Goal: Task Accomplishment & Management: Manage account settings

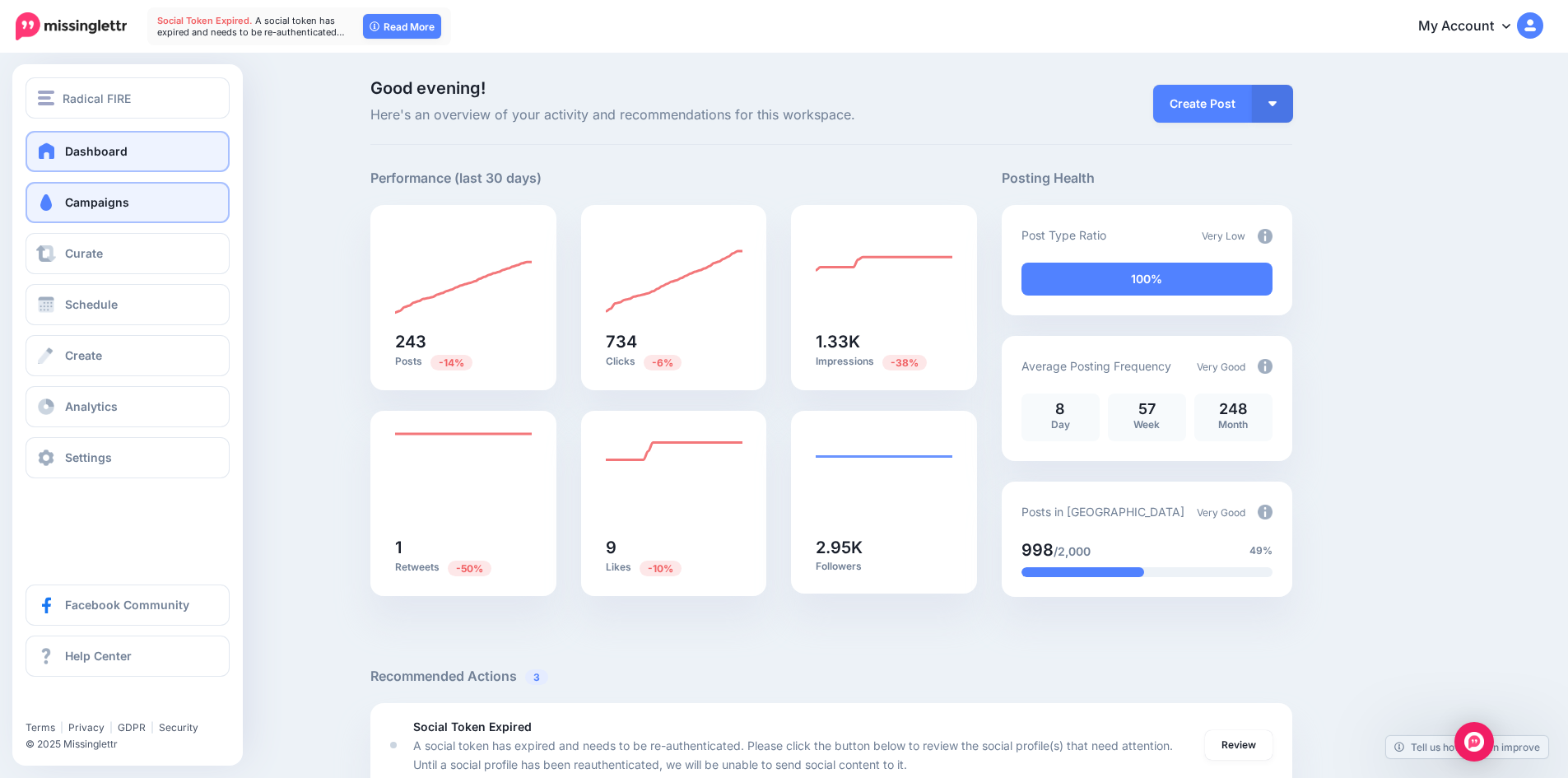
click at [73, 211] on link "Campaigns" at bounding box center [127, 202] width 204 height 41
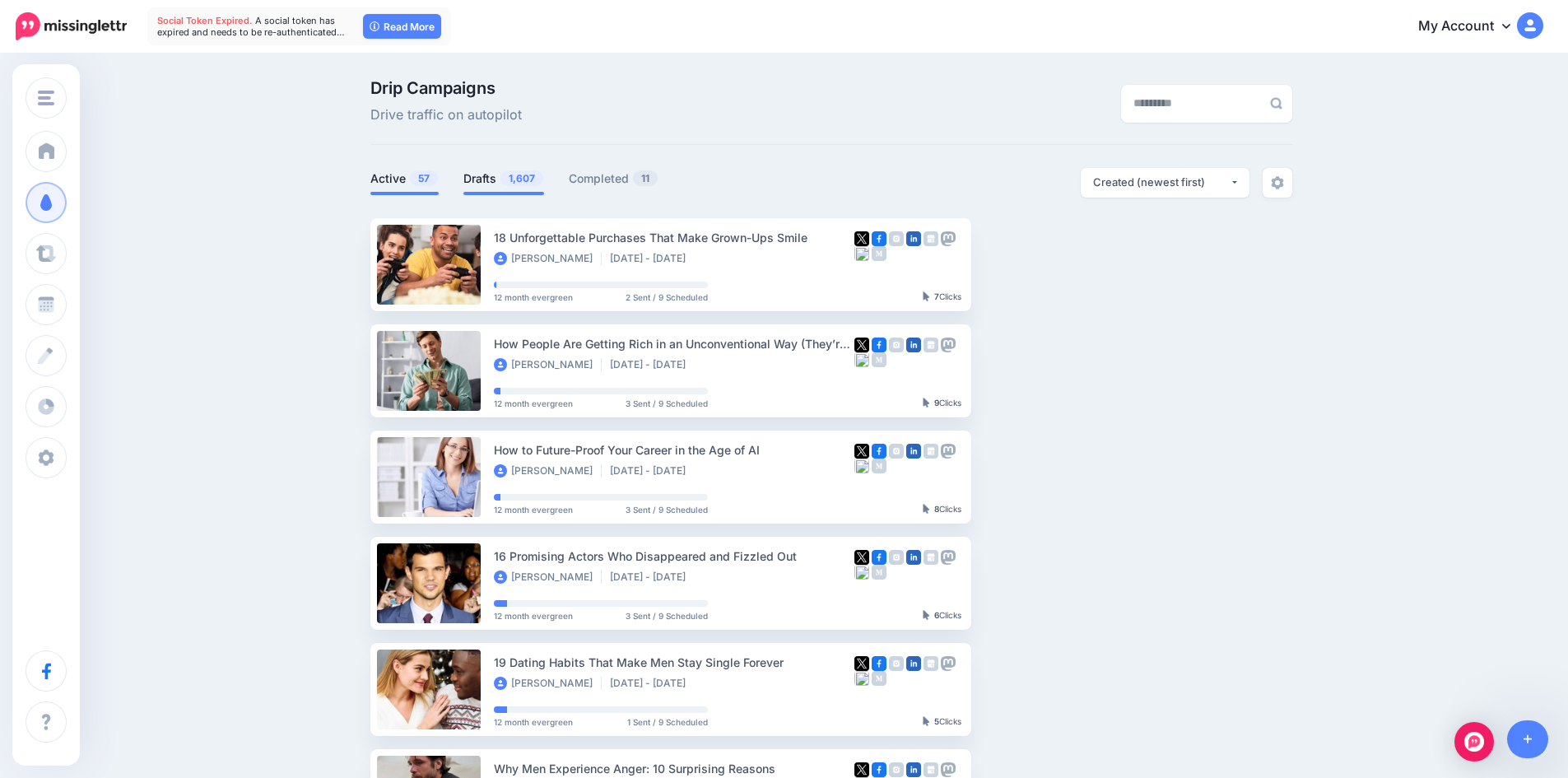
click at [487, 174] on link "Drafts 1,607" at bounding box center [503, 178] width 81 height 20
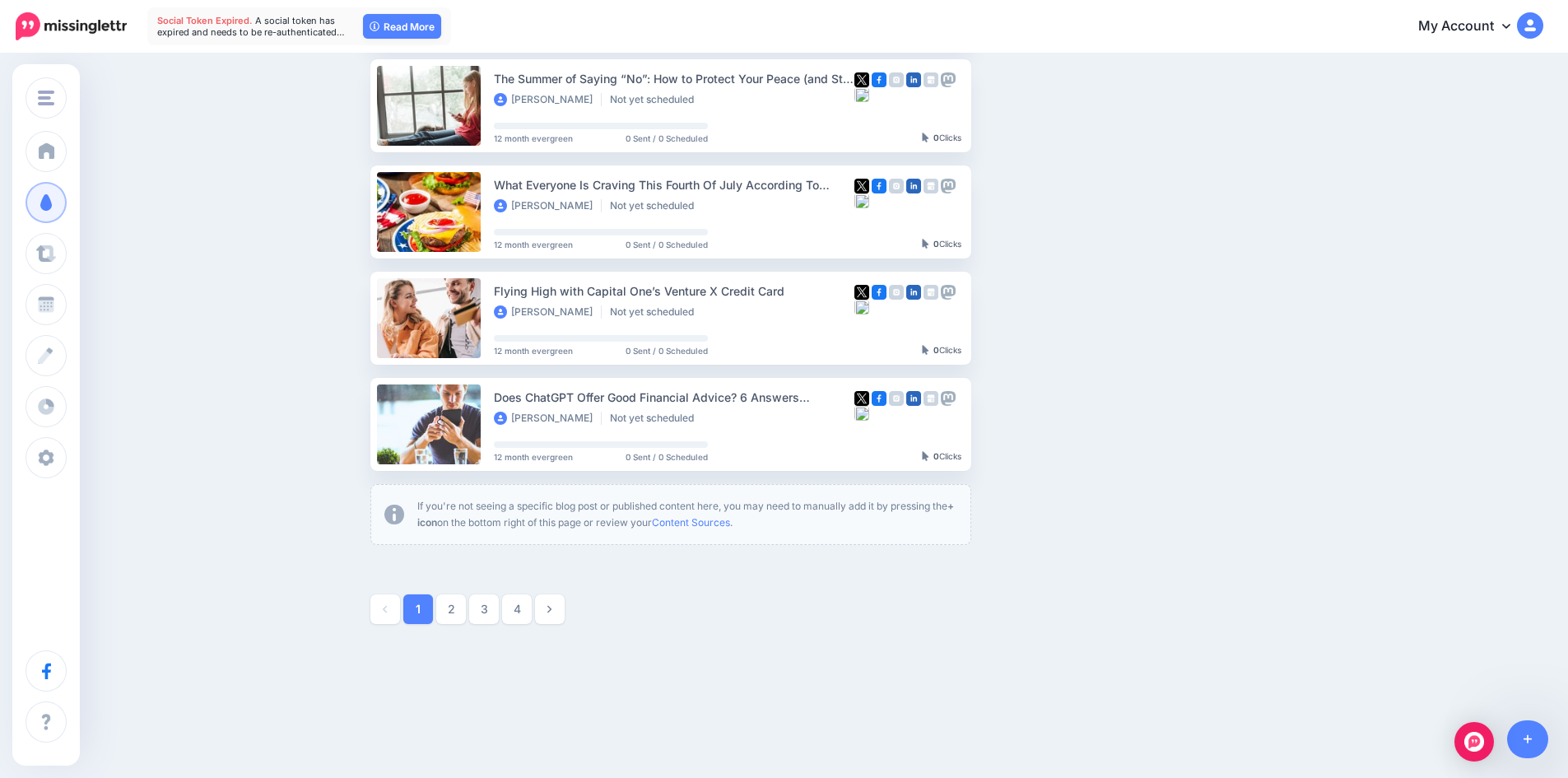
scroll to position [808, 0]
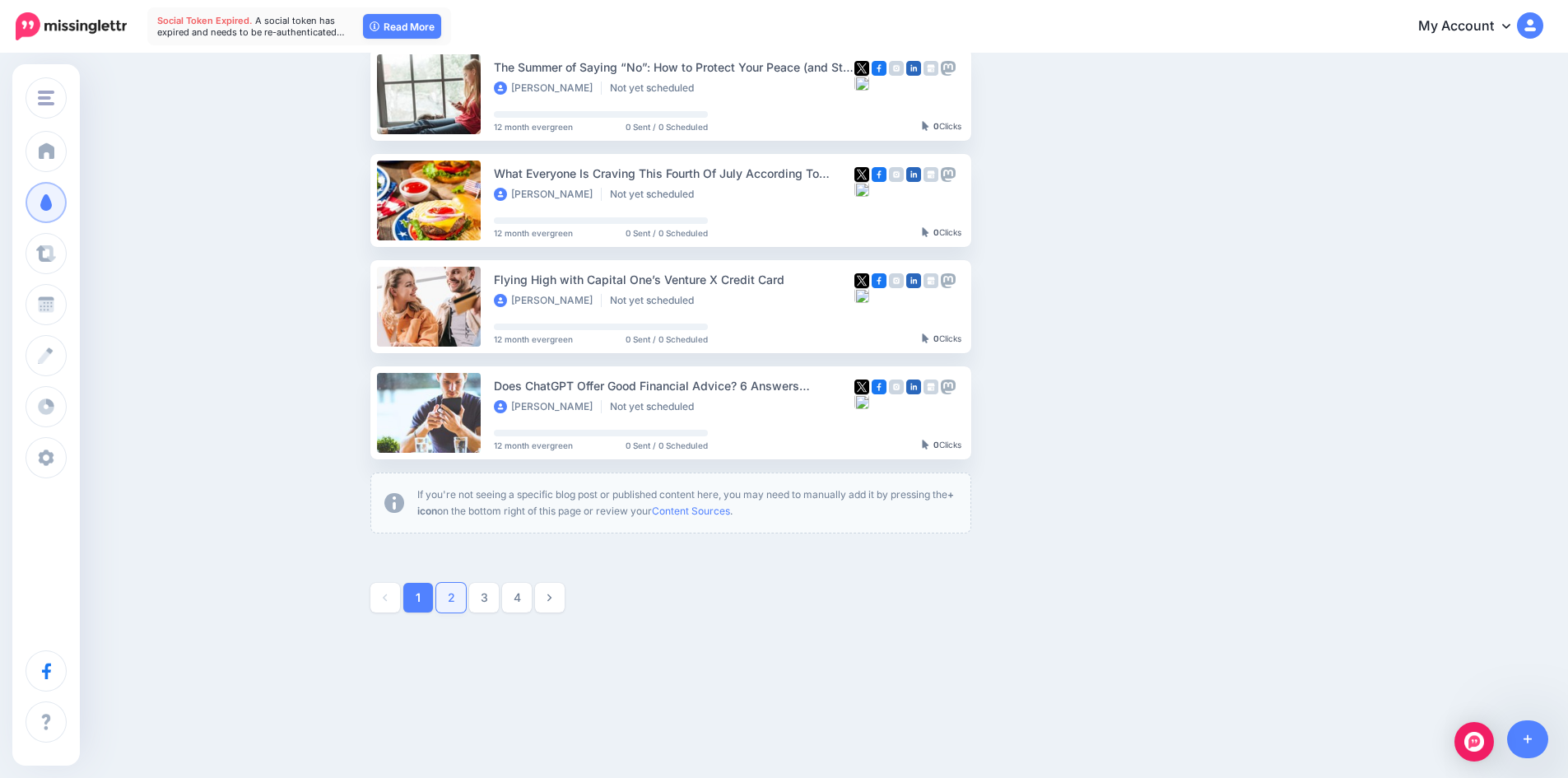
click at [453, 588] on link "2" at bounding box center [451, 597] width 30 height 30
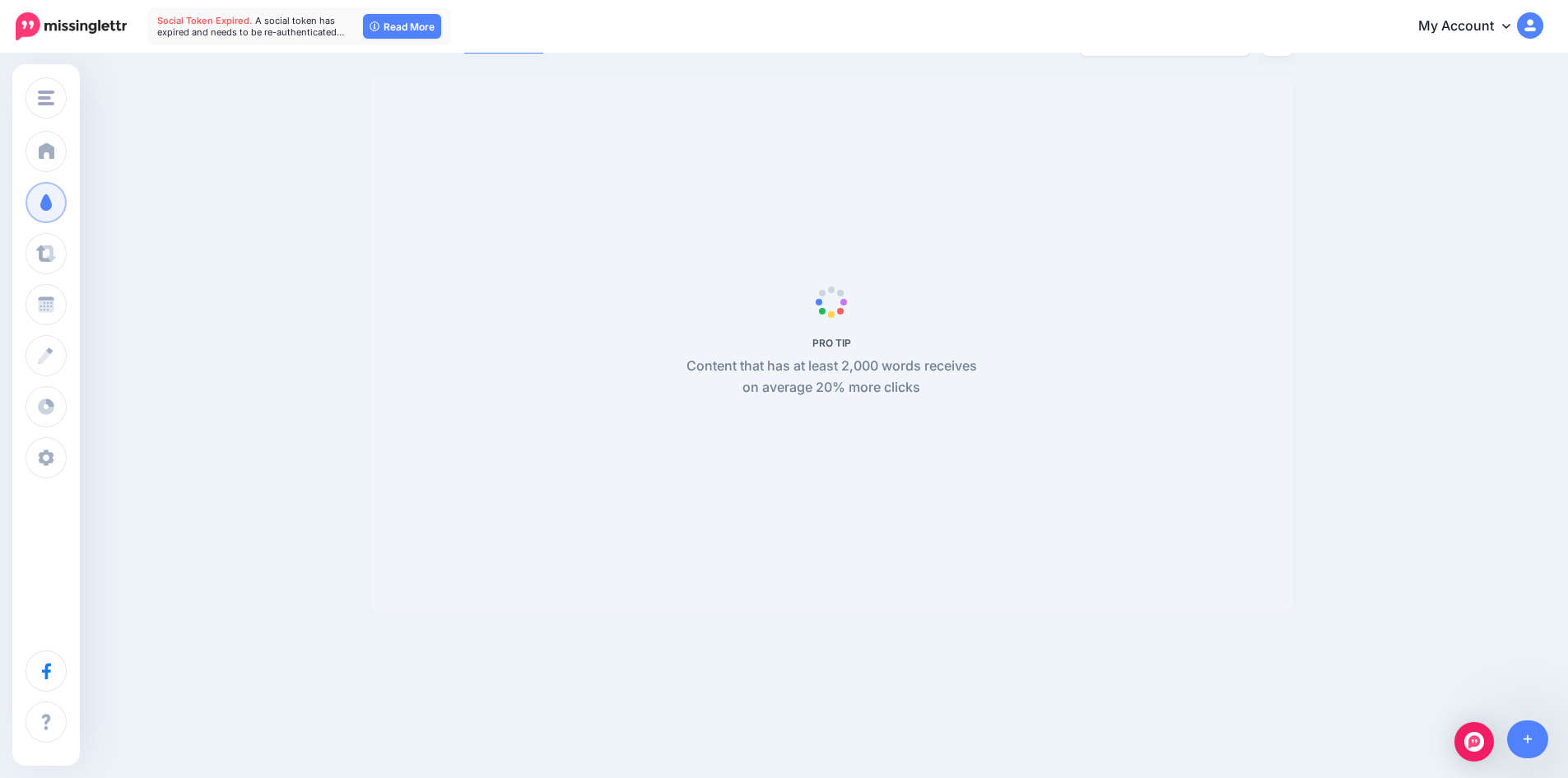
scroll to position [142, 0]
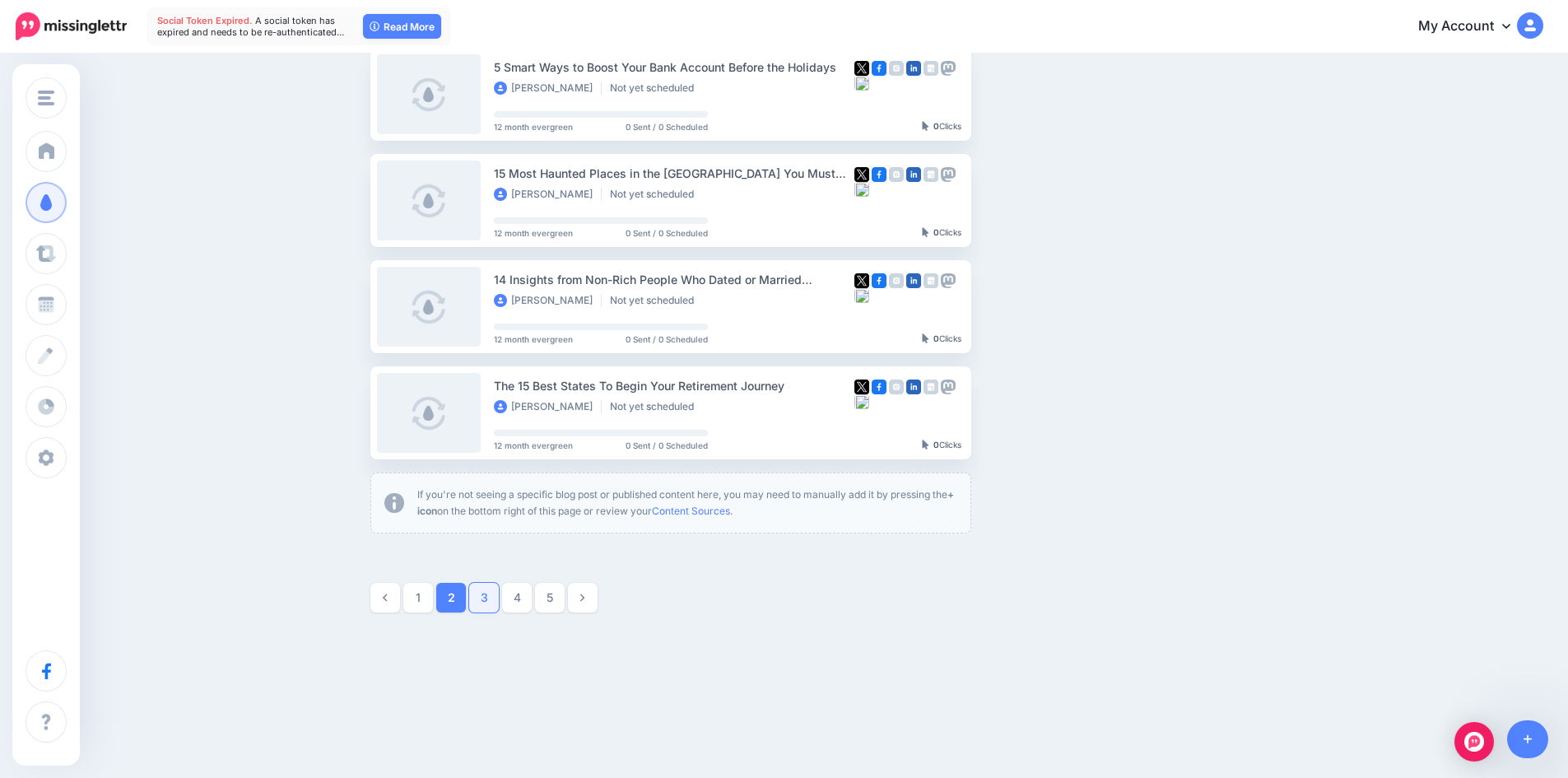
click at [489, 591] on link "3" at bounding box center [483, 597] width 30 height 30
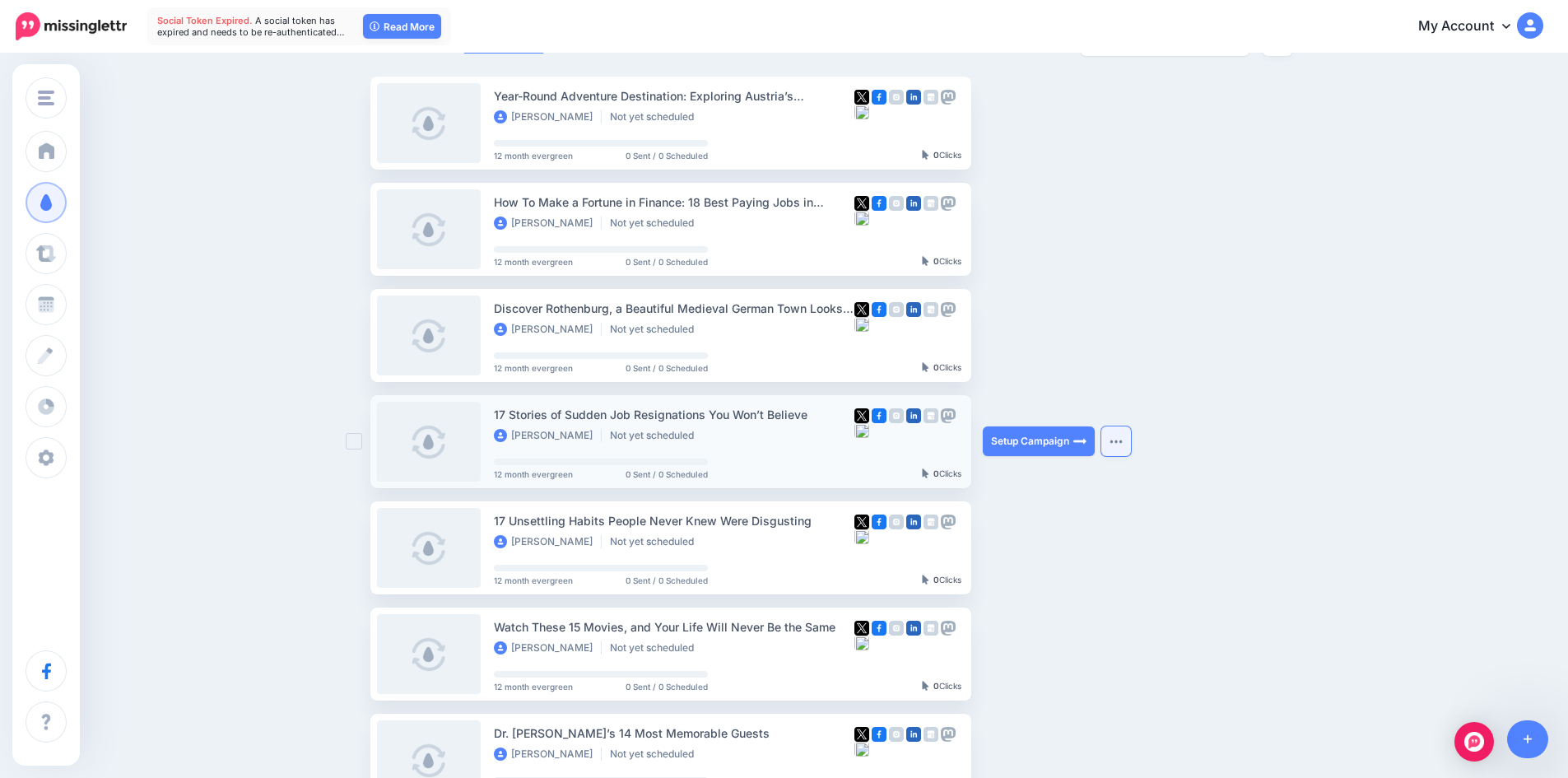
click at [1127, 450] on button "button" at bounding box center [1115, 441] width 30 height 30
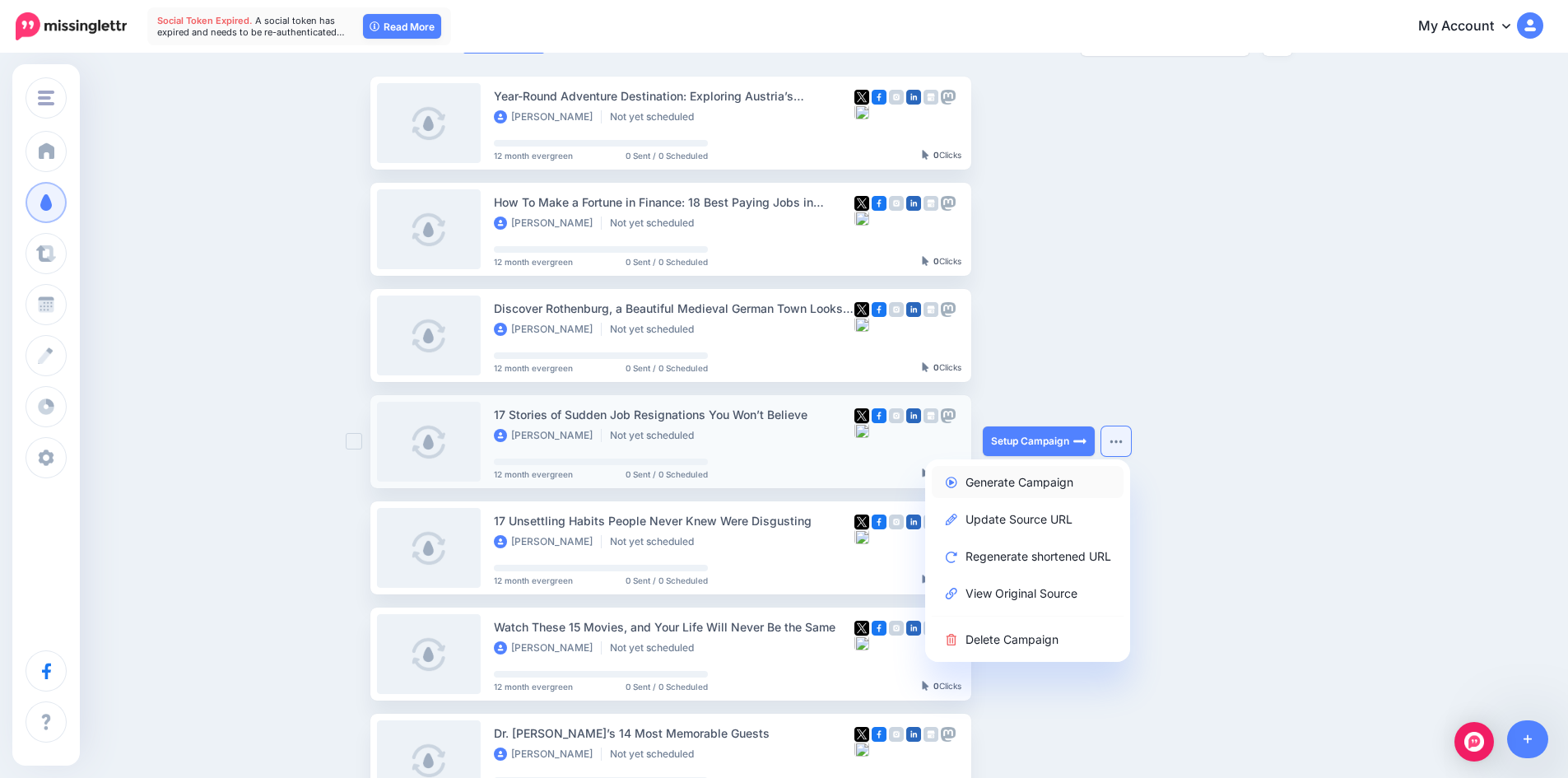
click at [1050, 474] on link "Generate Campaign" at bounding box center [1027, 482] width 192 height 32
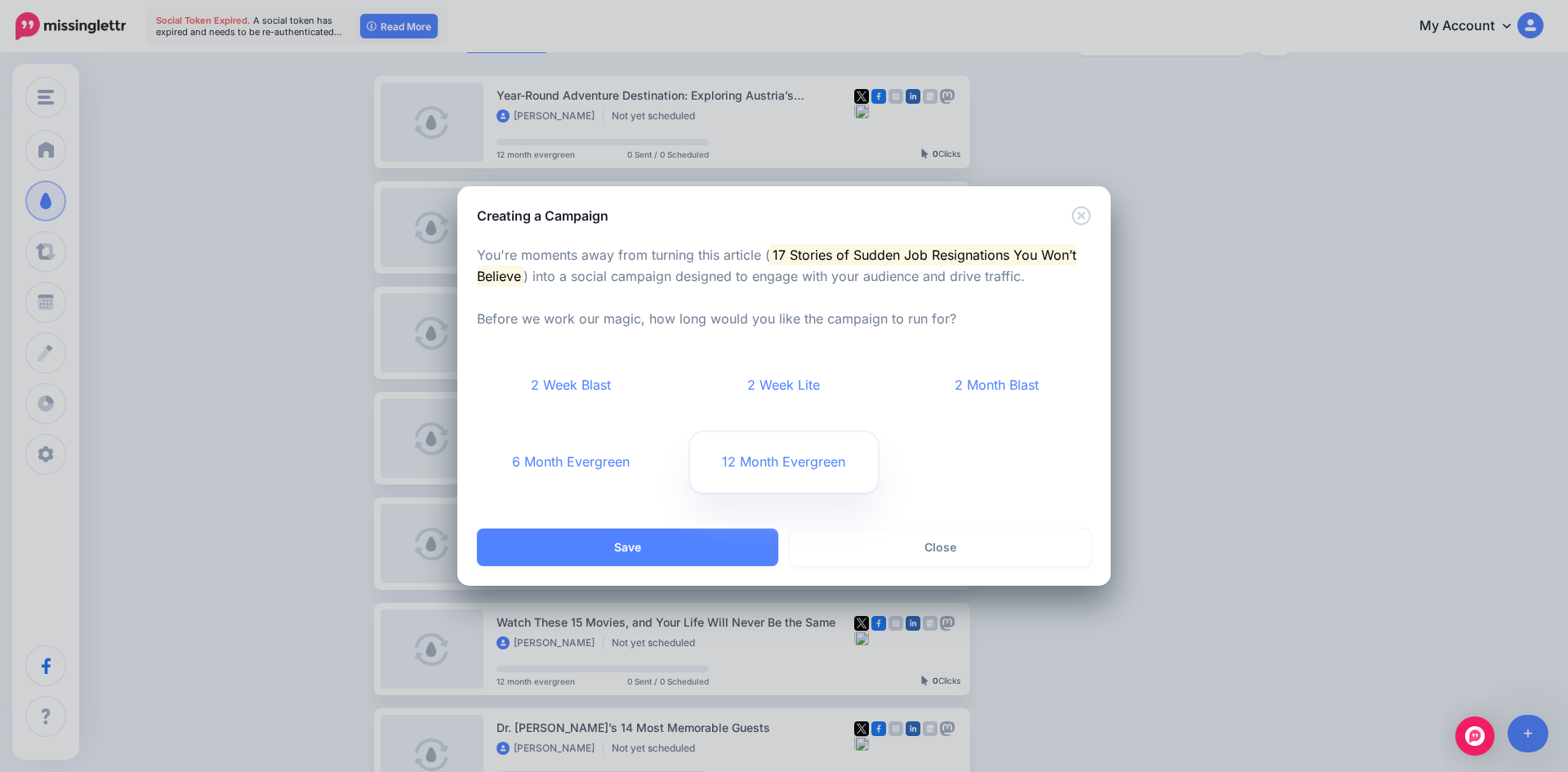
click at [802, 482] on link "12 Month Evergreen" at bounding box center [784, 462] width 189 height 60
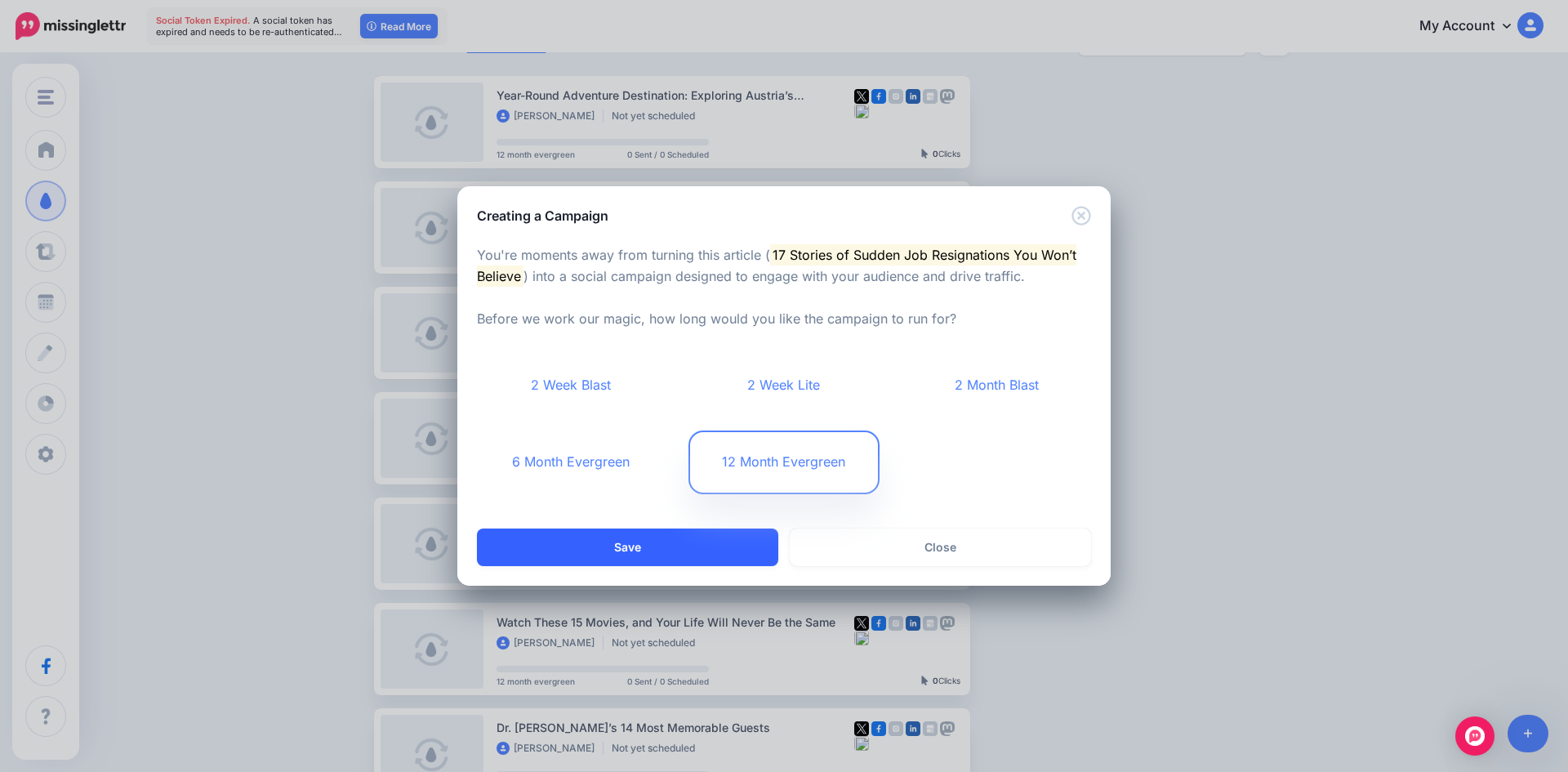
click at [715, 548] on button "Save" at bounding box center [628, 547] width 301 height 37
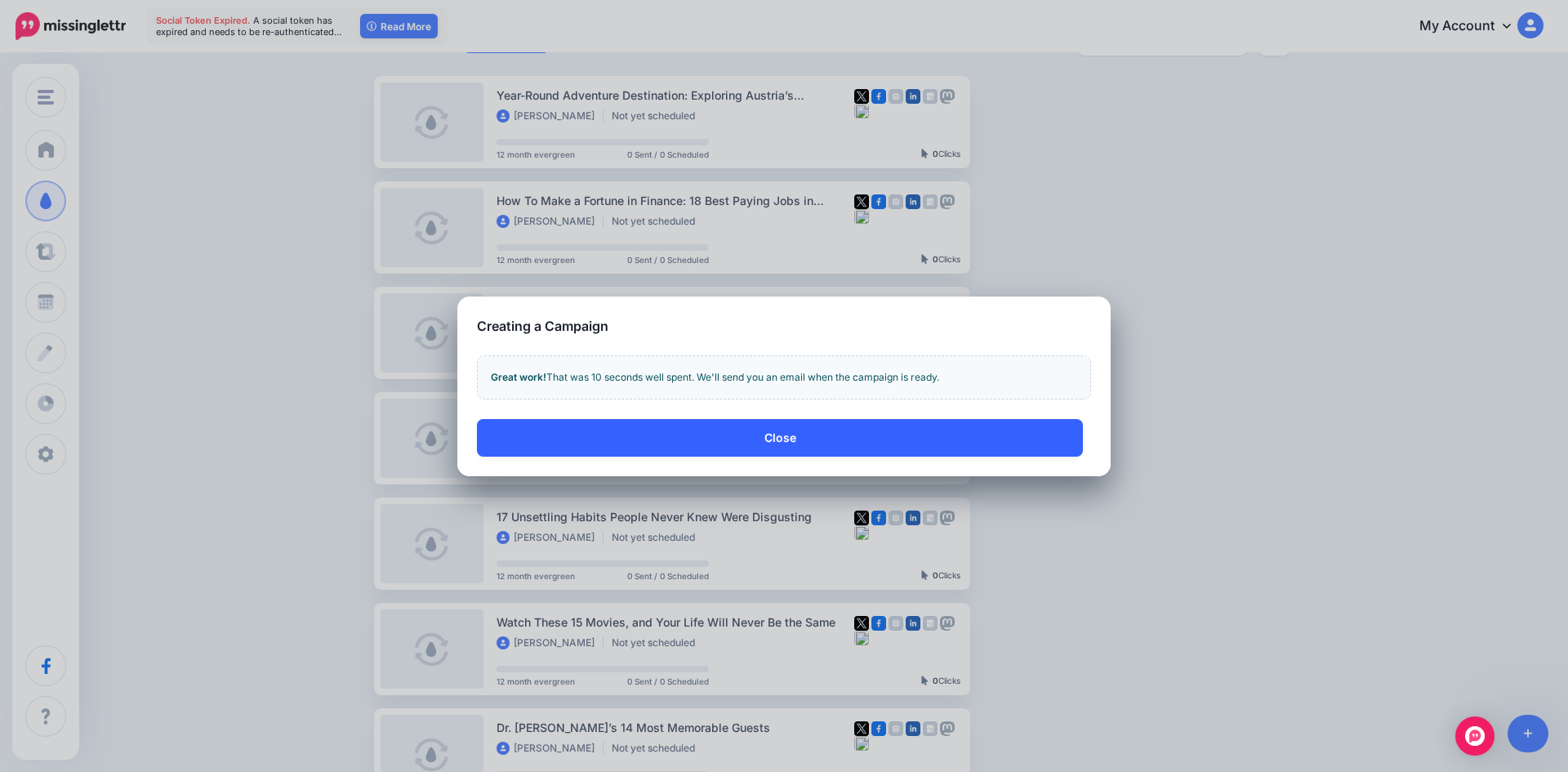
click at [909, 452] on button "Close" at bounding box center [780, 438] width 606 height 37
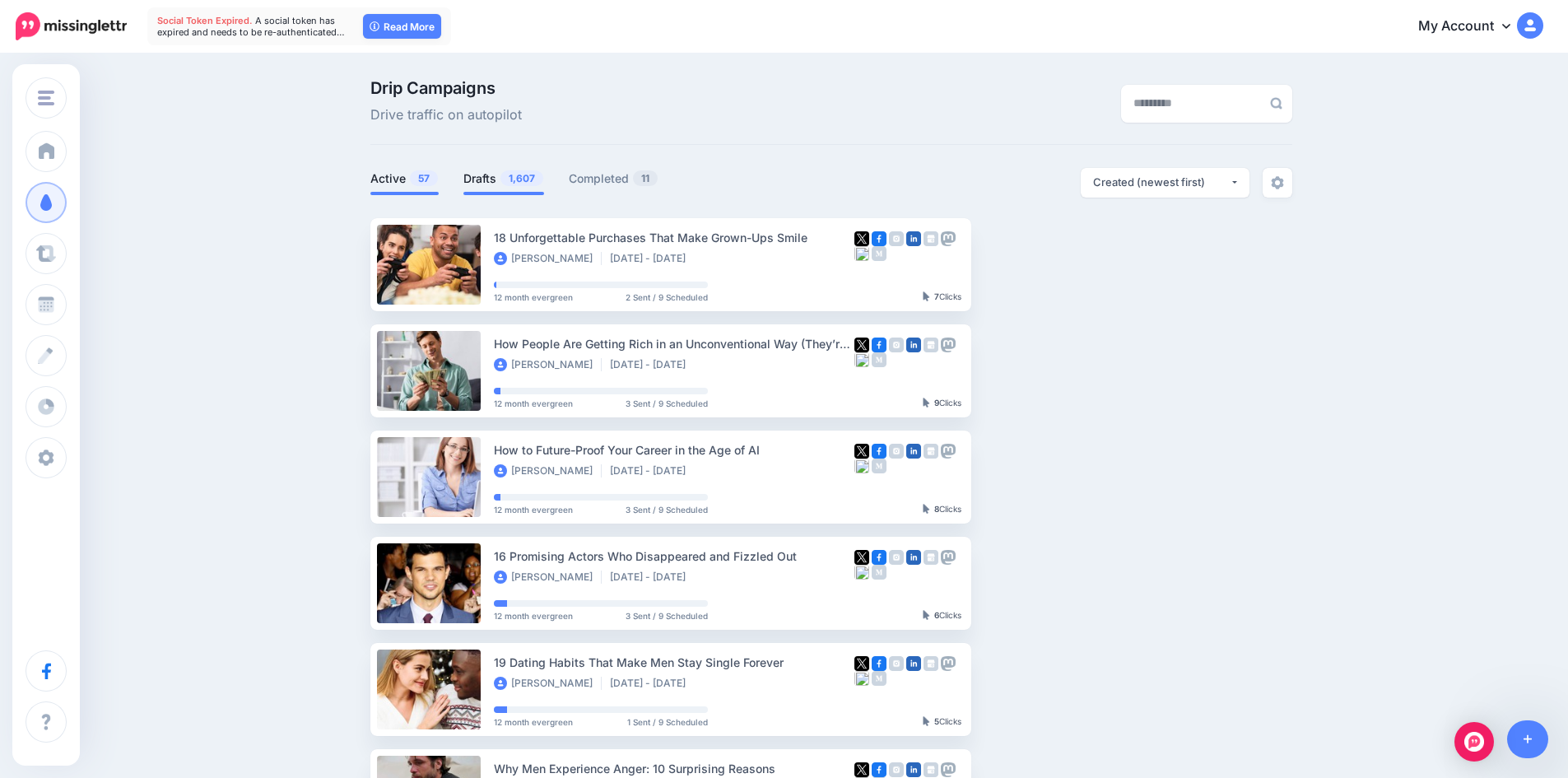
click at [526, 183] on span "1,607" at bounding box center [522, 178] width 43 height 15
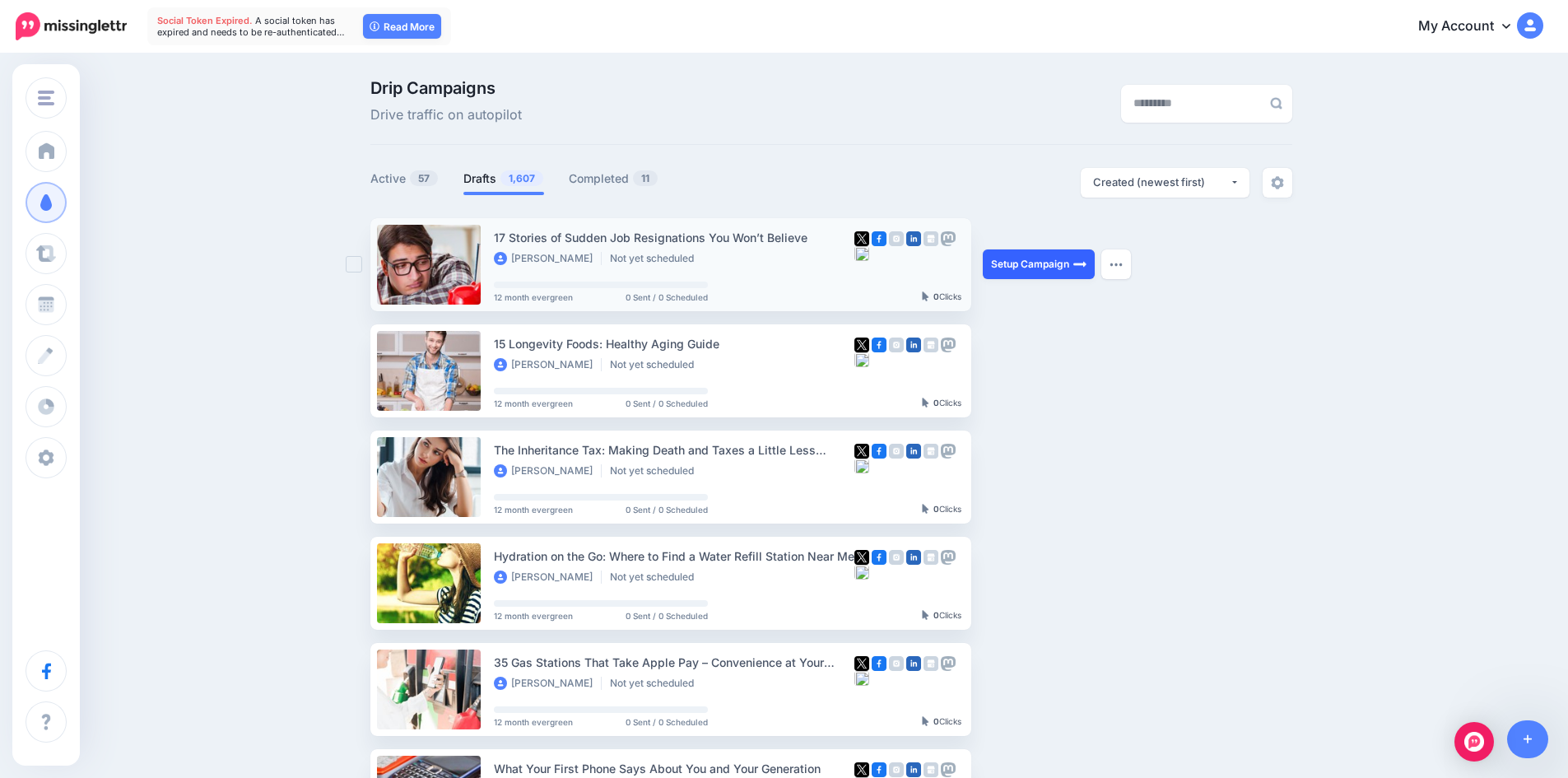
click at [1017, 270] on link "Setup Campaign" at bounding box center [1038, 264] width 112 height 30
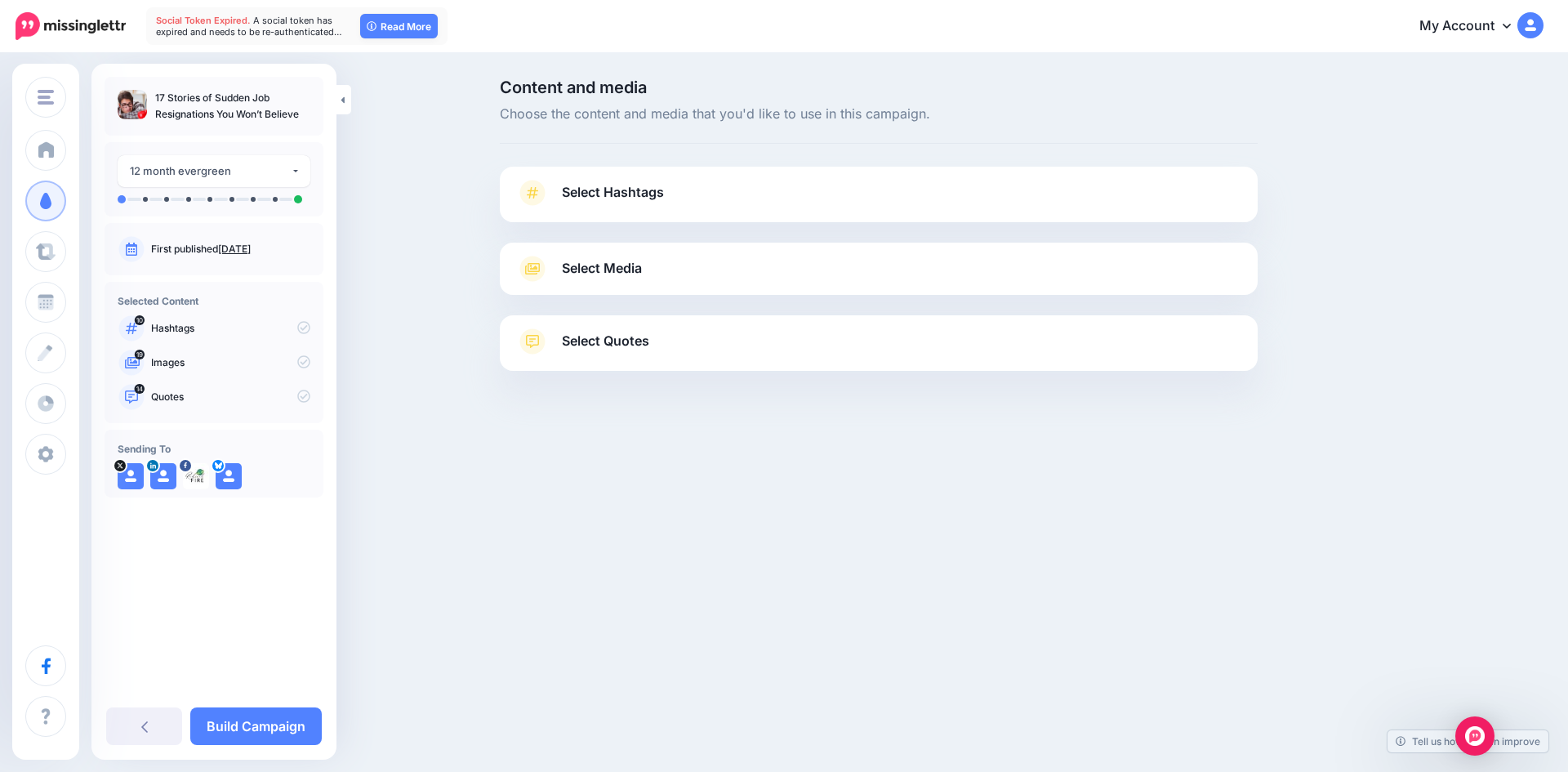
click at [717, 212] on link "Select Hashtags" at bounding box center [878, 201] width 725 height 42
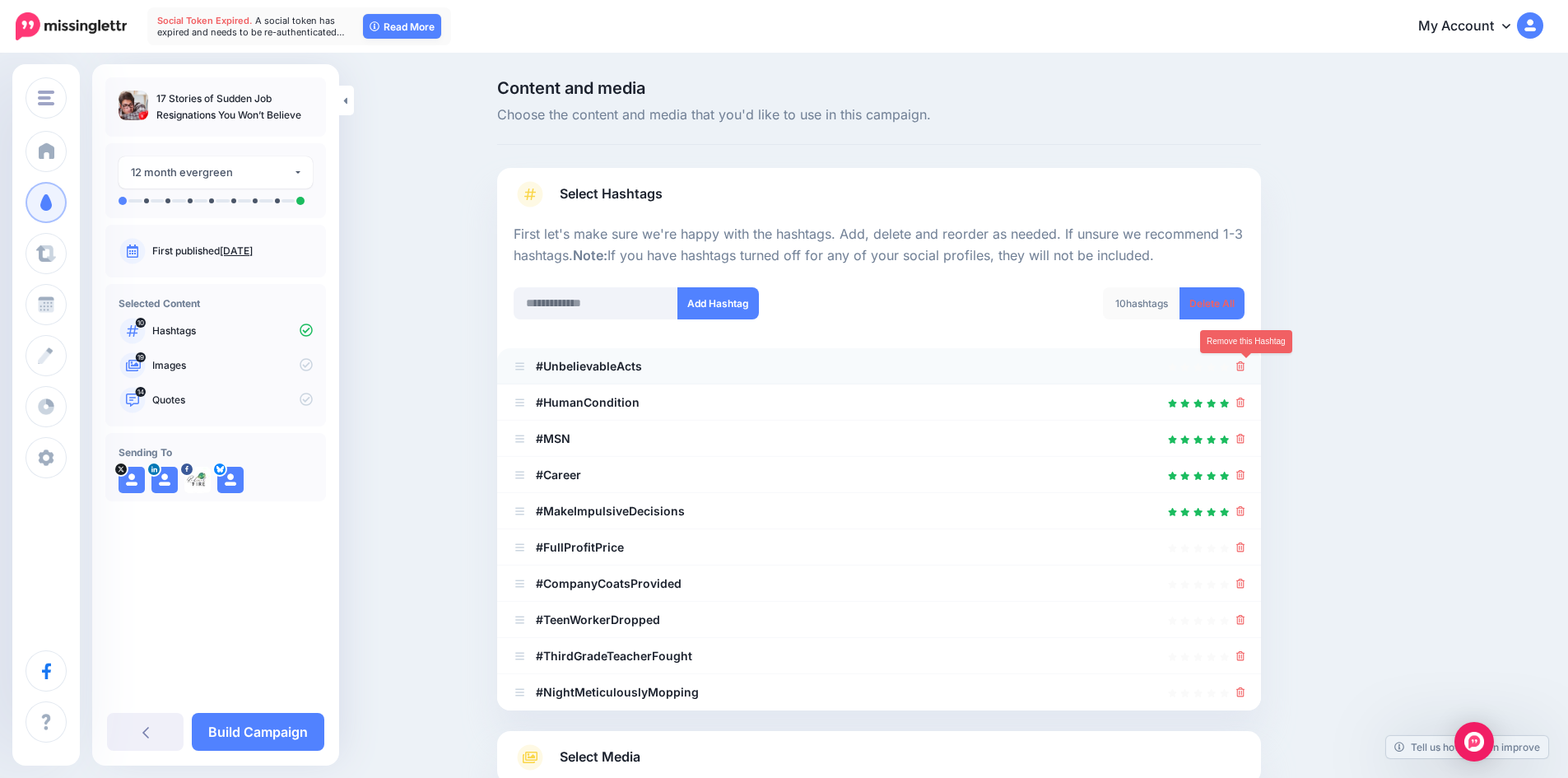
click at [1242, 366] on icon at bounding box center [1241, 367] width 9 height 10
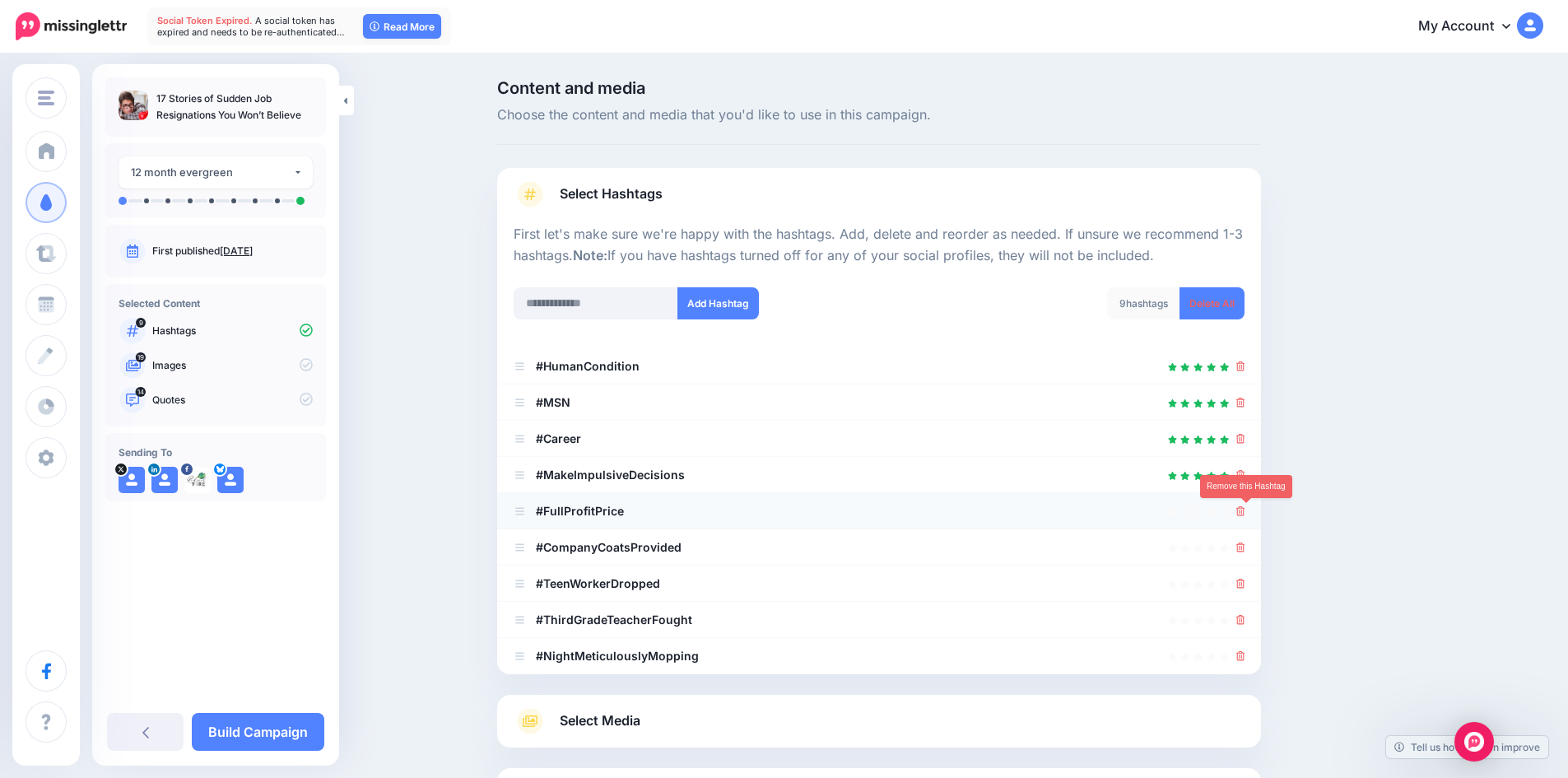
click at [1244, 510] on icon at bounding box center [1241, 512] width 9 height 10
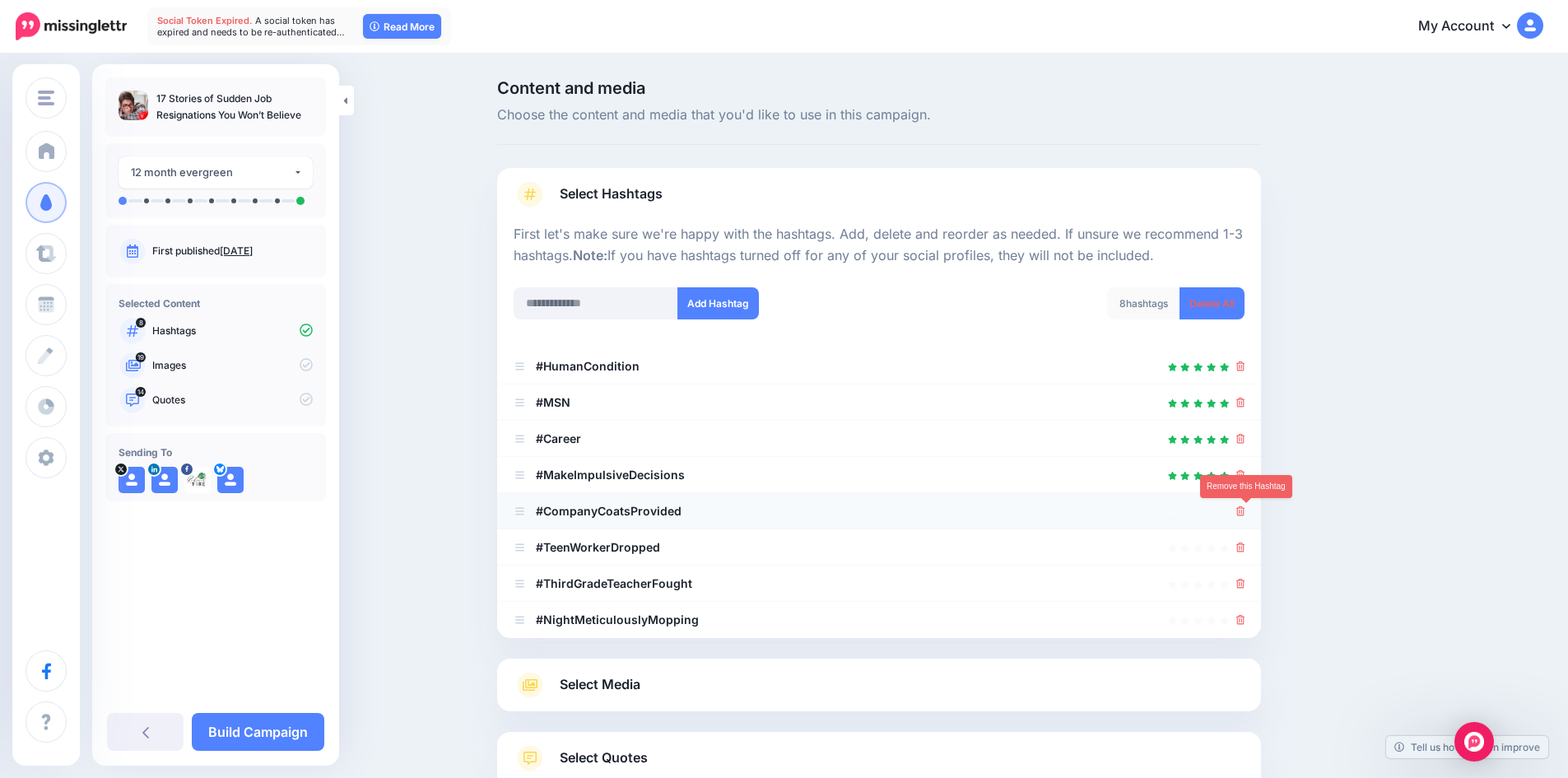
click at [1245, 511] on icon at bounding box center [1241, 512] width 9 height 10
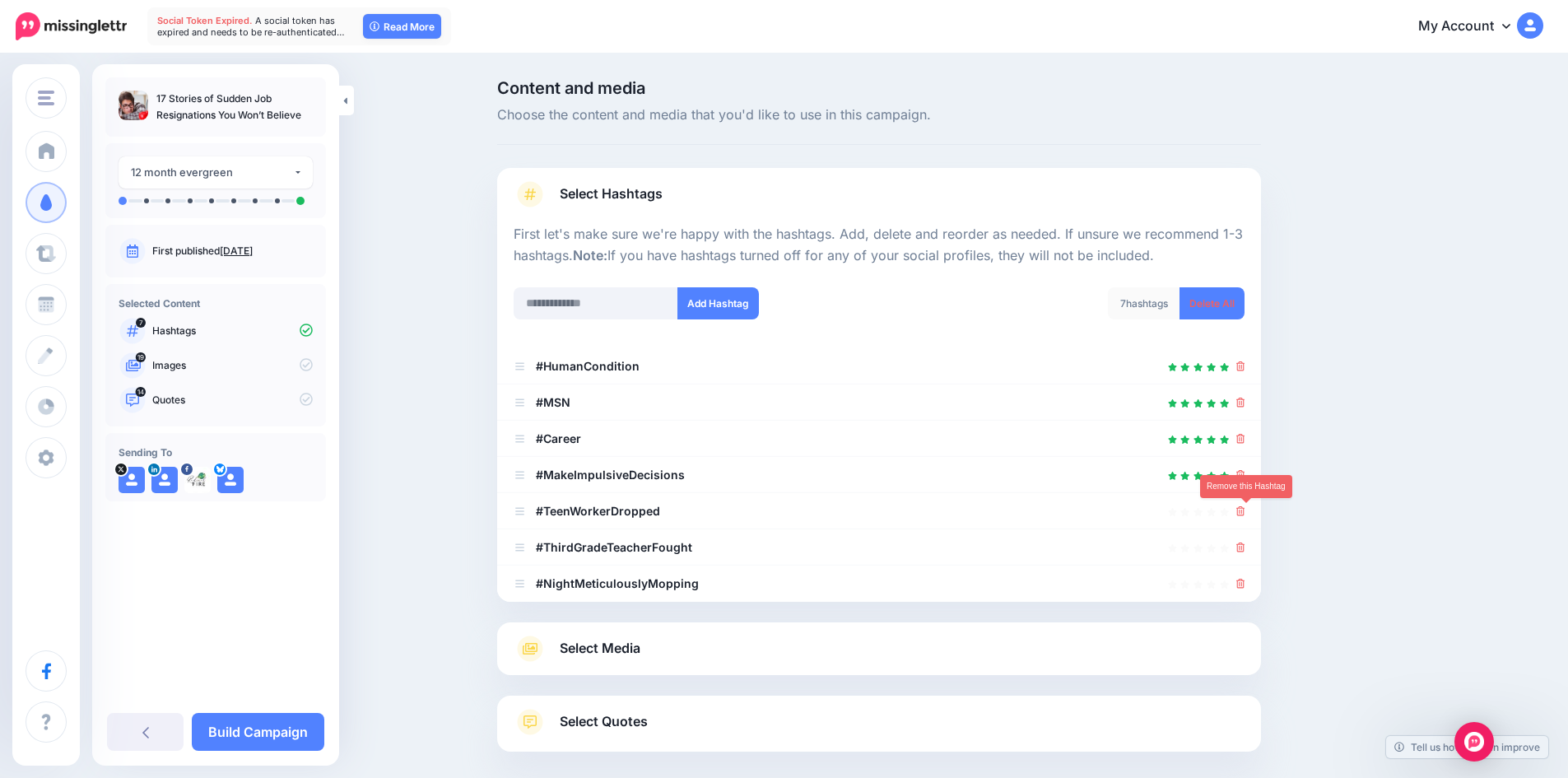
click at [1245, 511] on icon at bounding box center [1241, 512] width 9 height 10
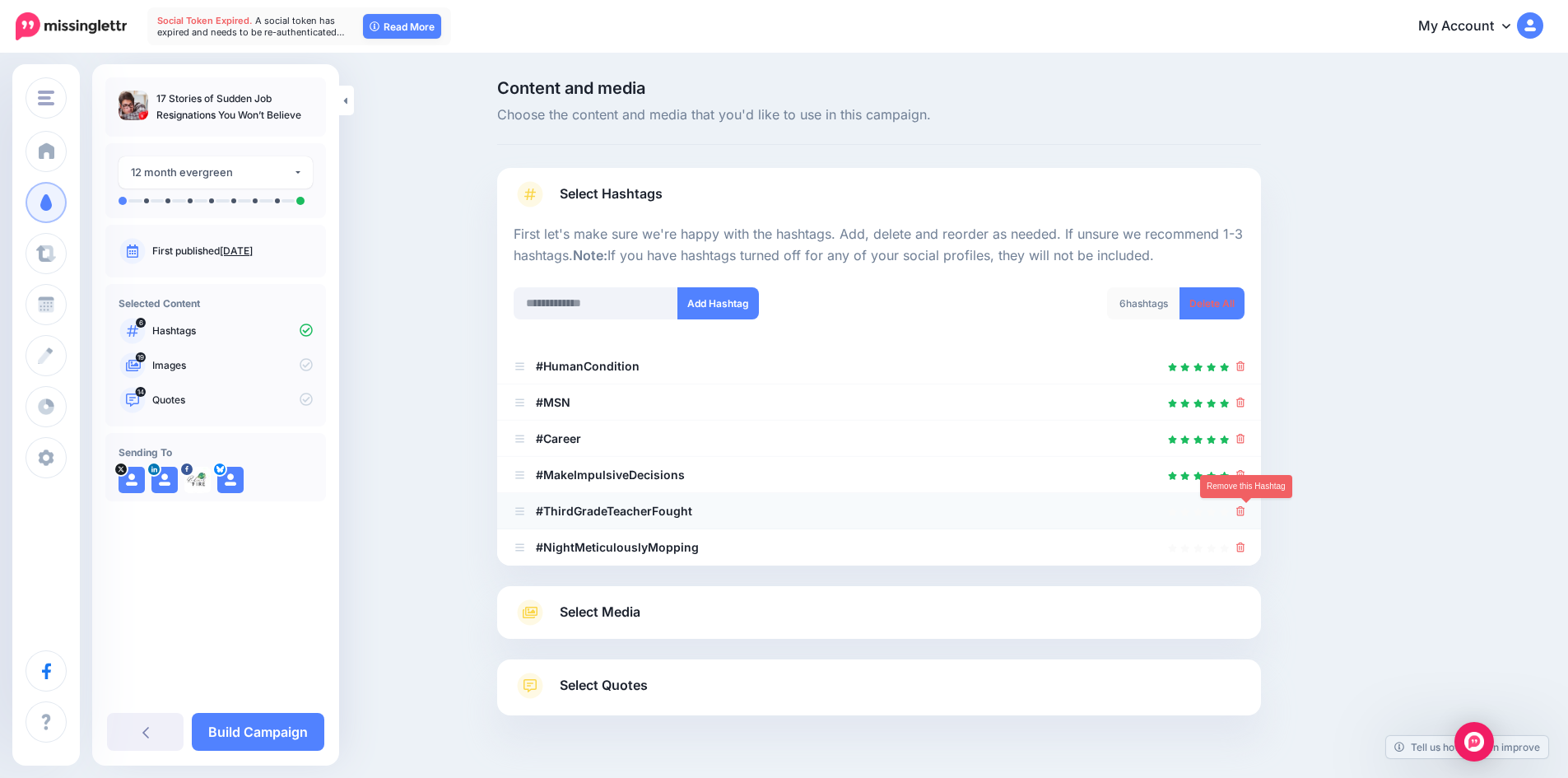
click at [1245, 514] on icon at bounding box center [1241, 512] width 9 height 10
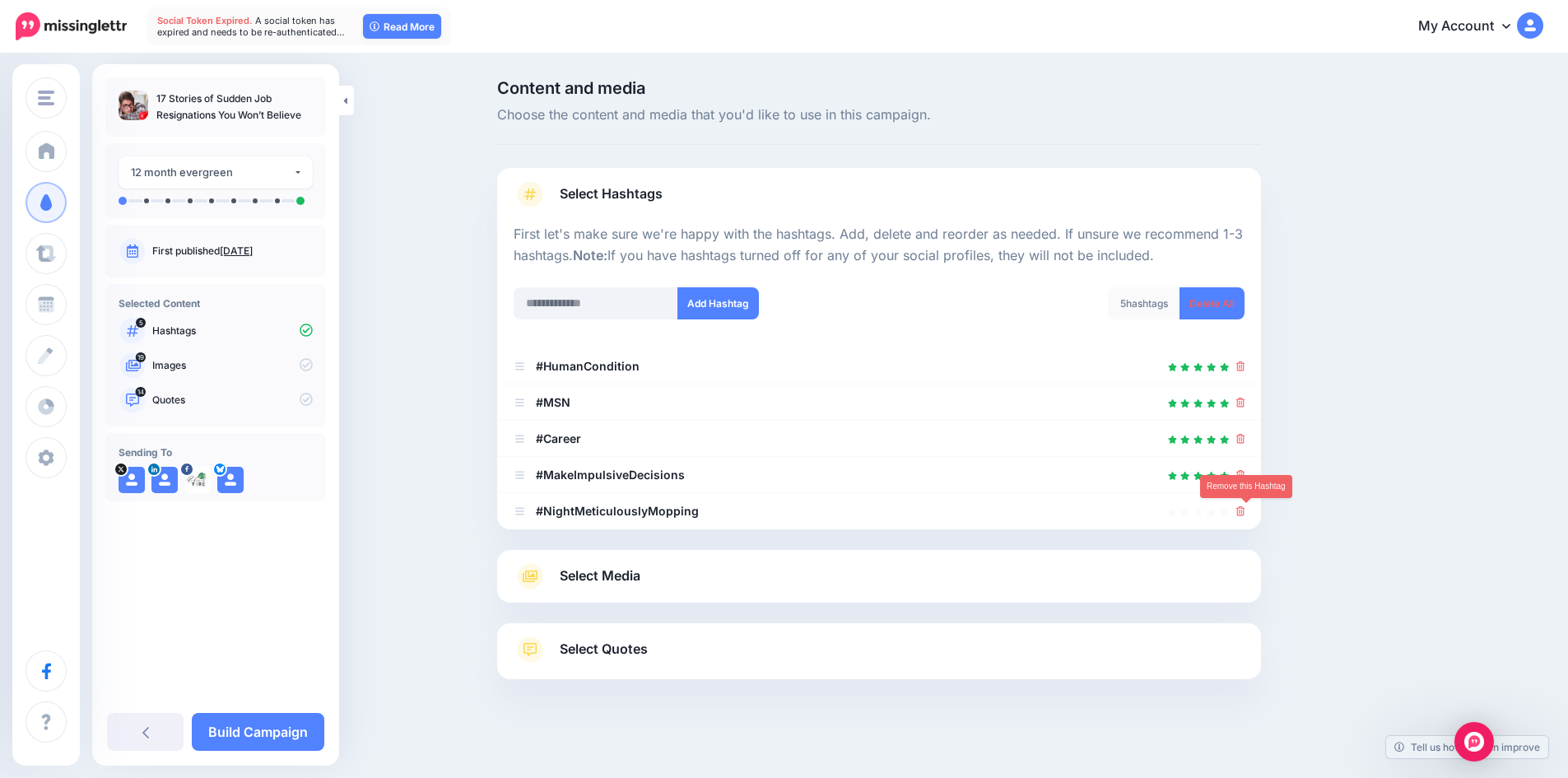
click at [1245, 514] on icon at bounding box center [1241, 512] width 9 height 10
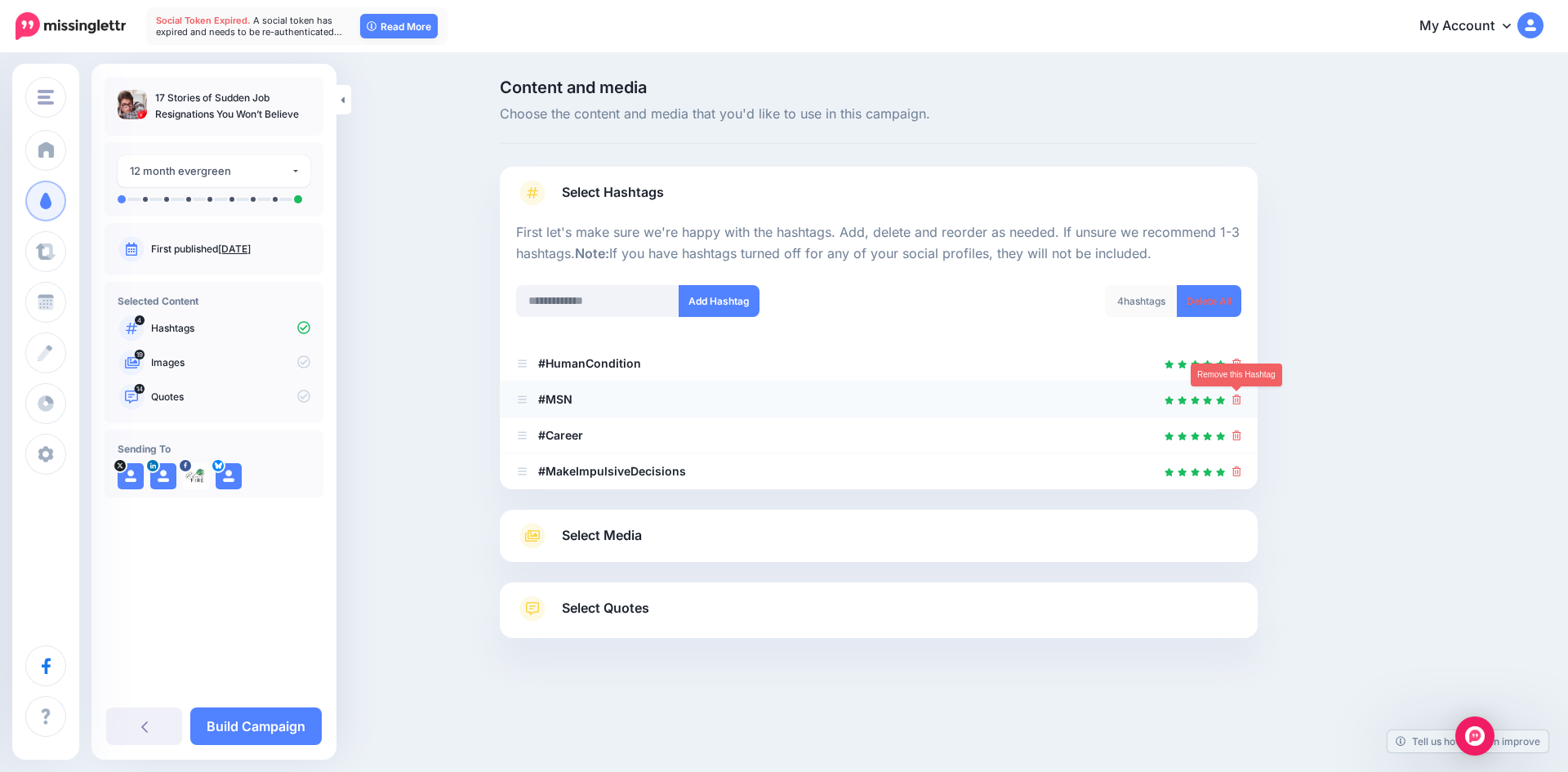
click at [1235, 400] on icon at bounding box center [1236, 400] width 9 height 10
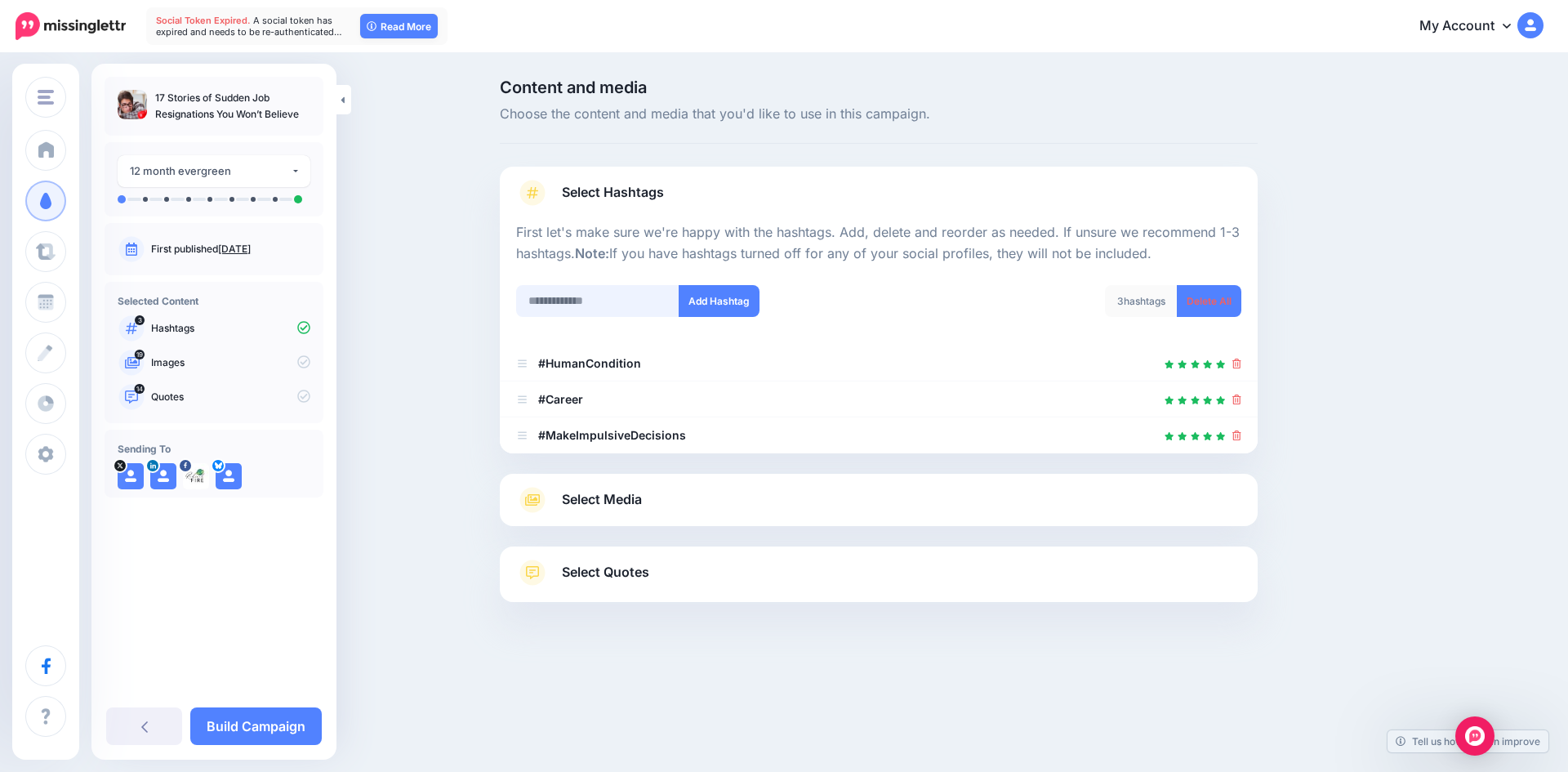
click at [567, 298] on input "text" at bounding box center [597, 301] width 163 height 32
type input "**********"
click at [709, 301] on button "Add Hashtag" at bounding box center [719, 301] width 81 height 32
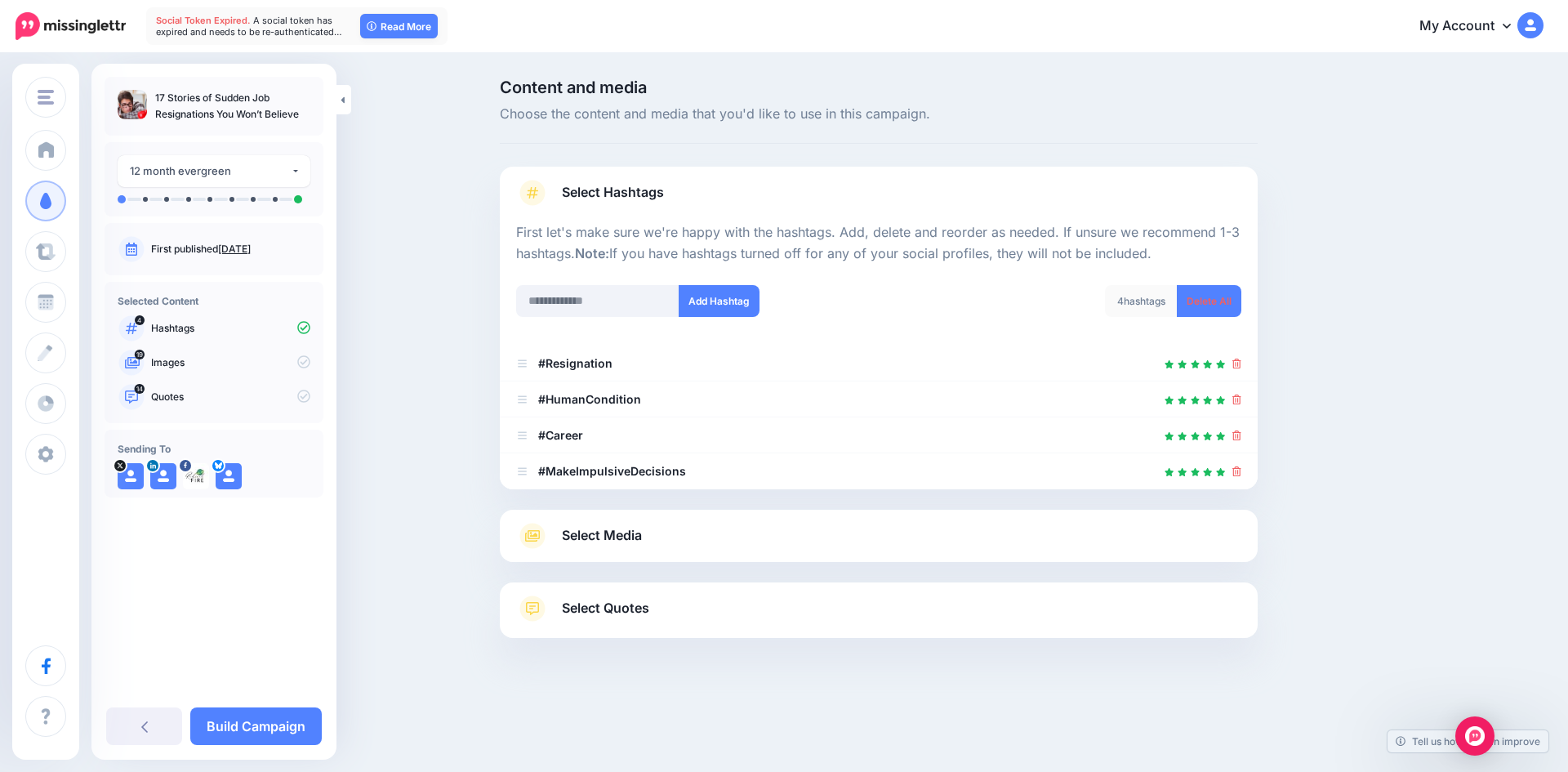
click at [988, 528] on link "Select Media" at bounding box center [878, 536] width 725 height 26
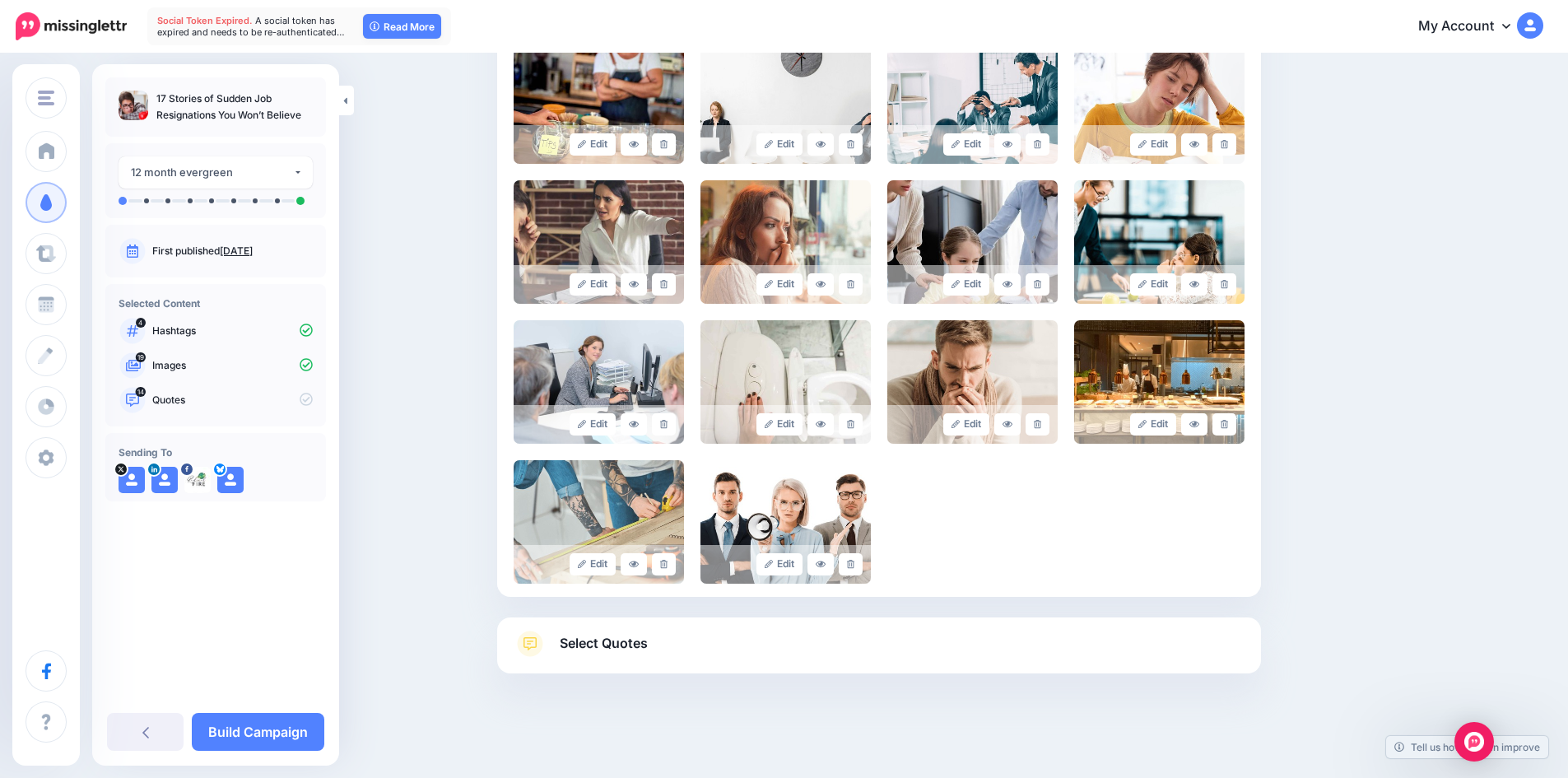
scroll to position [671, 0]
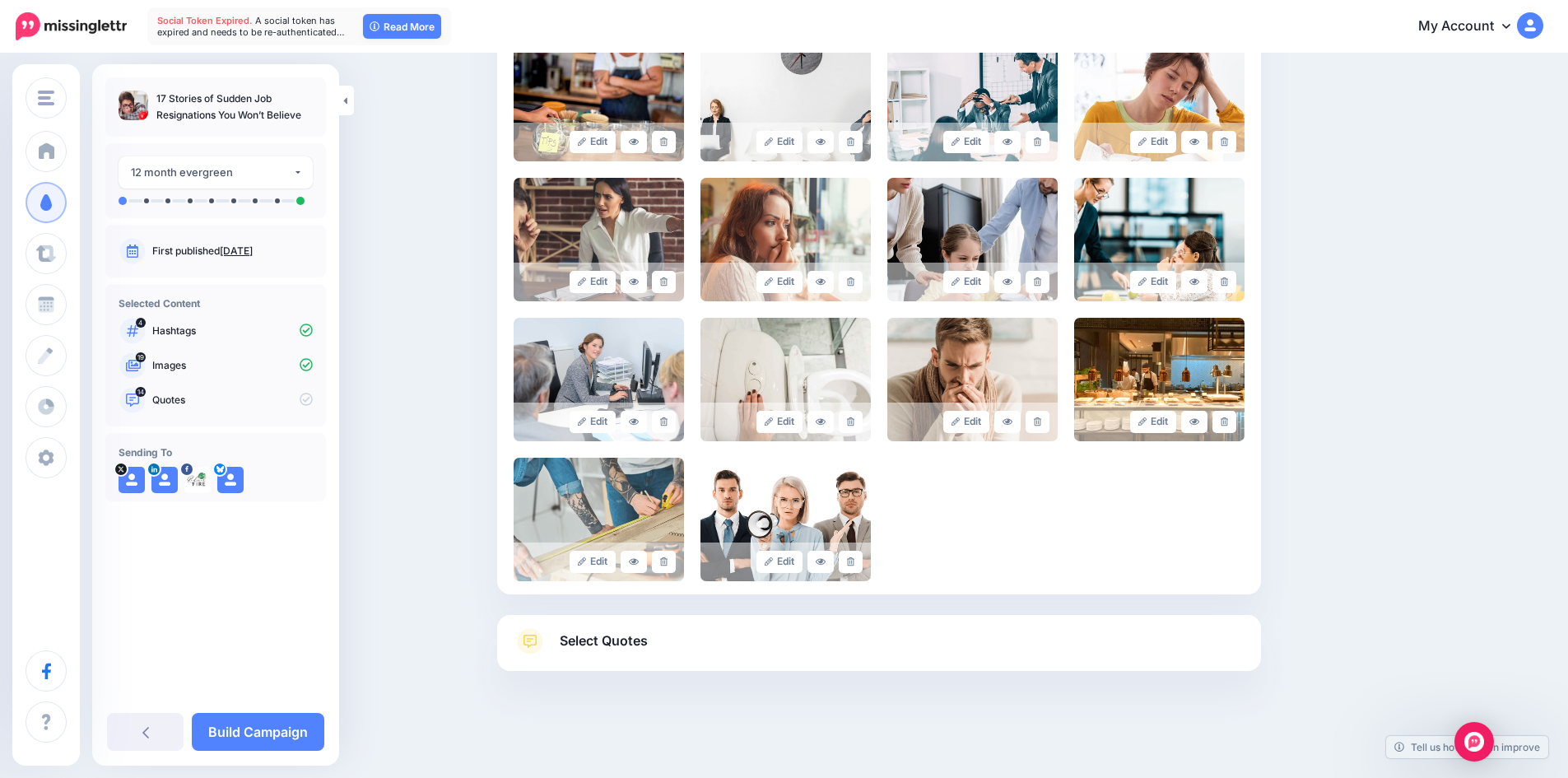
click at [962, 642] on link "Select Quotes" at bounding box center [878, 649] width 731 height 43
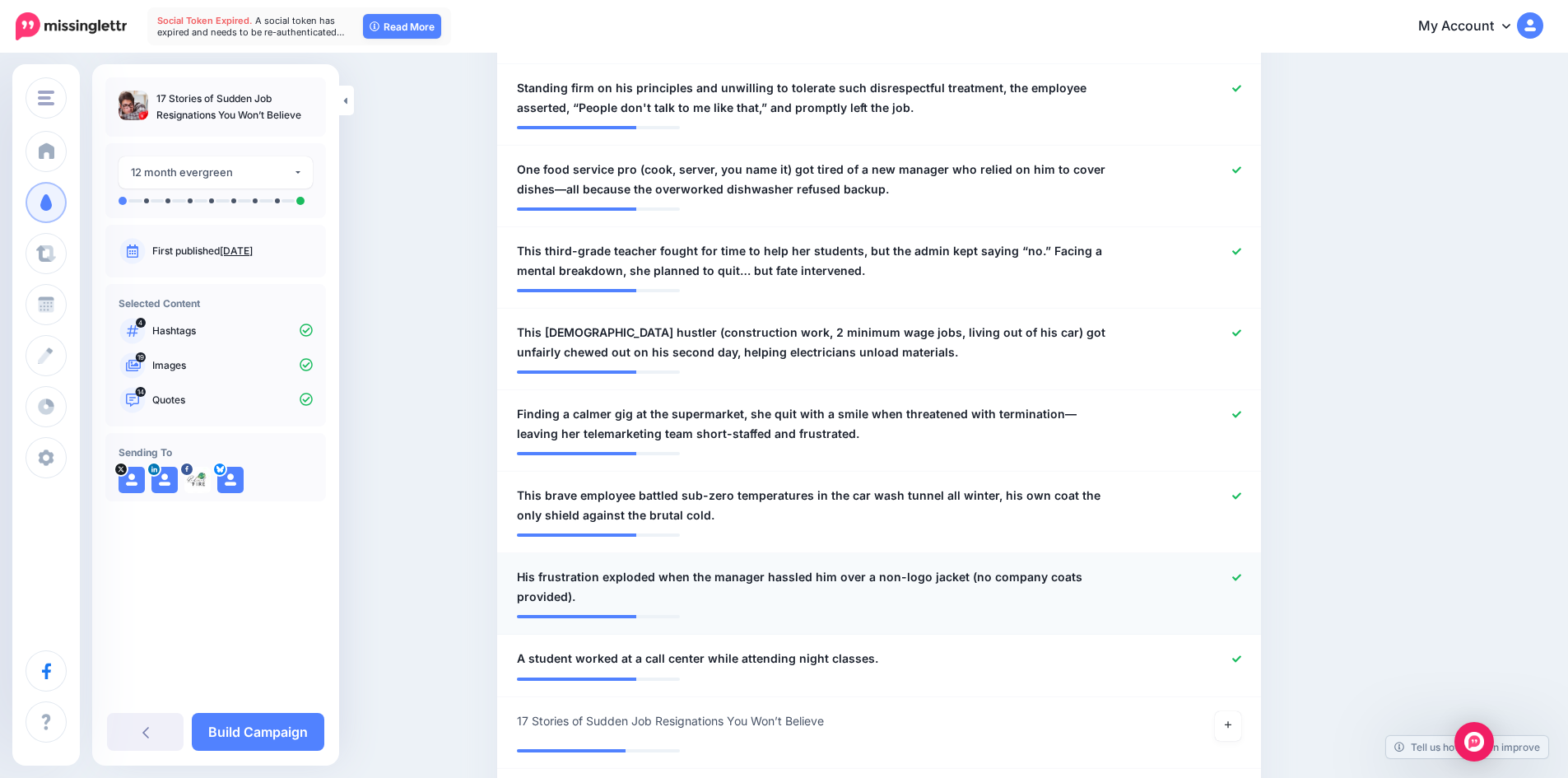
scroll to position [1247, 0]
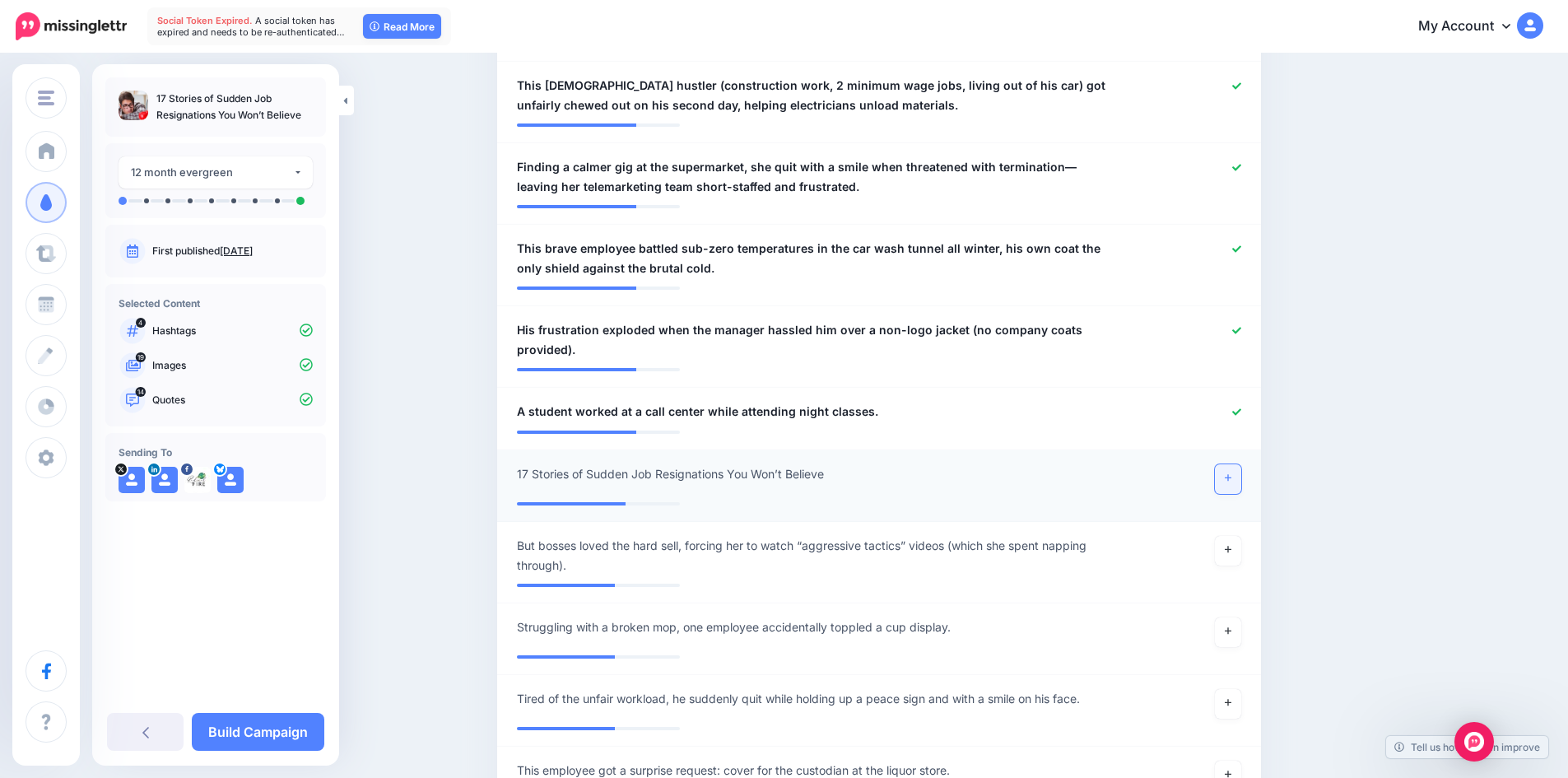
click at [1231, 478] on icon at bounding box center [1228, 479] width 7 height 7
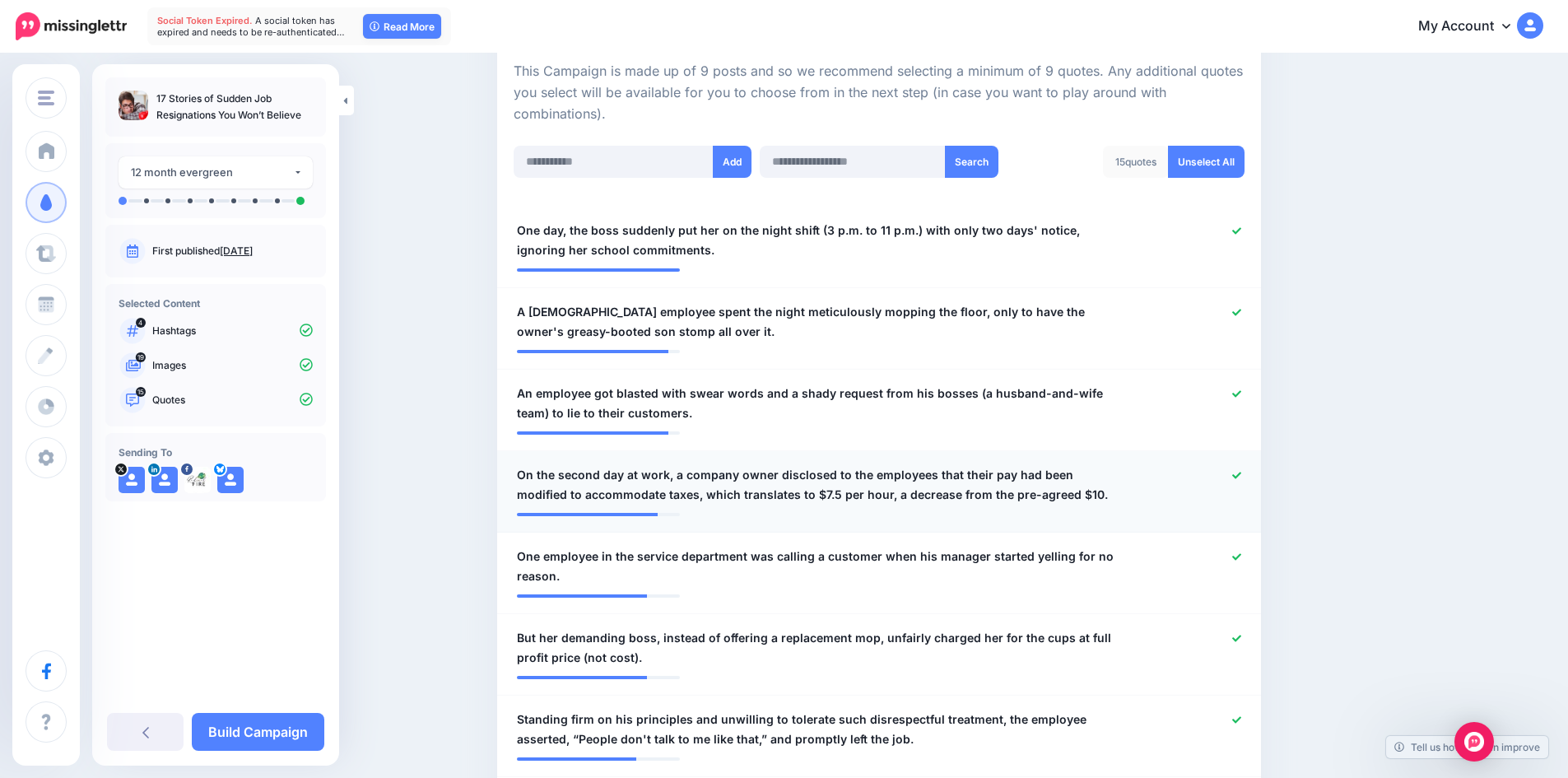
scroll to position [342, 0]
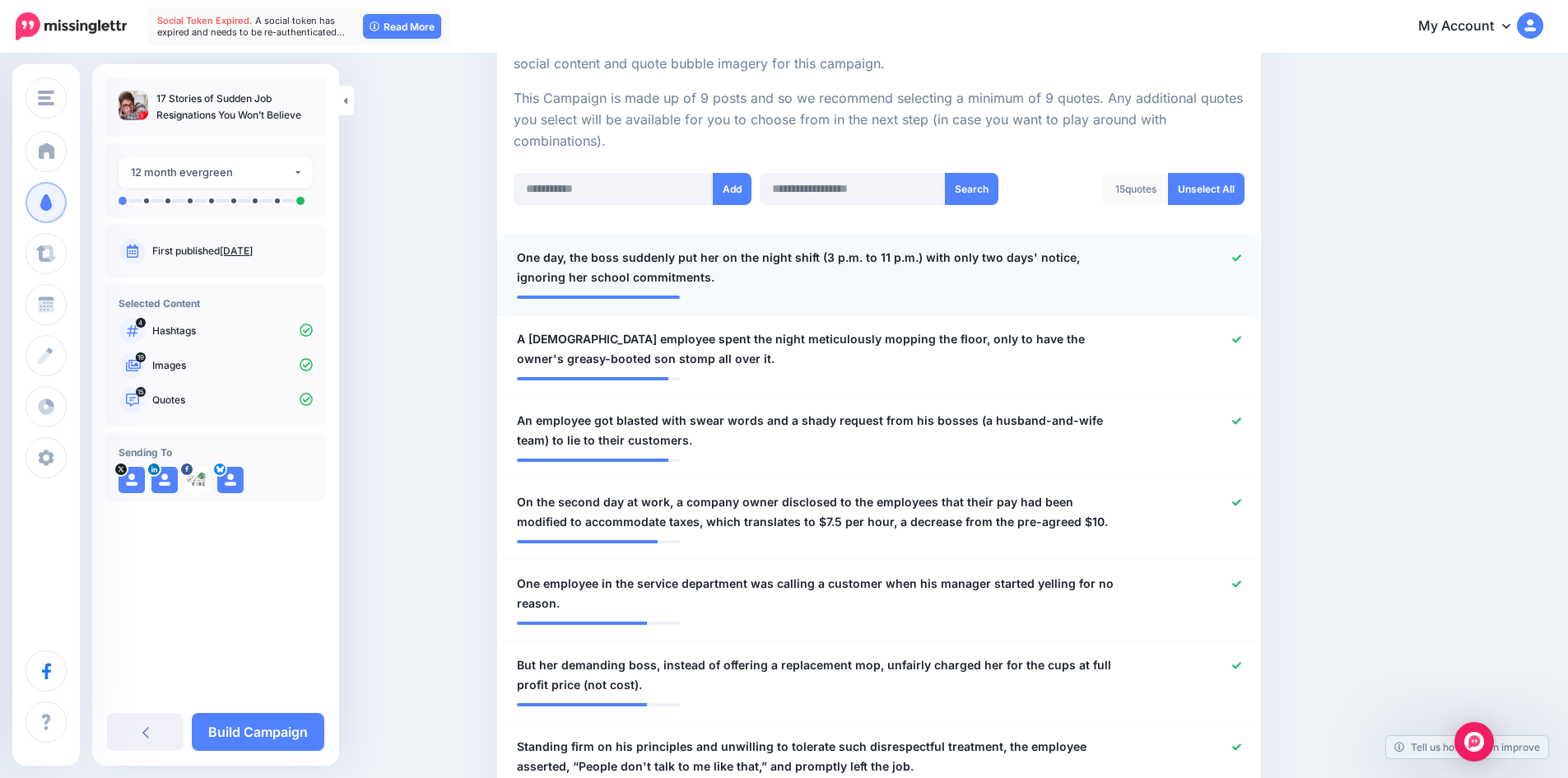
click at [1241, 258] on icon at bounding box center [1236, 258] width 9 height 9
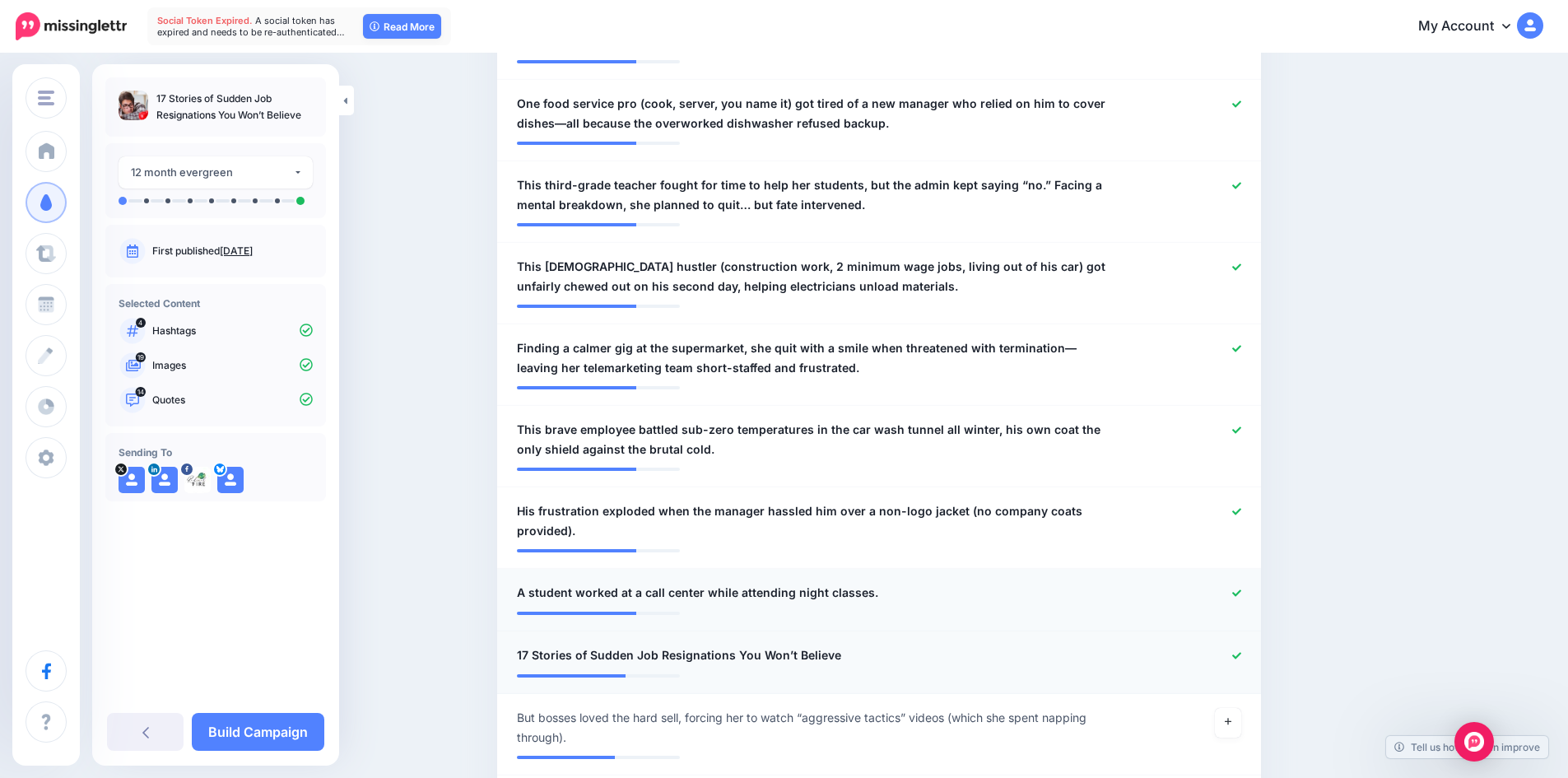
scroll to position [1083, 0]
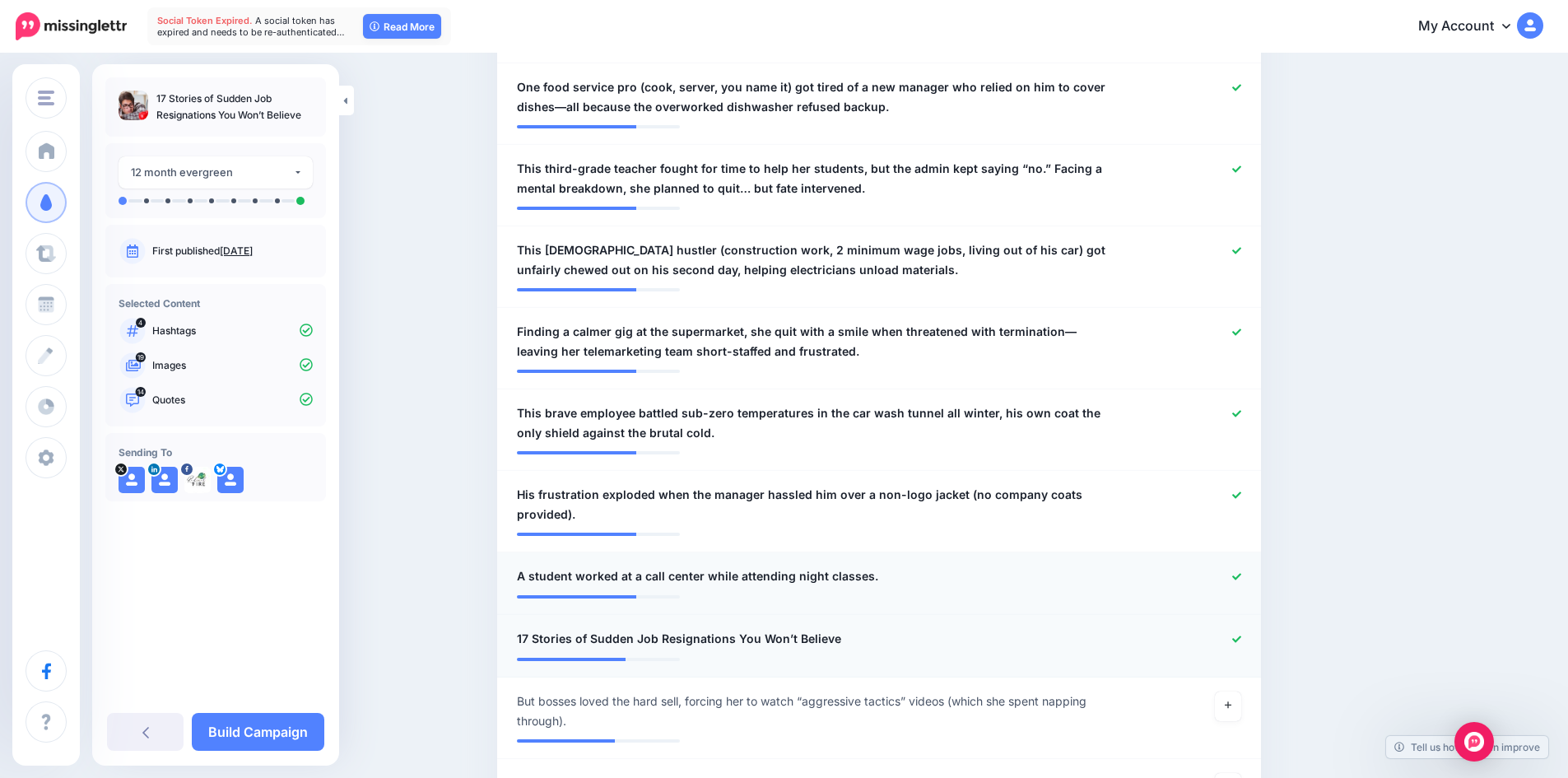
click at [1241, 579] on icon at bounding box center [1236, 577] width 9 height 9
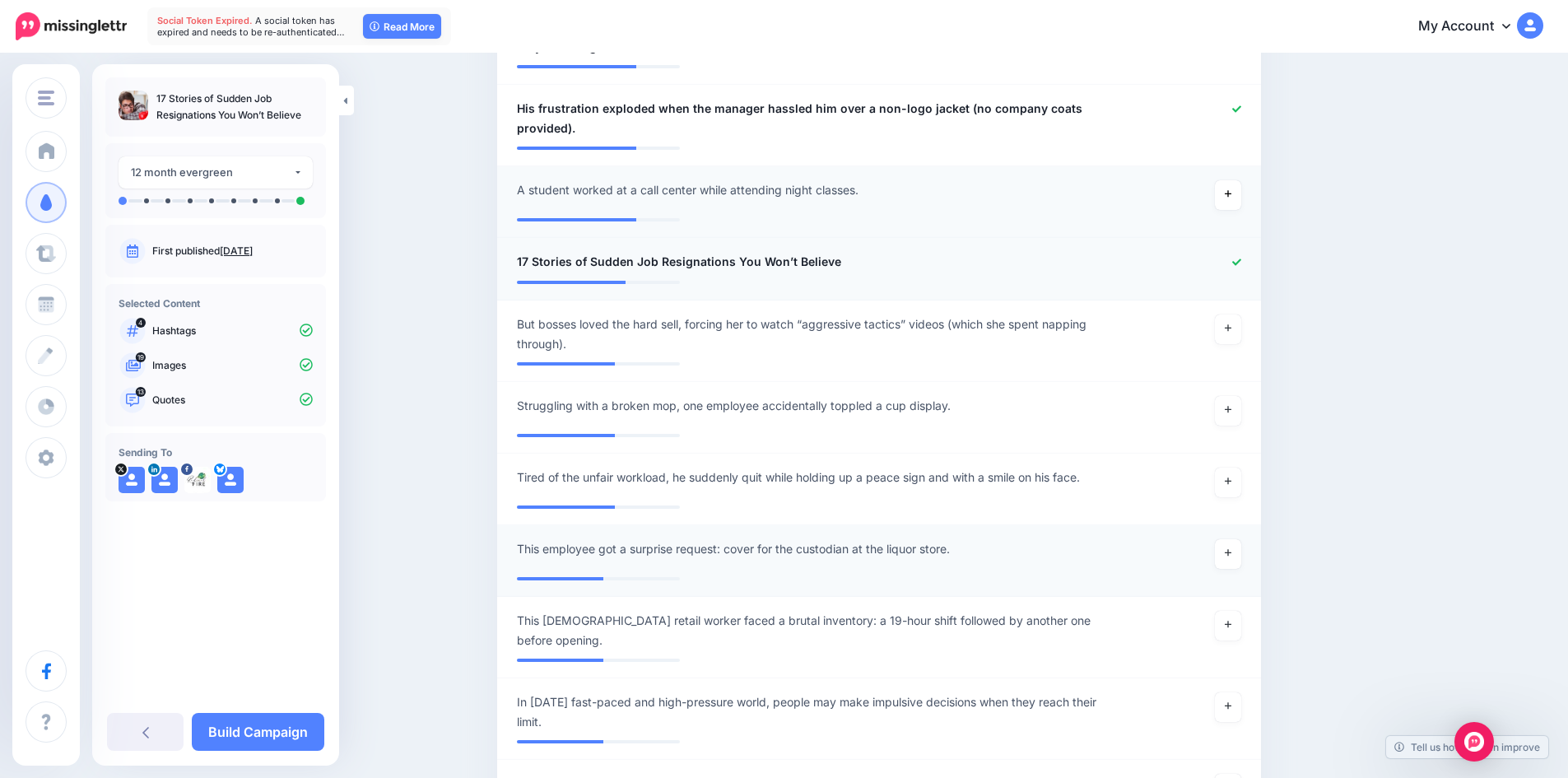
scroll to position [1495, 0]
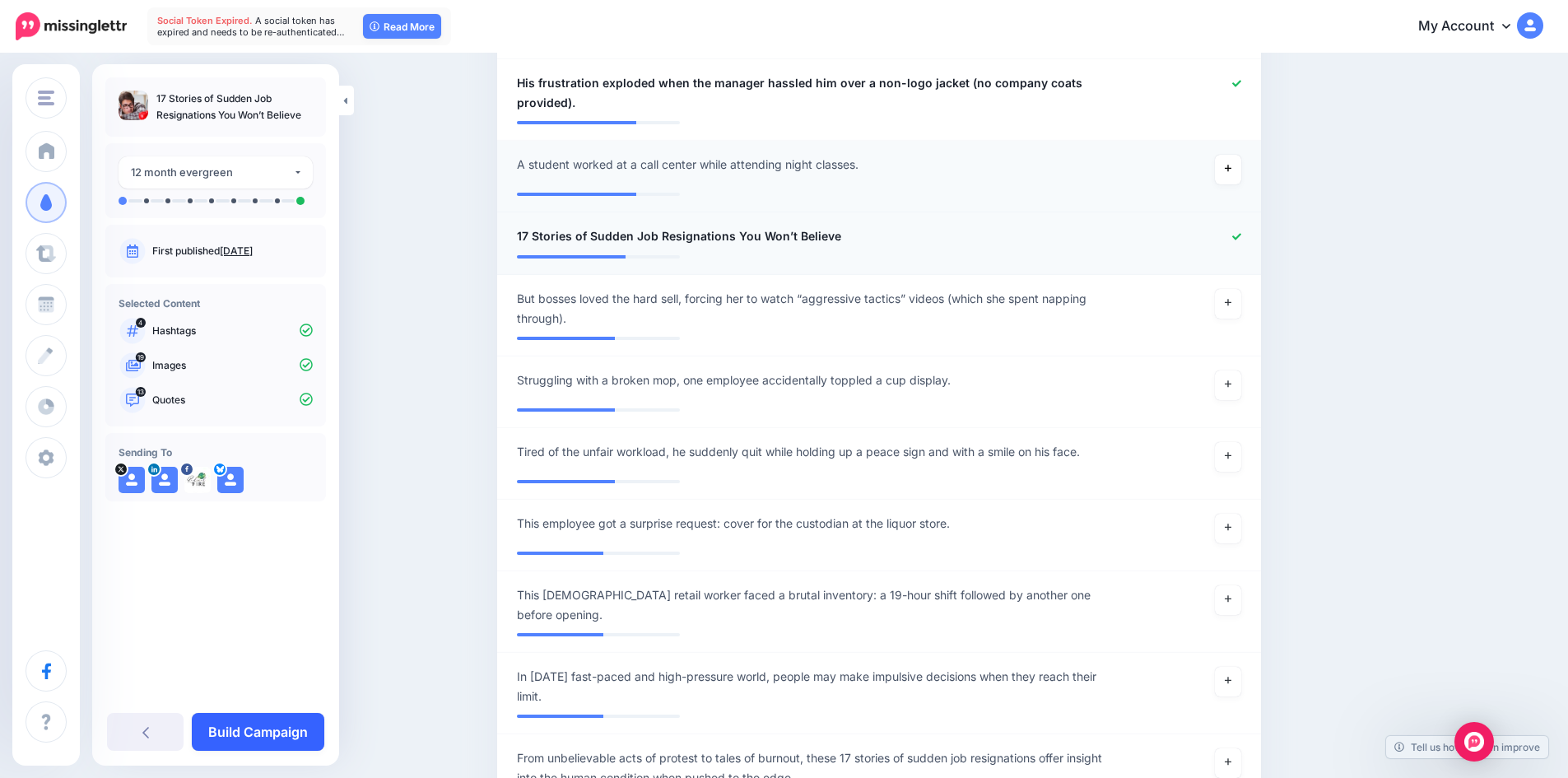
click at [240, 740] on link "Build Campaign" at bounding box center [257, 732] width 132 height 38
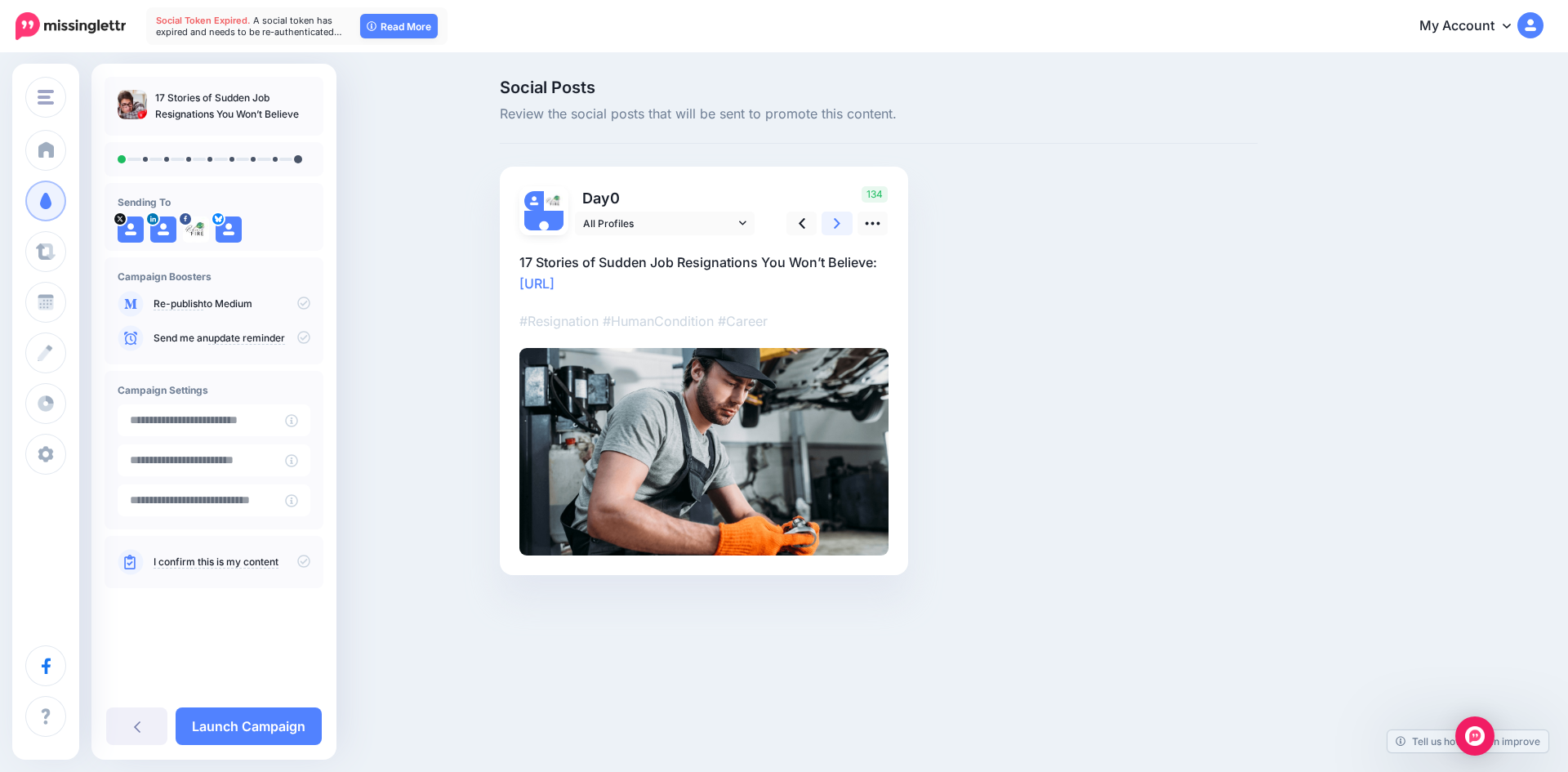
click at [840, 221] on link at bounding box center [837, 223] width 31 height 24
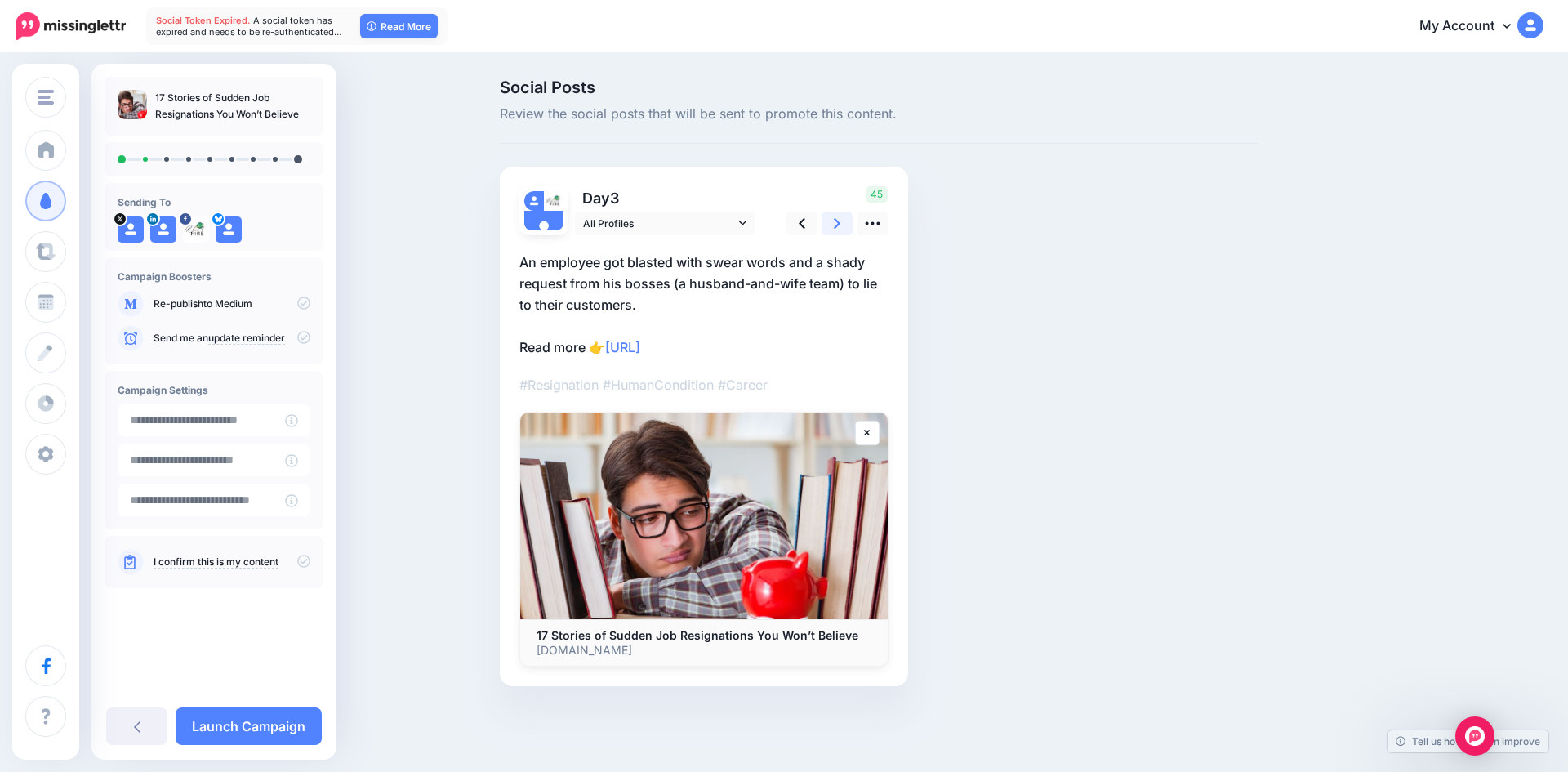
click at [833, 223] on link at bounding box center [837, 223] width 31 height 24
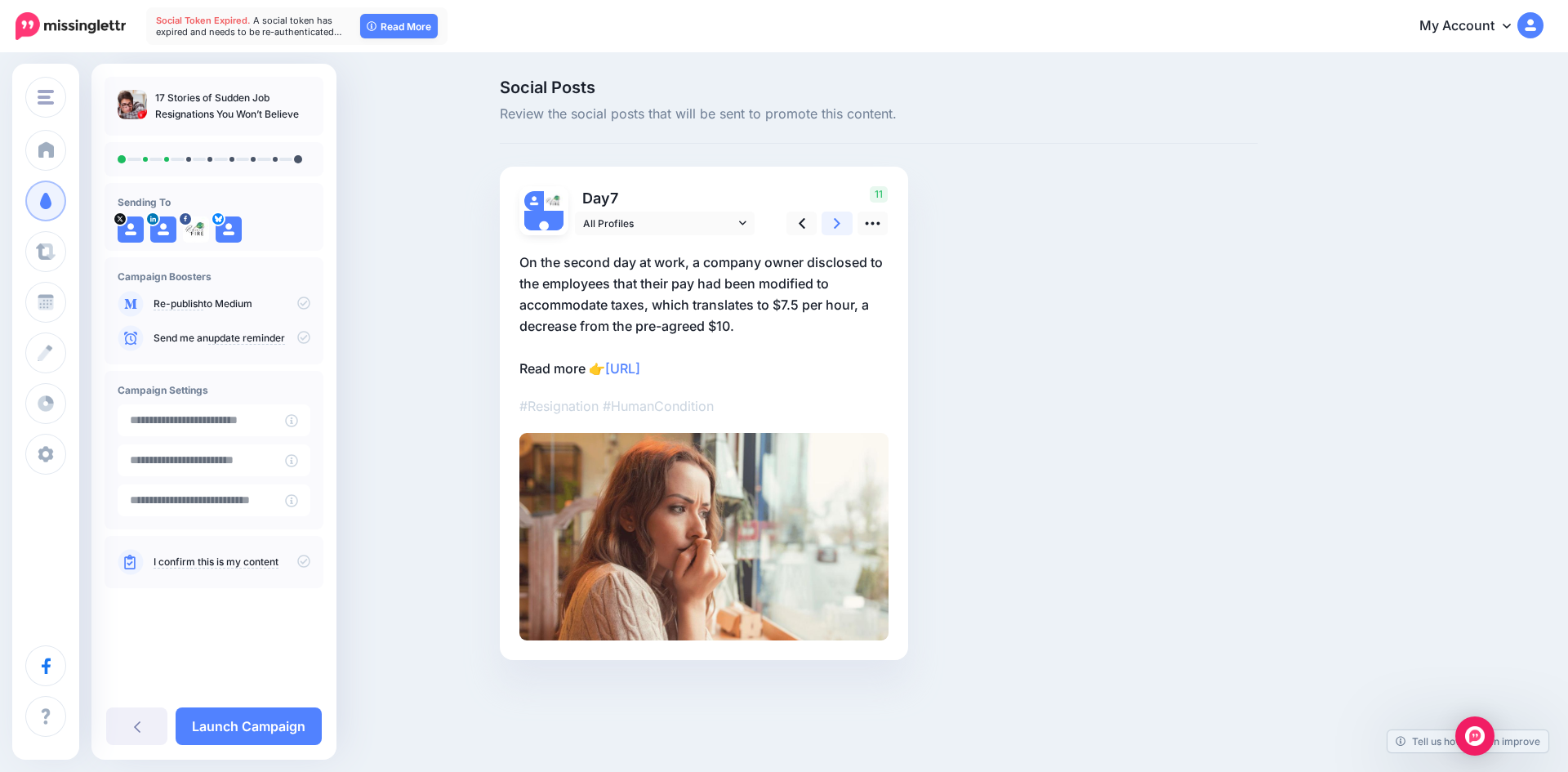
click at [833, 223] on link at bounding box center [837, 223] width 31 height 24
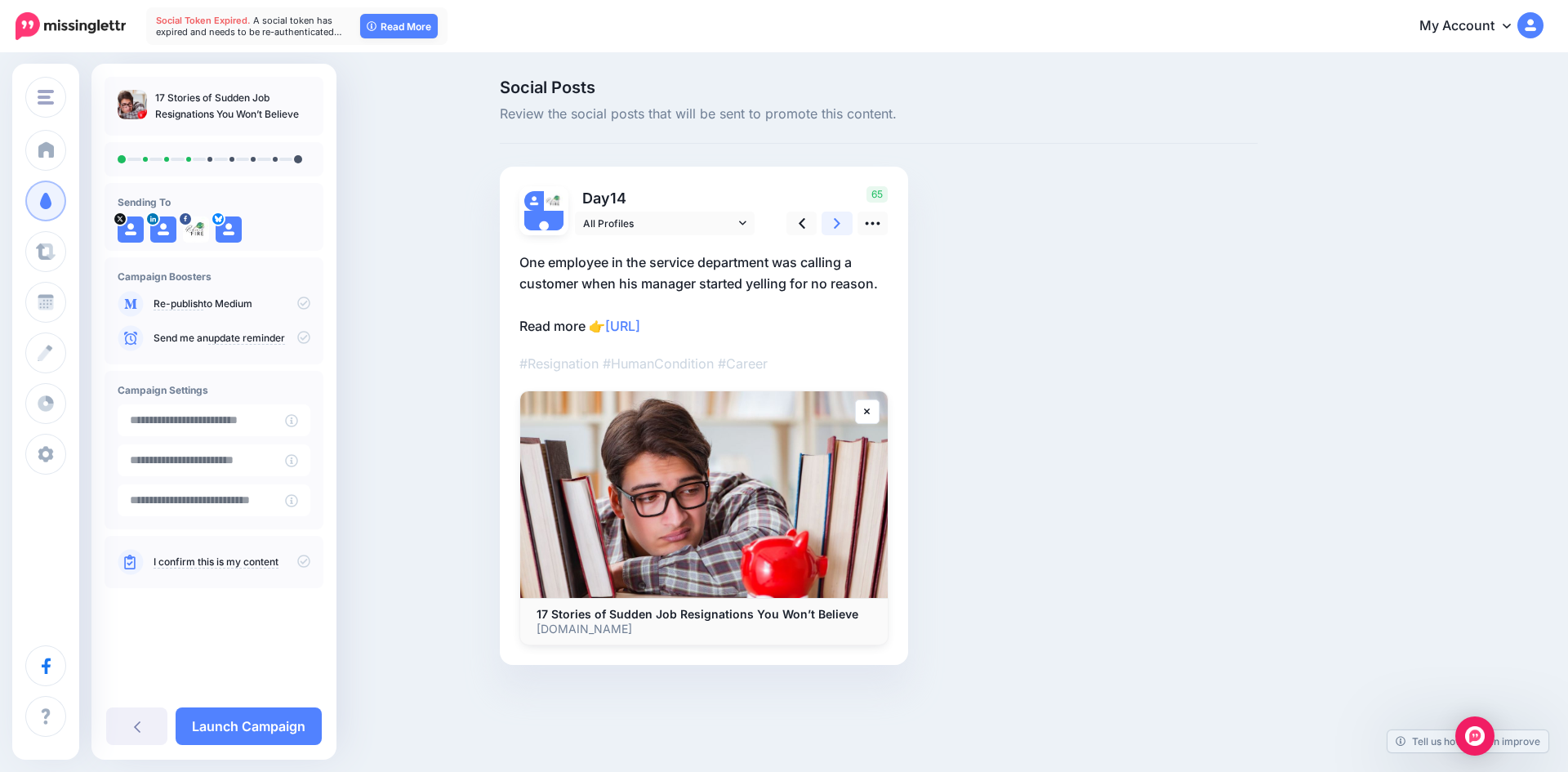
click at [833, 223] on link at bounding box center [837, 223] width 31 height 24
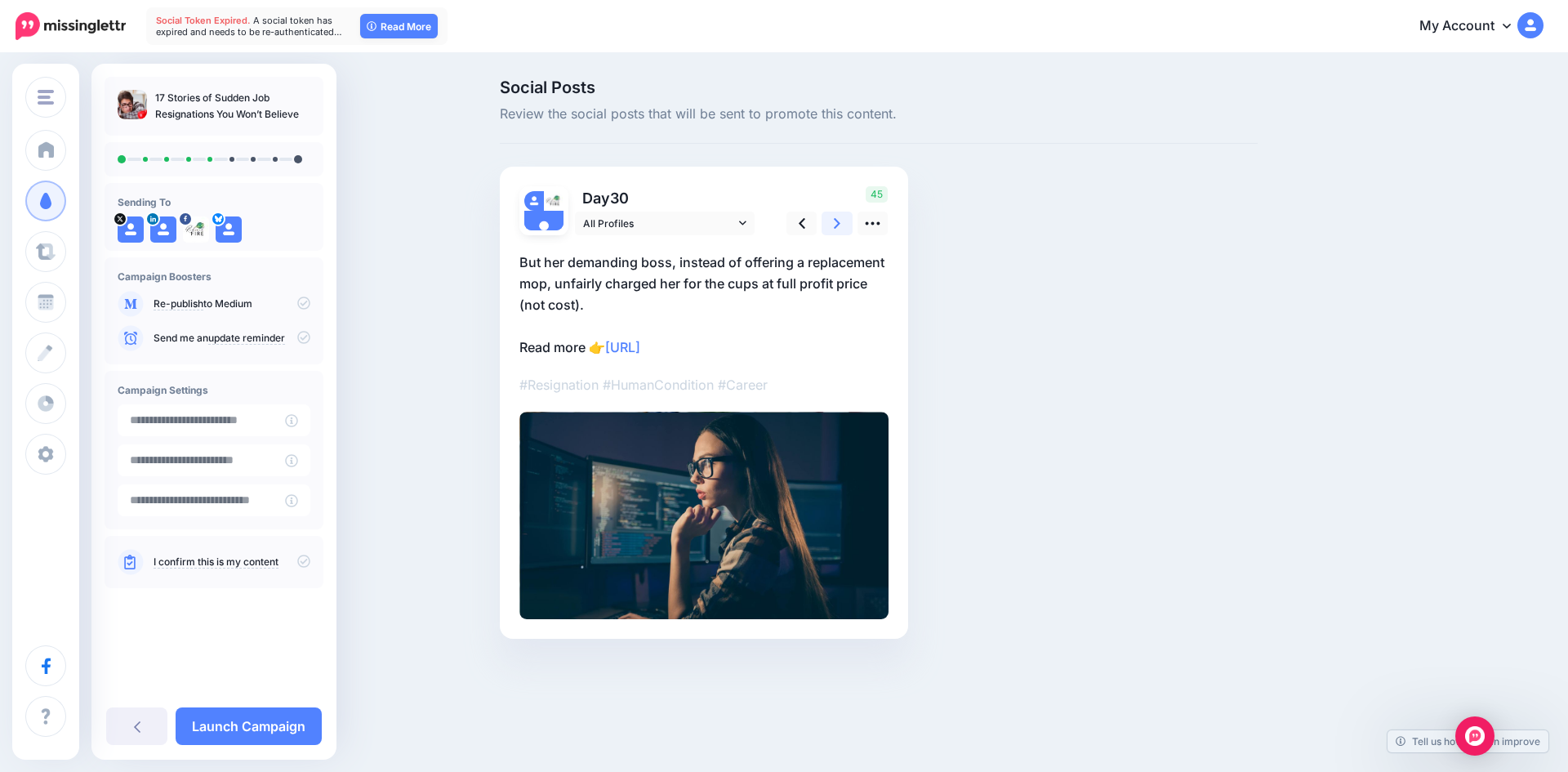
click at [833, 223] on link at bounding box center [837, 223] width 31 height 24
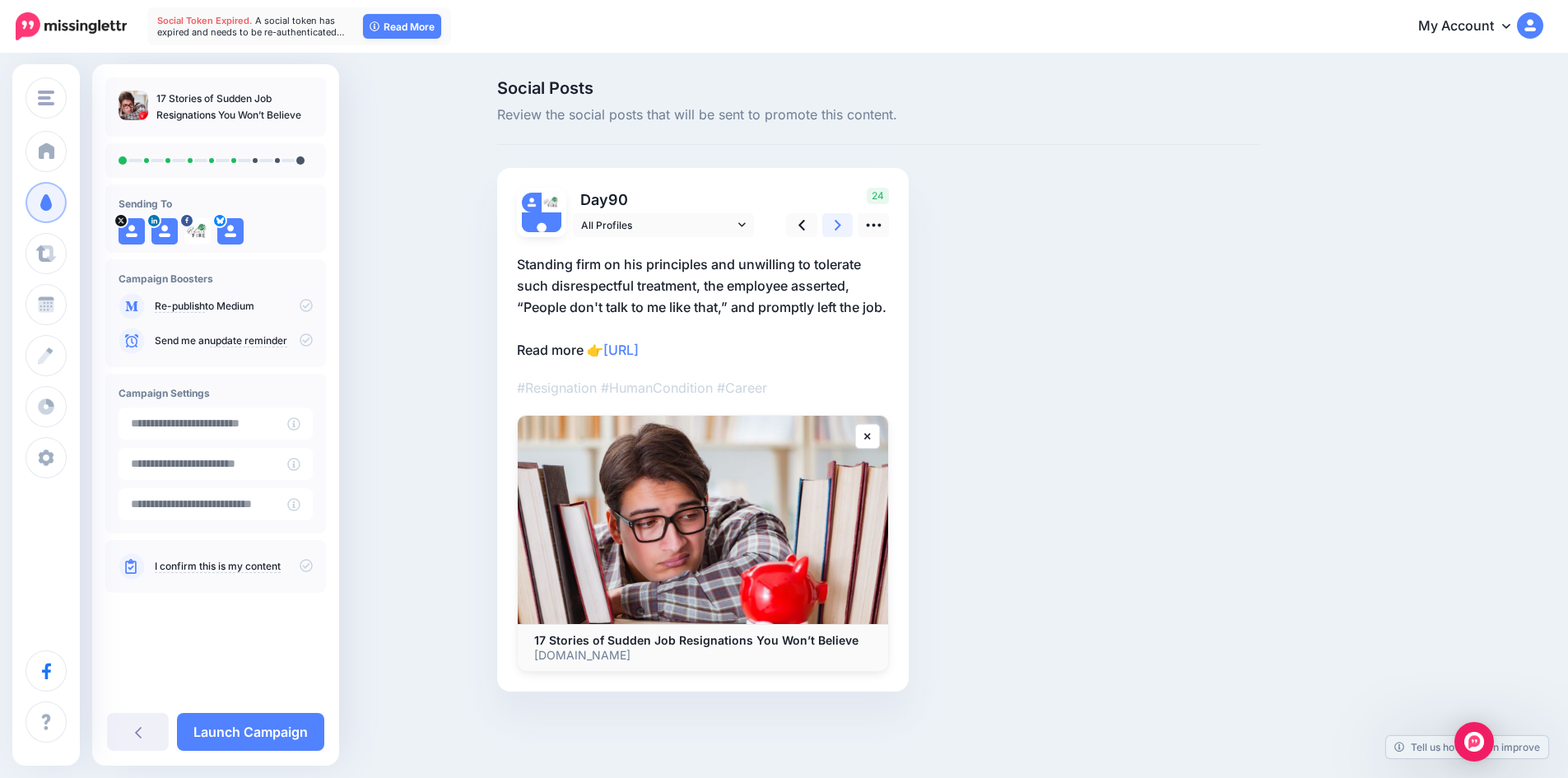
click at [839, 224] on link at bounding box center [837, 225] width 32 height 24
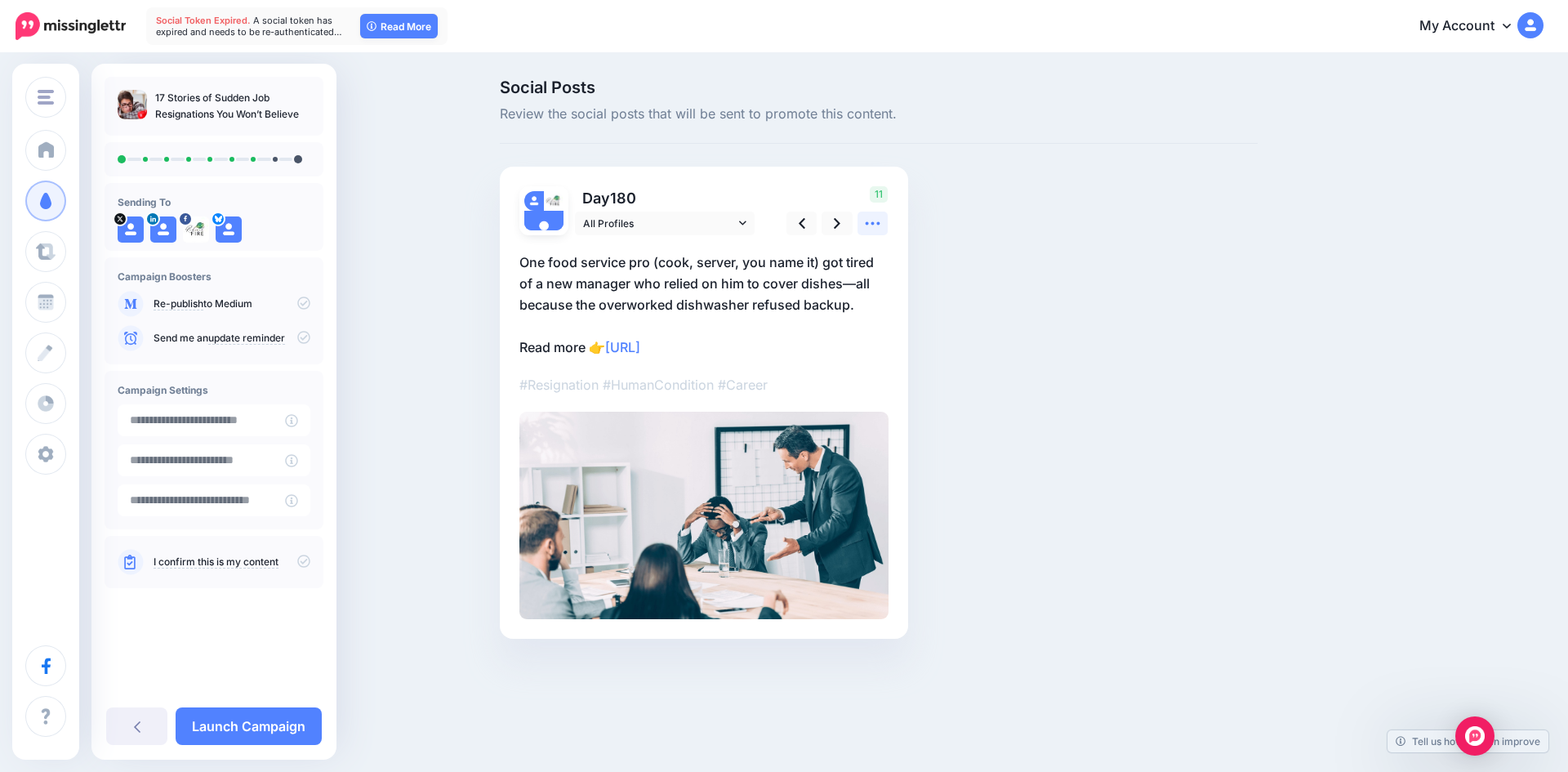
click at [868, 224] on icon at bounding box center [872, 224] width 14 height 3
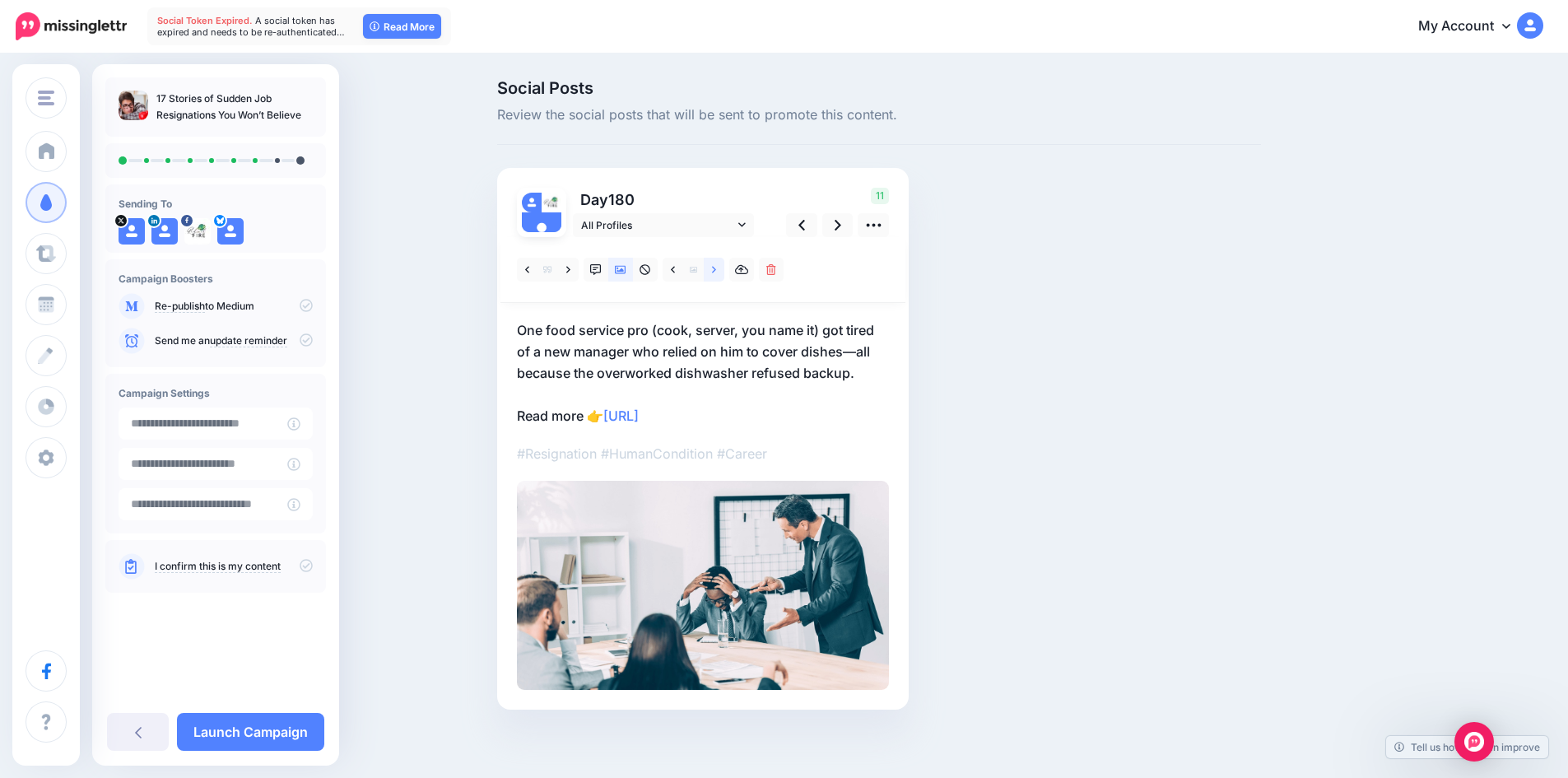
click at [716, 273] on icon at bounding box center [714, 270] width 4 height 12
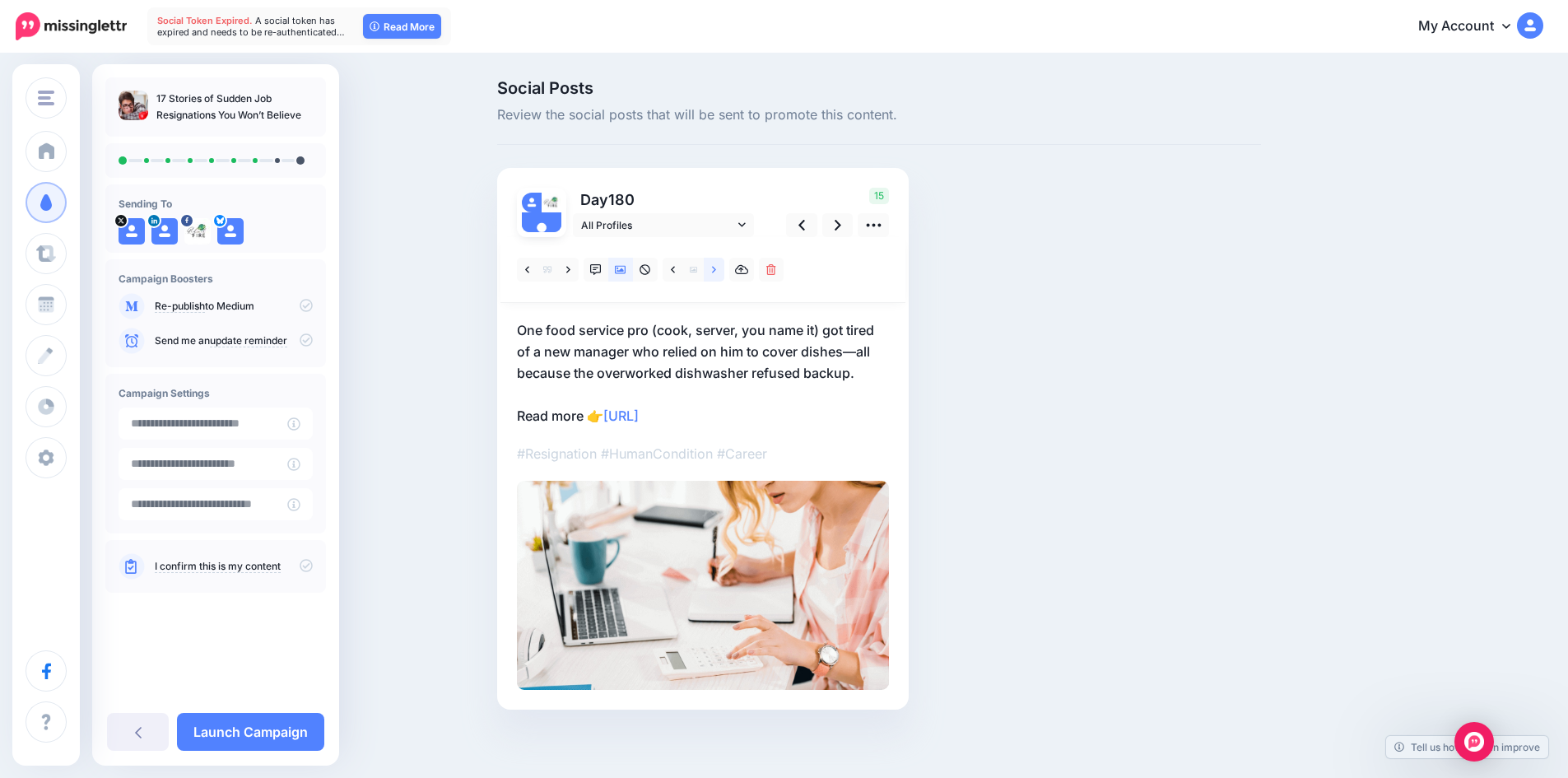
click at [716, 271] on icon at bounding box center [714, 270] width 4 height 12
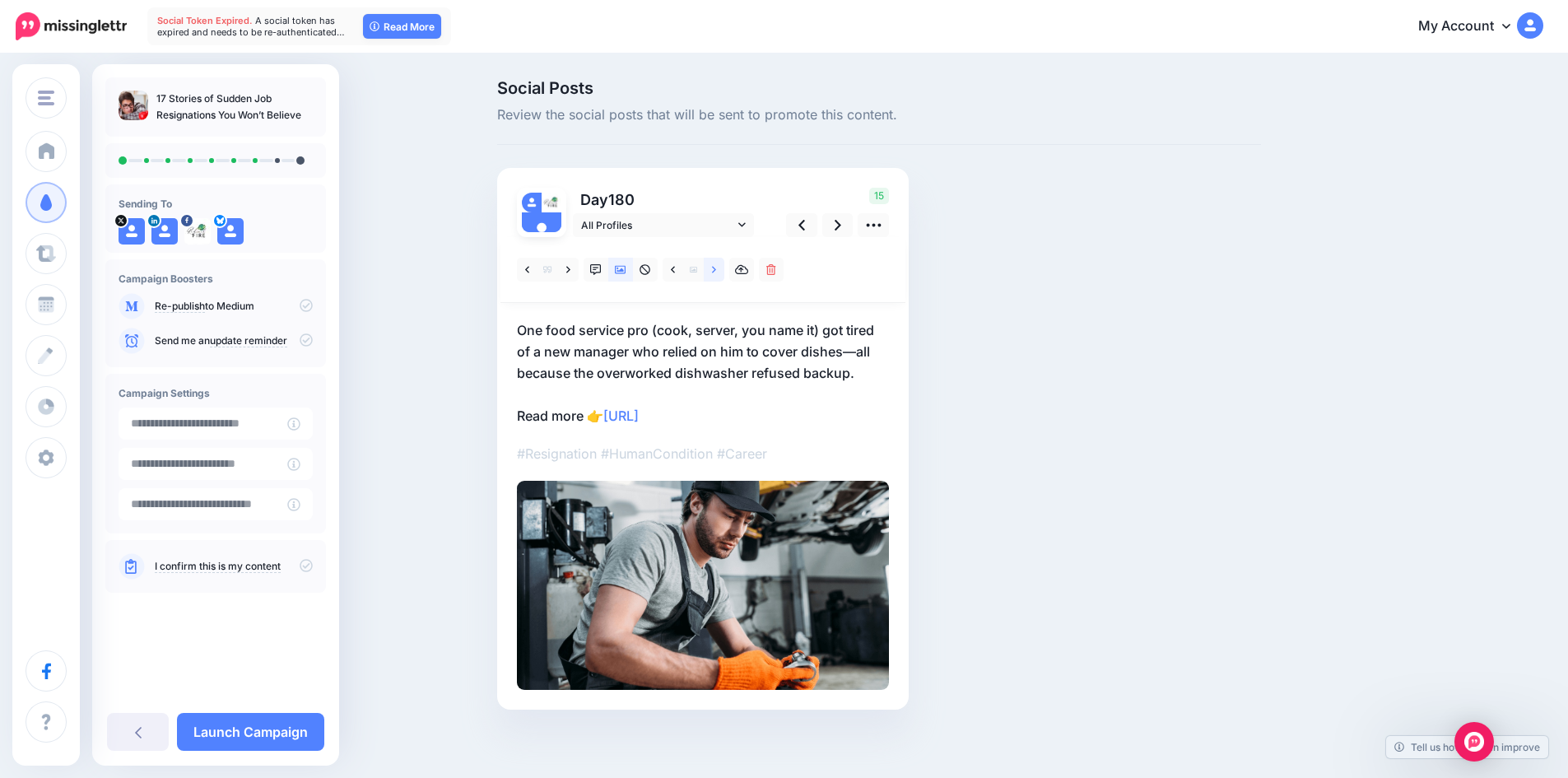
click at [716, 271] on icon at bounding box center [714, 270] width 4 height 12
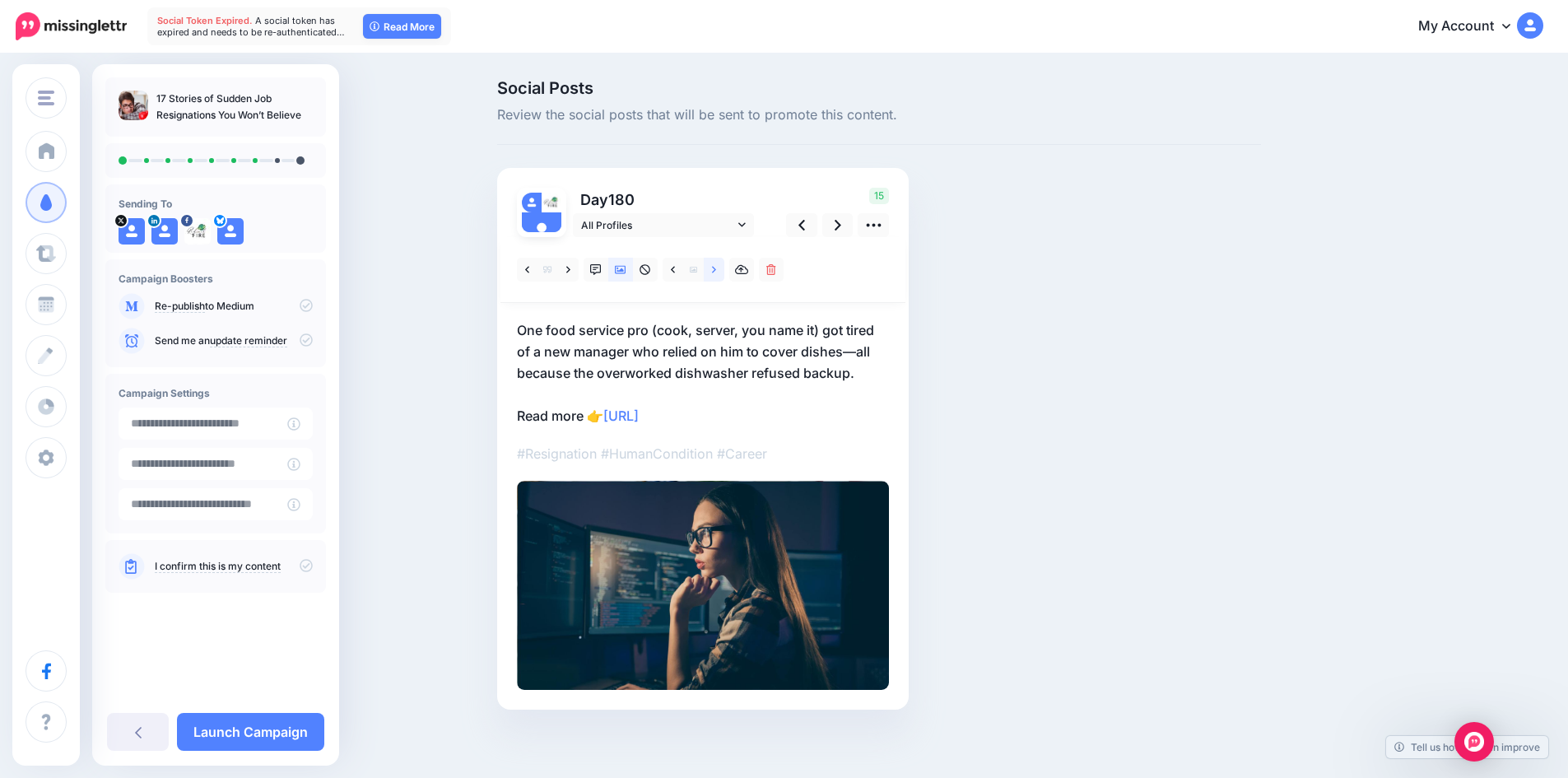
click at [716, 271] on icon at bounding box center [714, 270] width 4 height 12
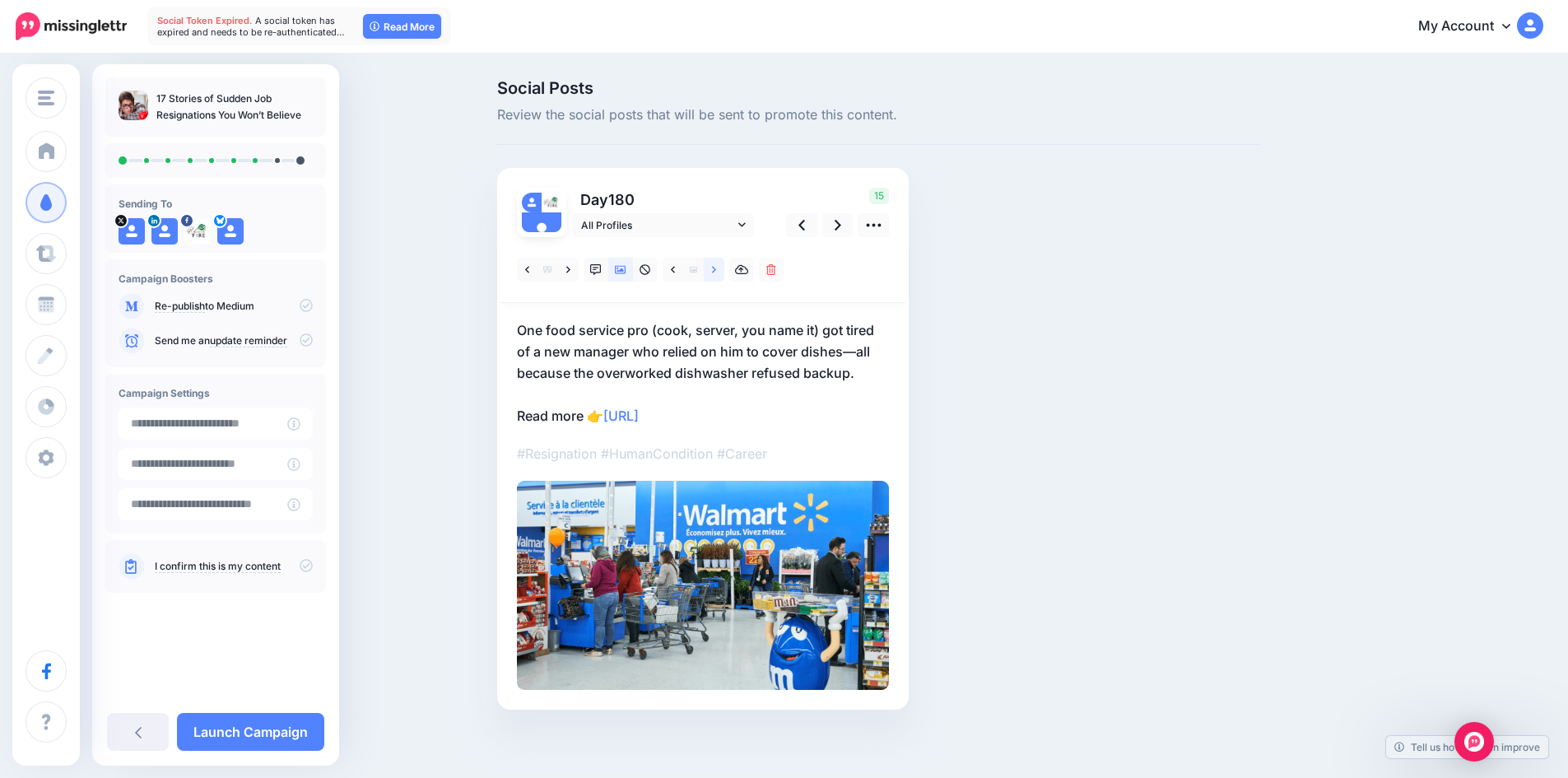
click at [716, 271] on icon at bounding box center [714, 270] width 4 height 12
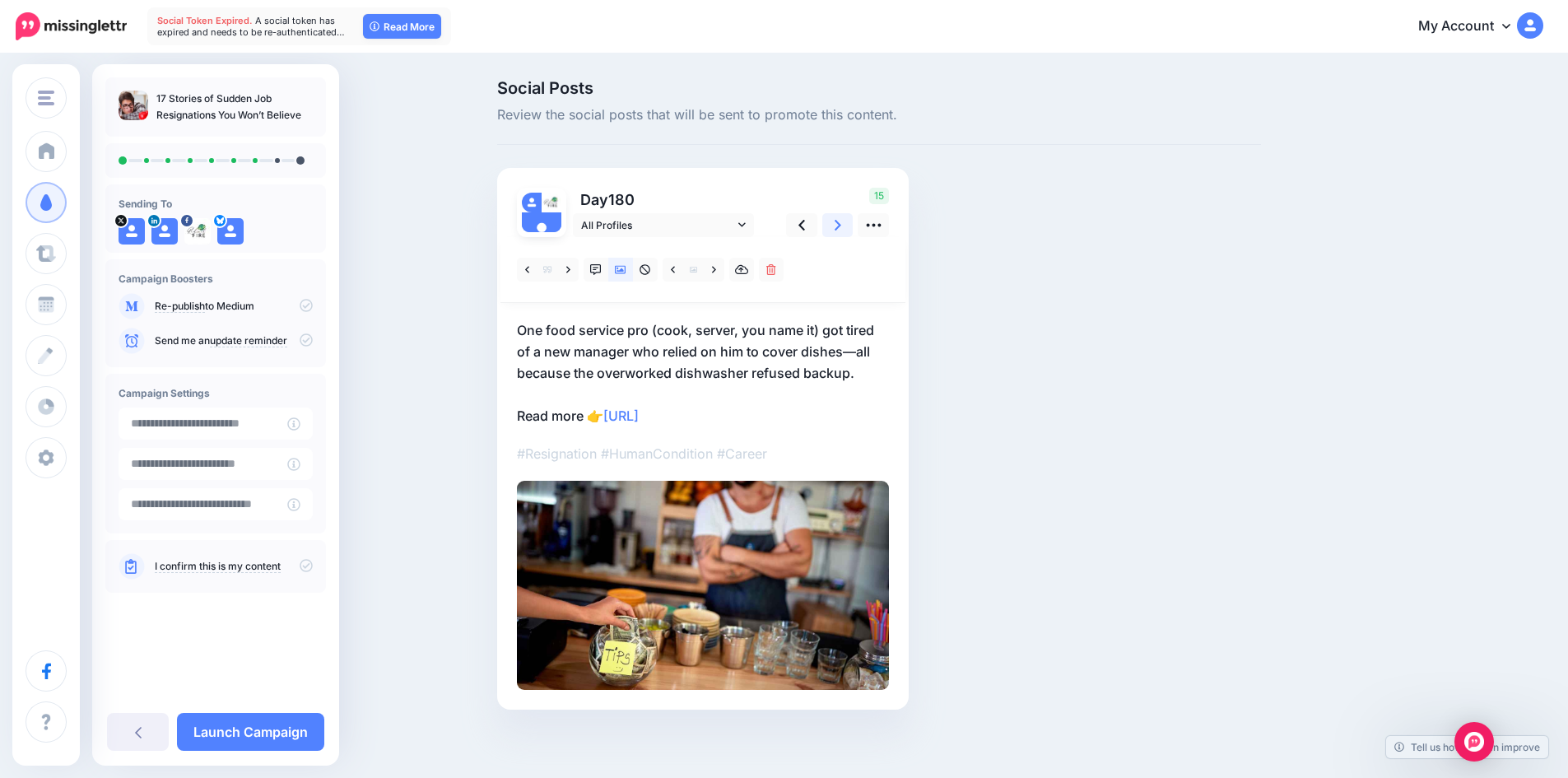
click at [837, 230] on link at bounding box center [837, 225] width 32 height 24
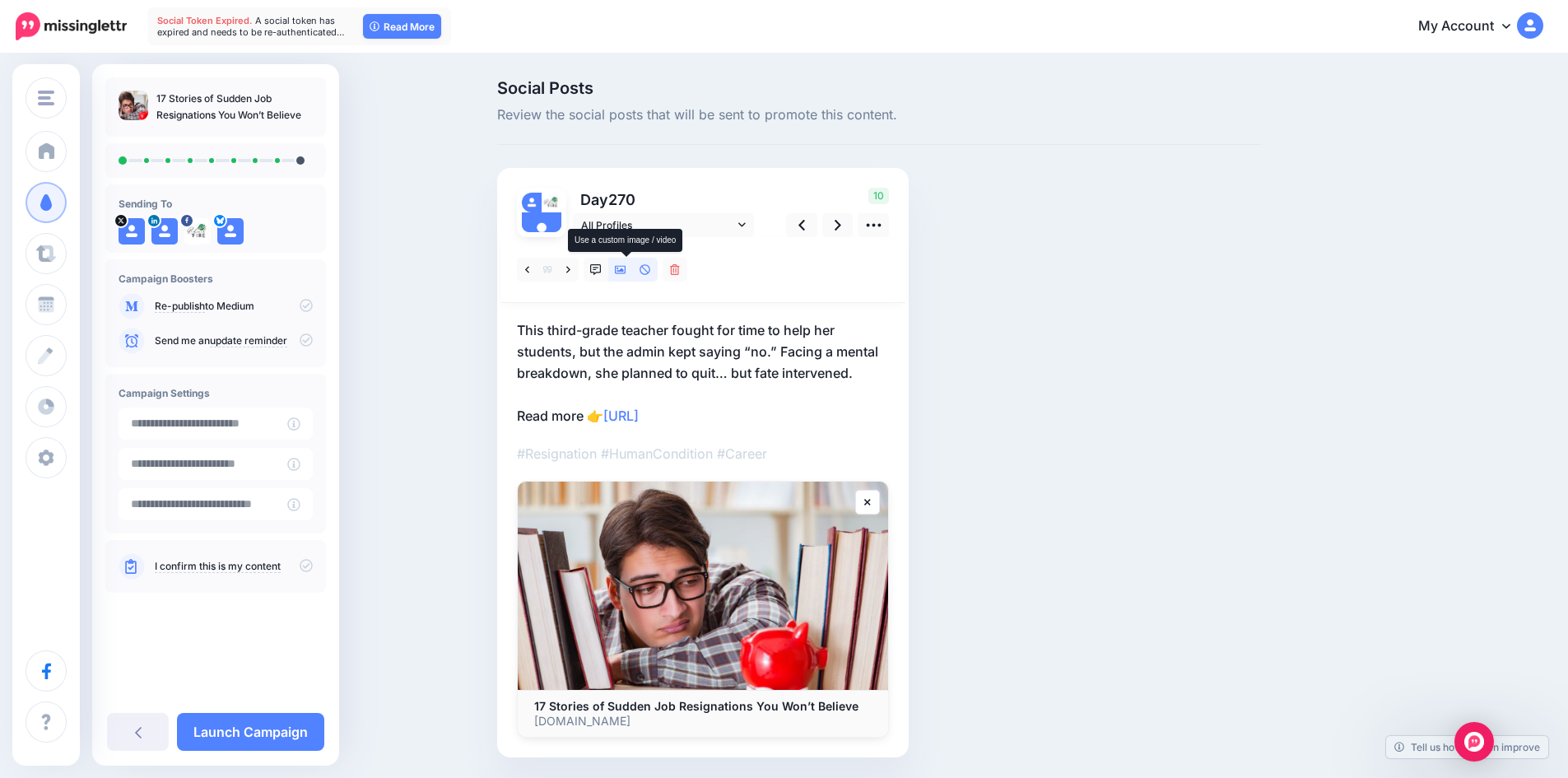
click at [623, 264] on icon at bounding box center [621, 270] width 12 height 12
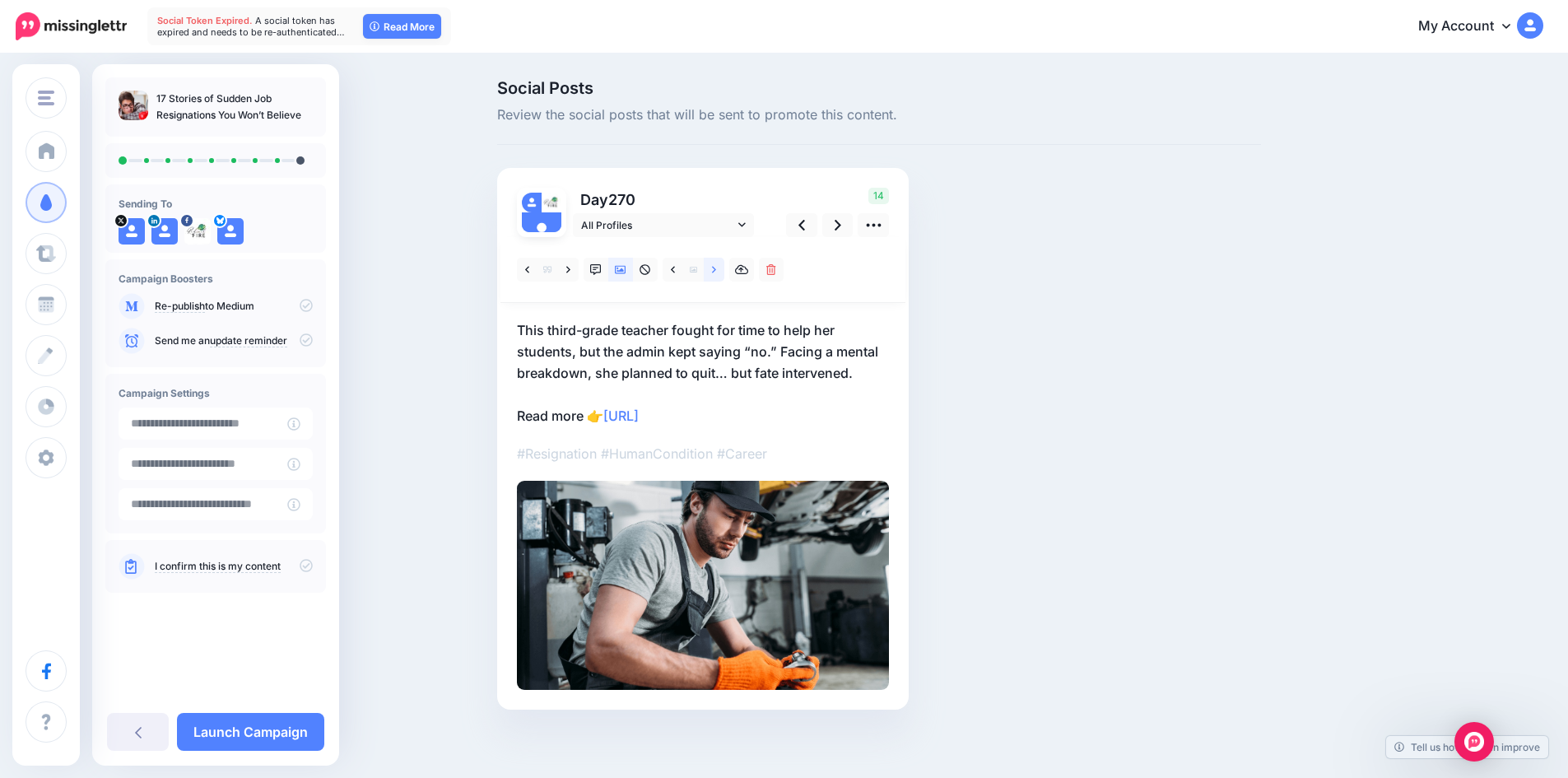
click at [716, 266] on icon at bounding box center [714, 270] width 4 height 12
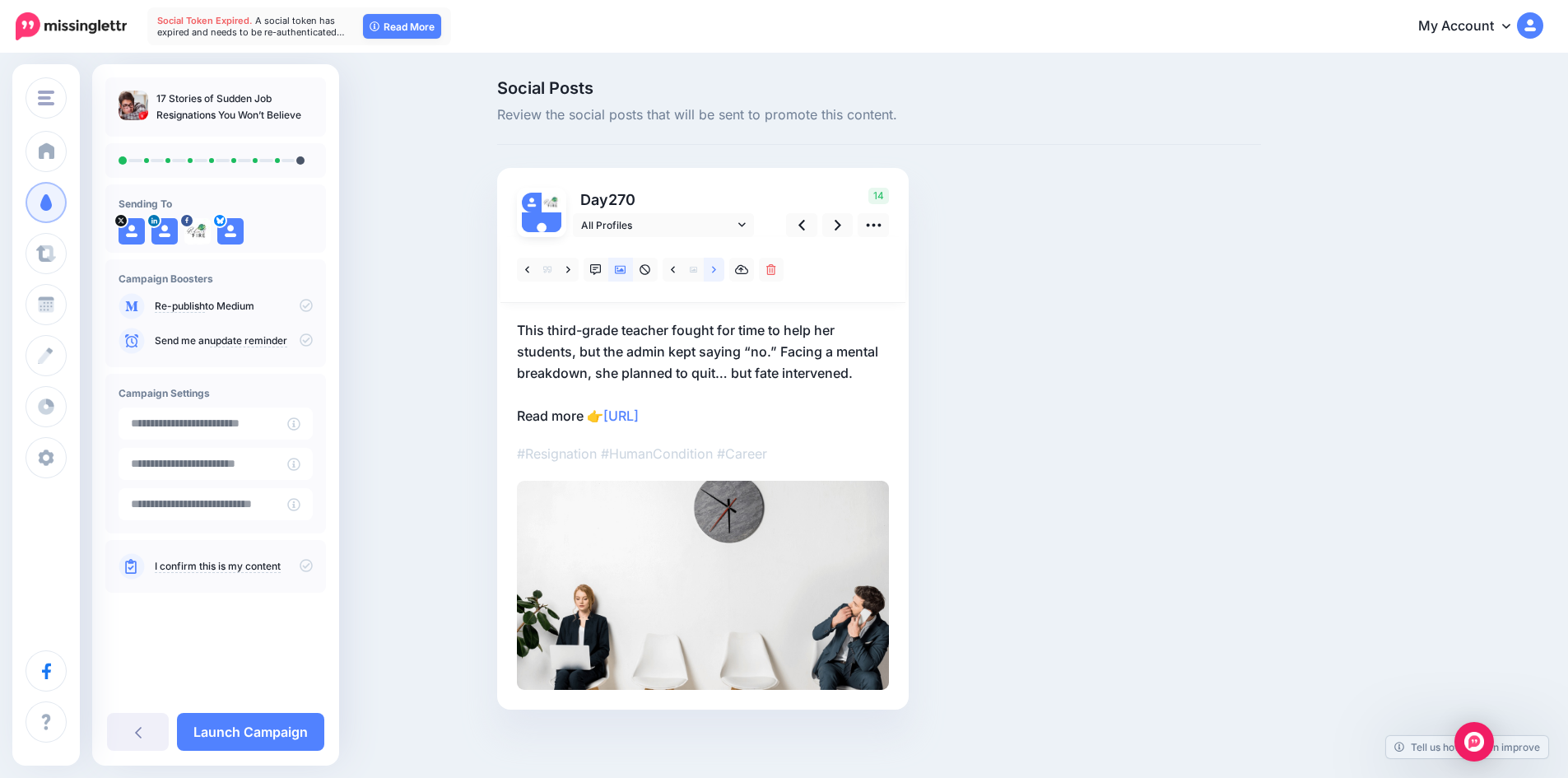
click at [717, 270] on link at bounding box center [714, 270] width 20 height 24
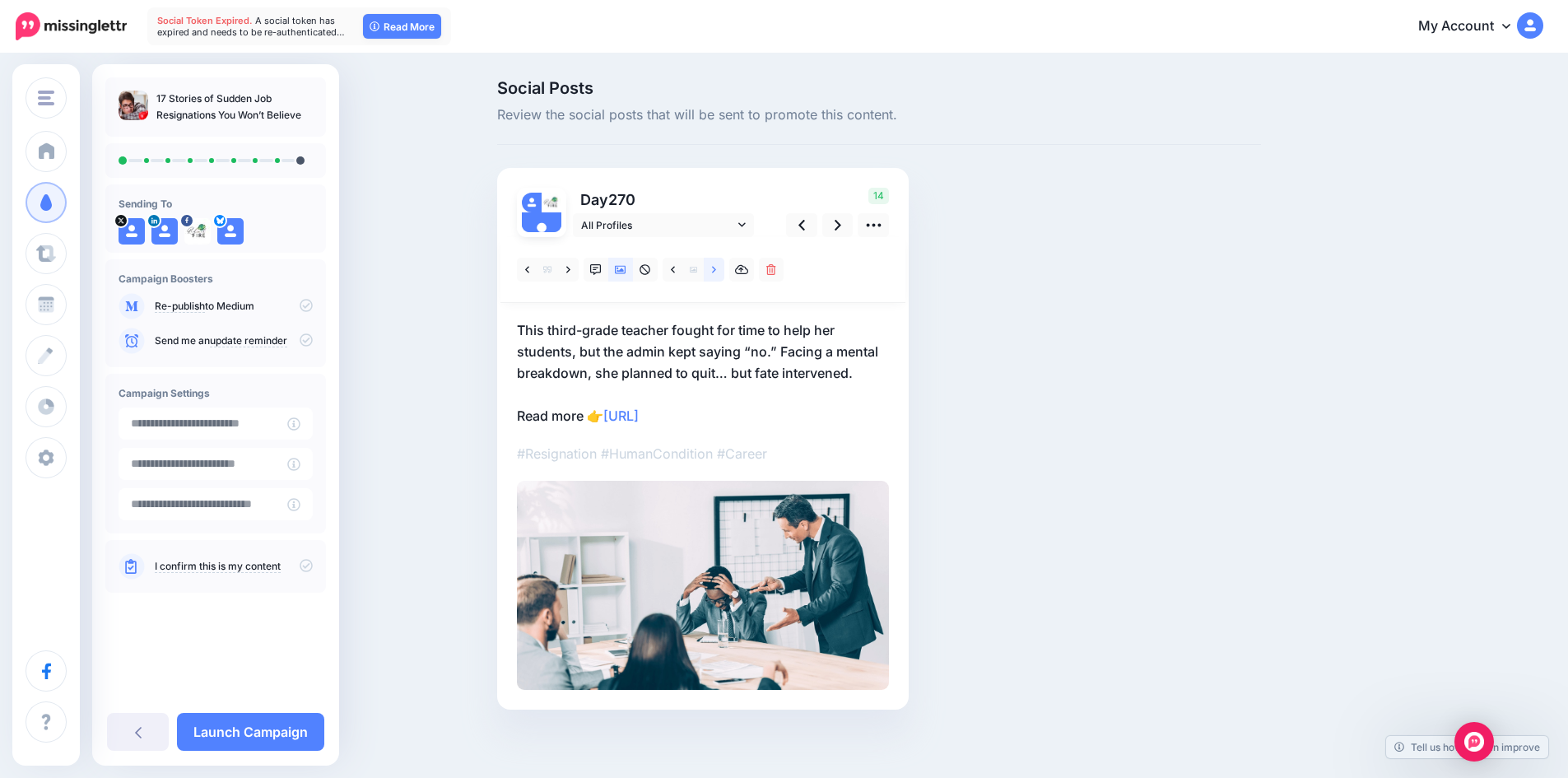
click at [724, 269] on link at bounding box center [714, 270] width 20 height 24
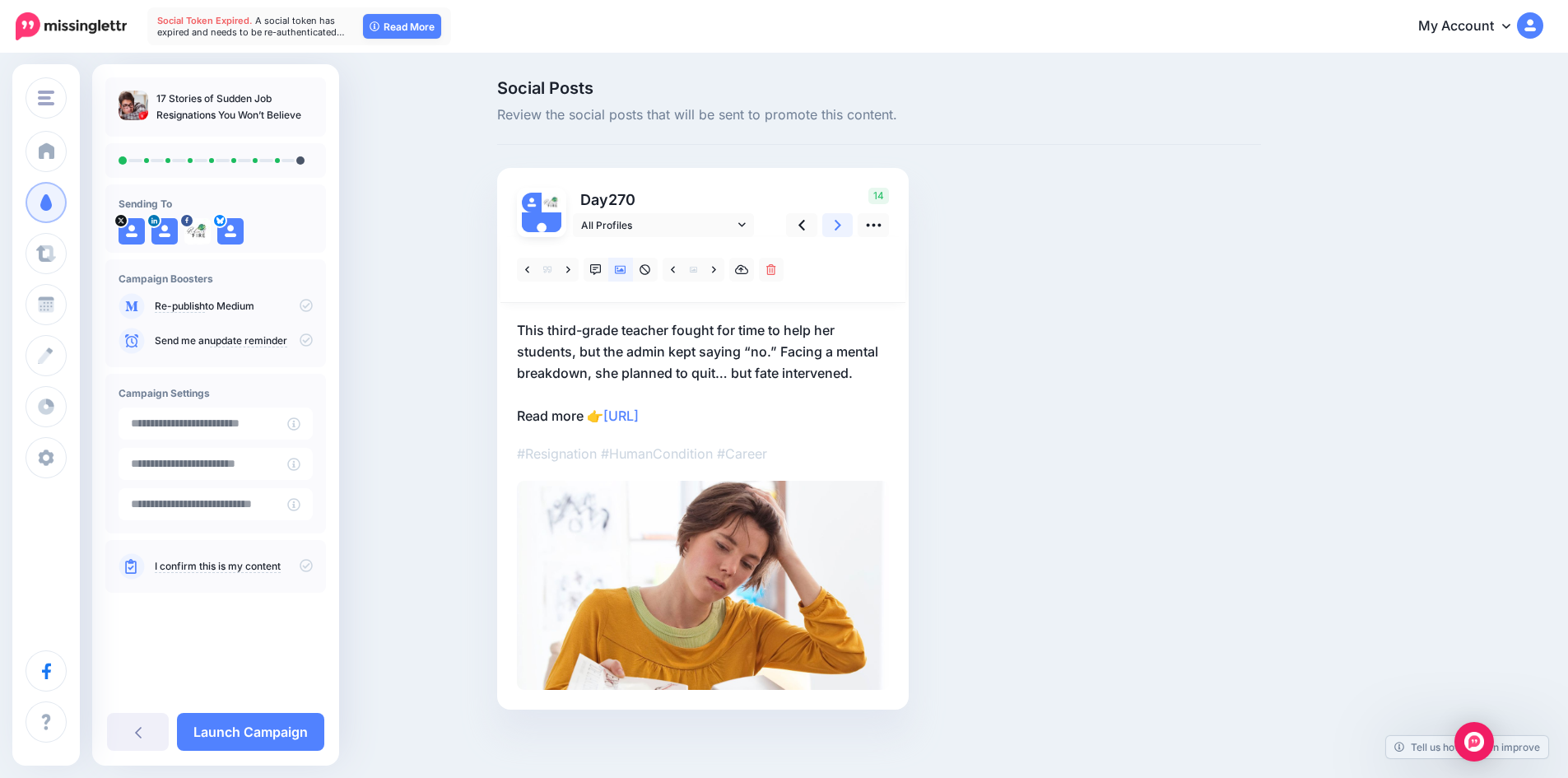
click at [838, 227] on link at bounding box center [837, 225] width 32 height 24
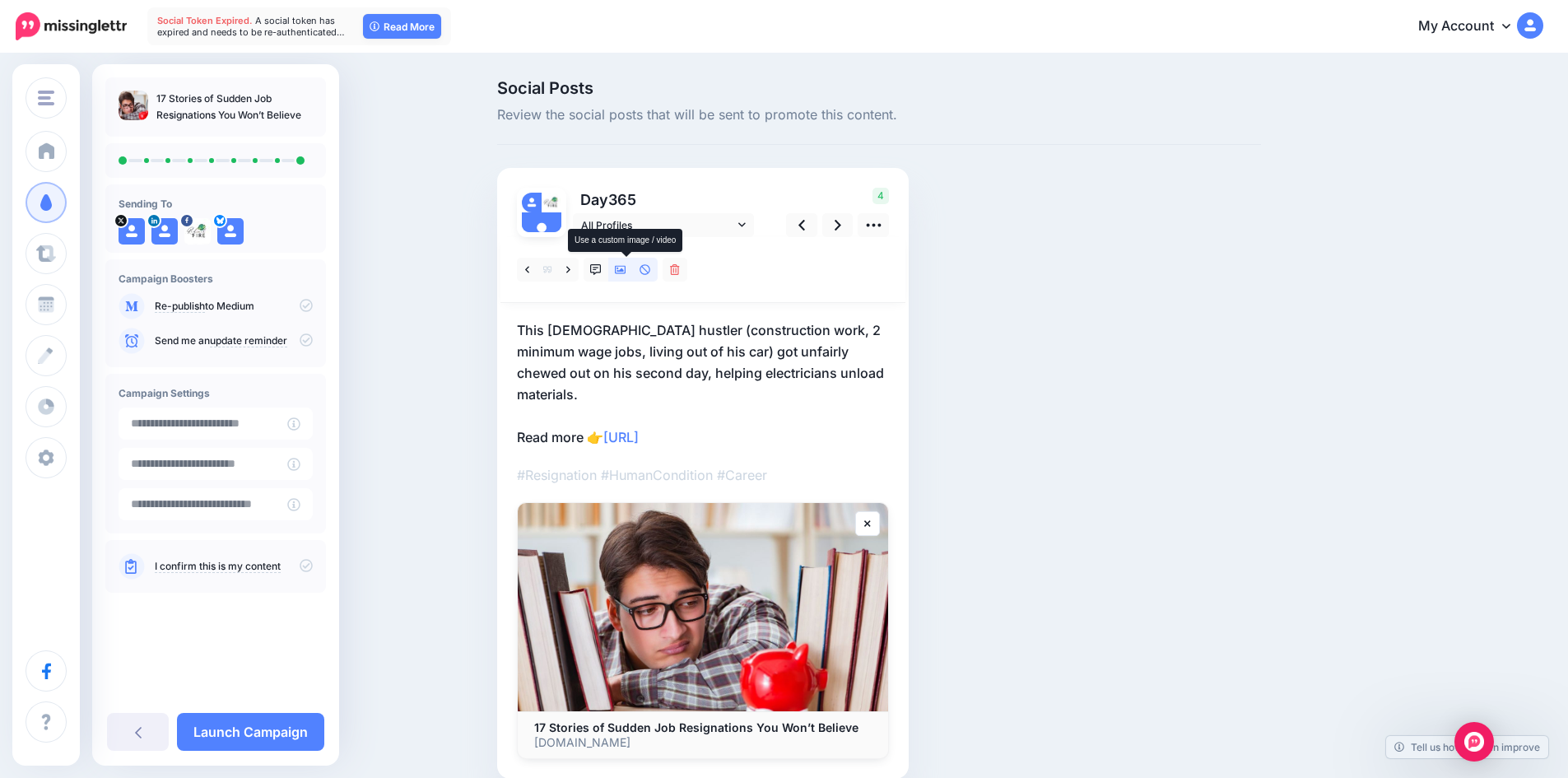
click at [626, 270] on icon at bounding box center [621, 270] width 12 height 12
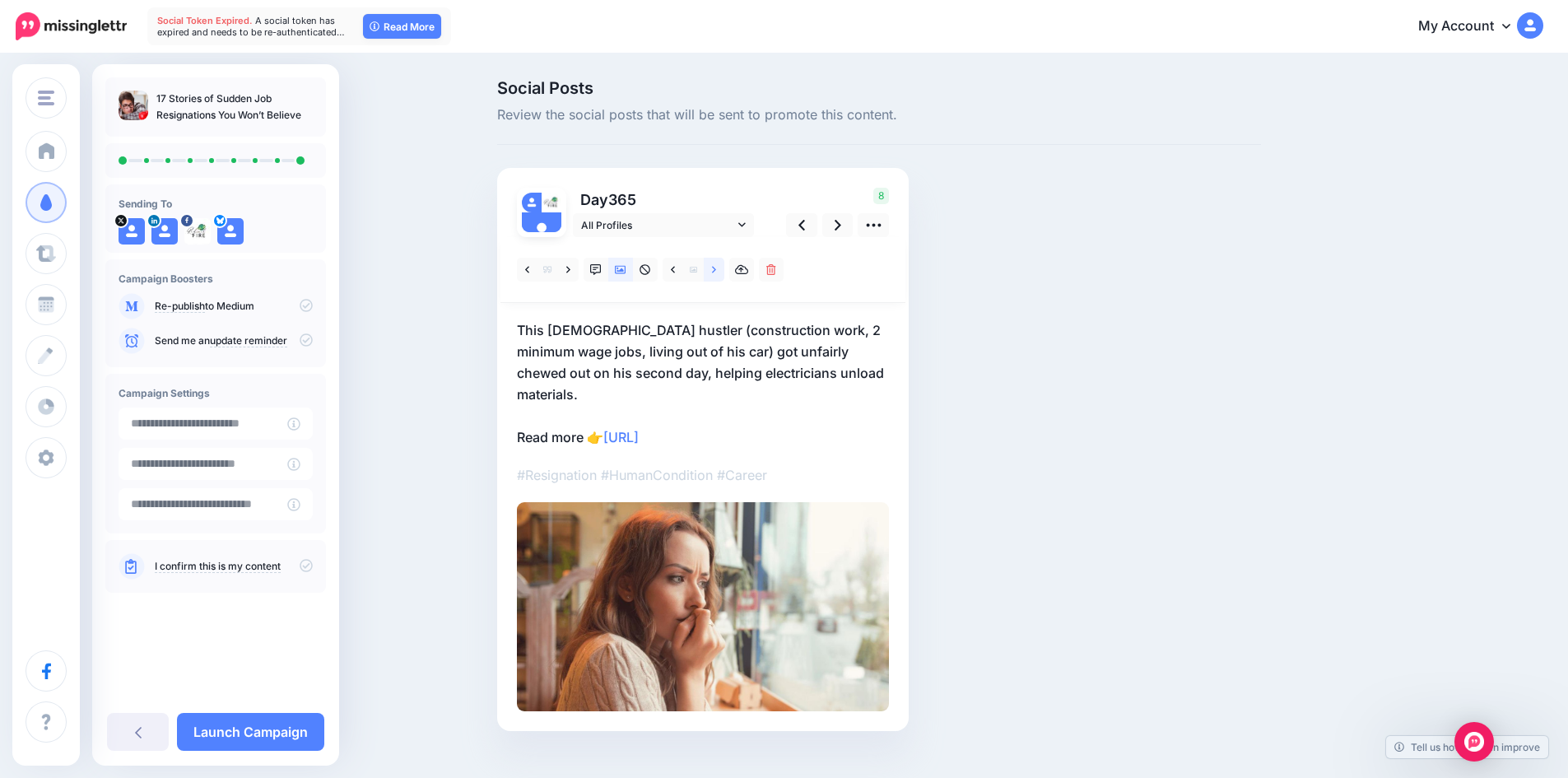
click at [723, 271] on link at bounding box center [714, 270] width 20 height 24
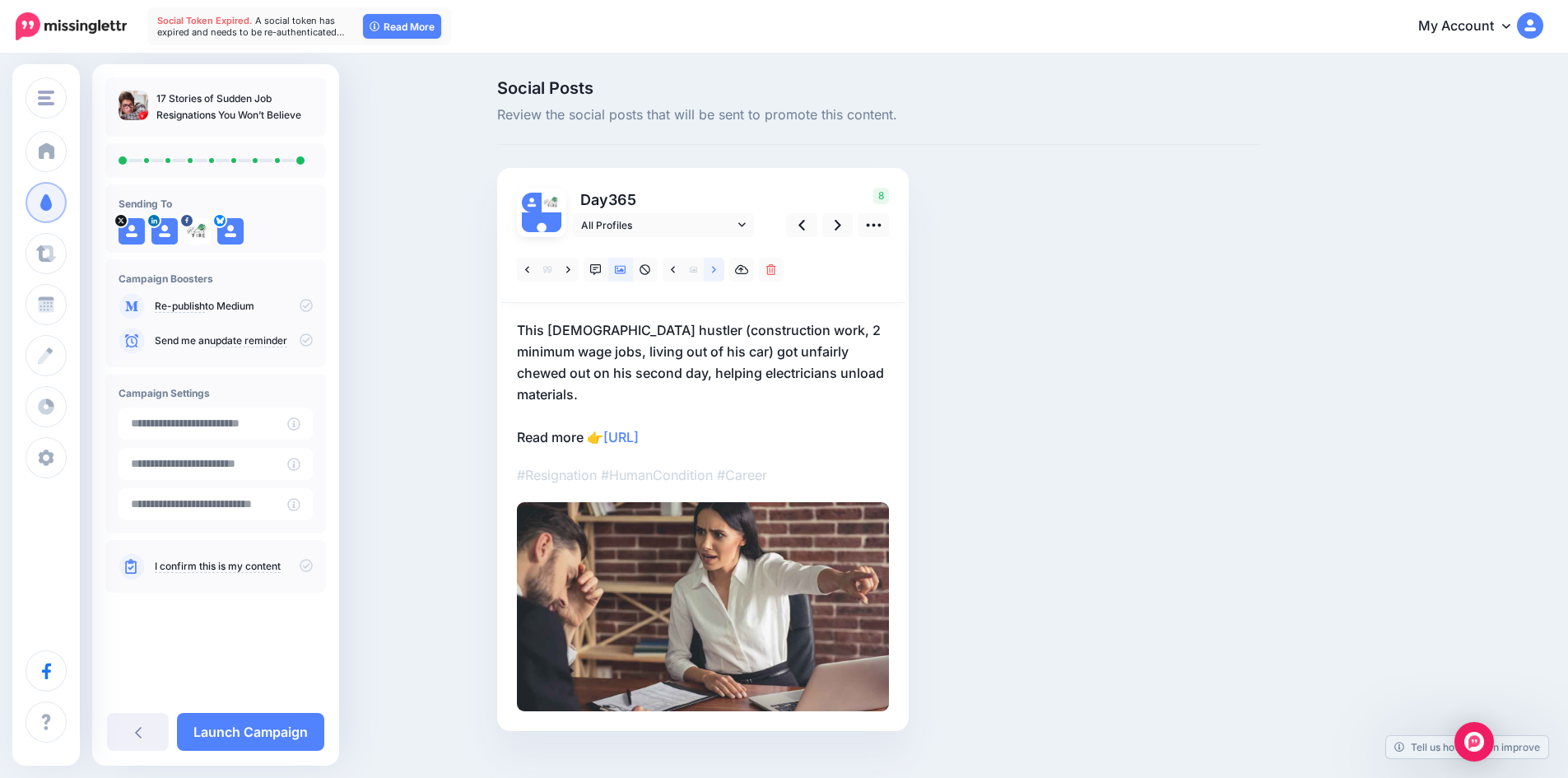
click at [723, 271] on link at bounding box center [714, 270] width 20 height 24
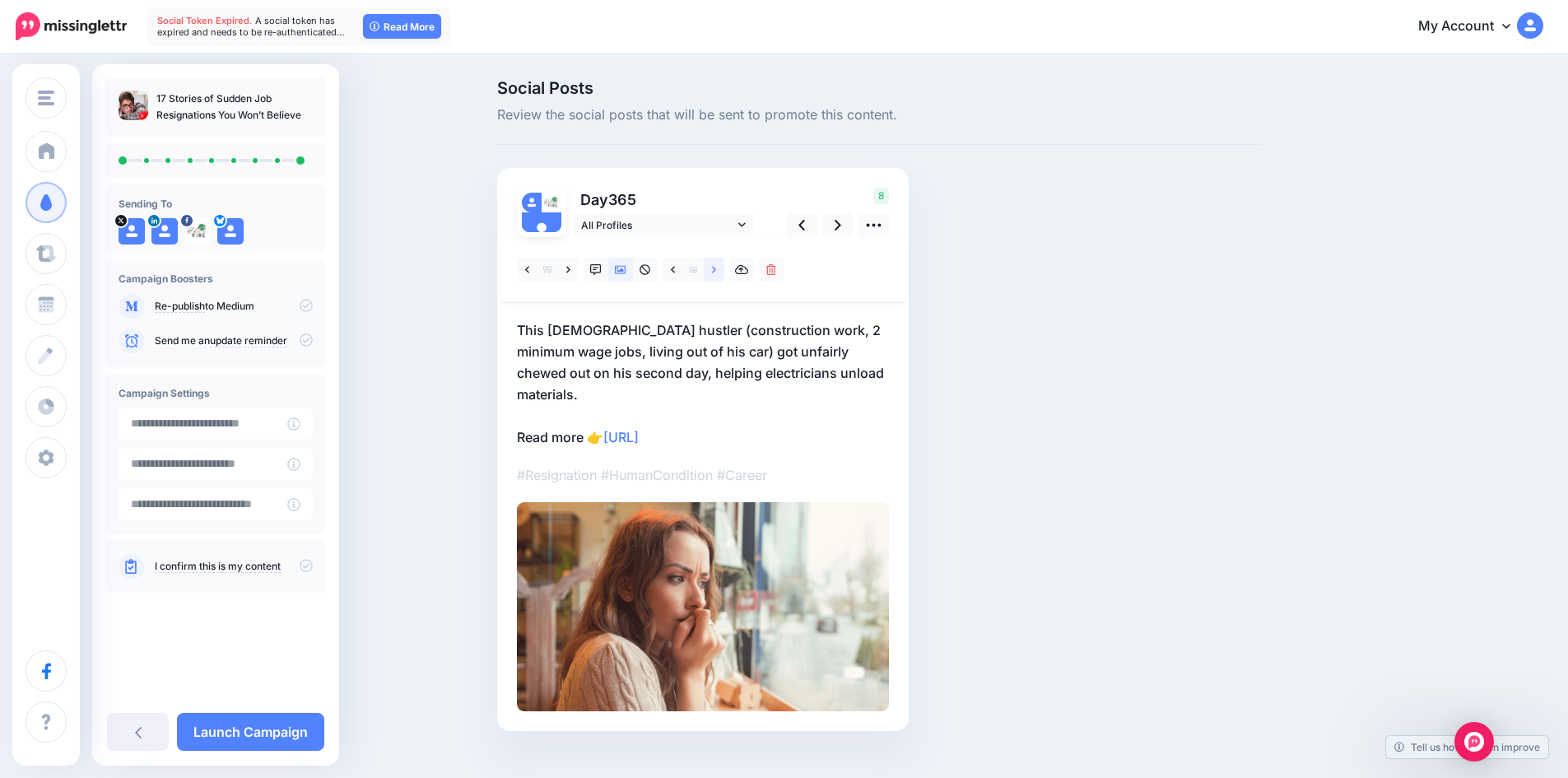
click at [723, 271] on link at bounding box center [714, 270] width 20 height 24
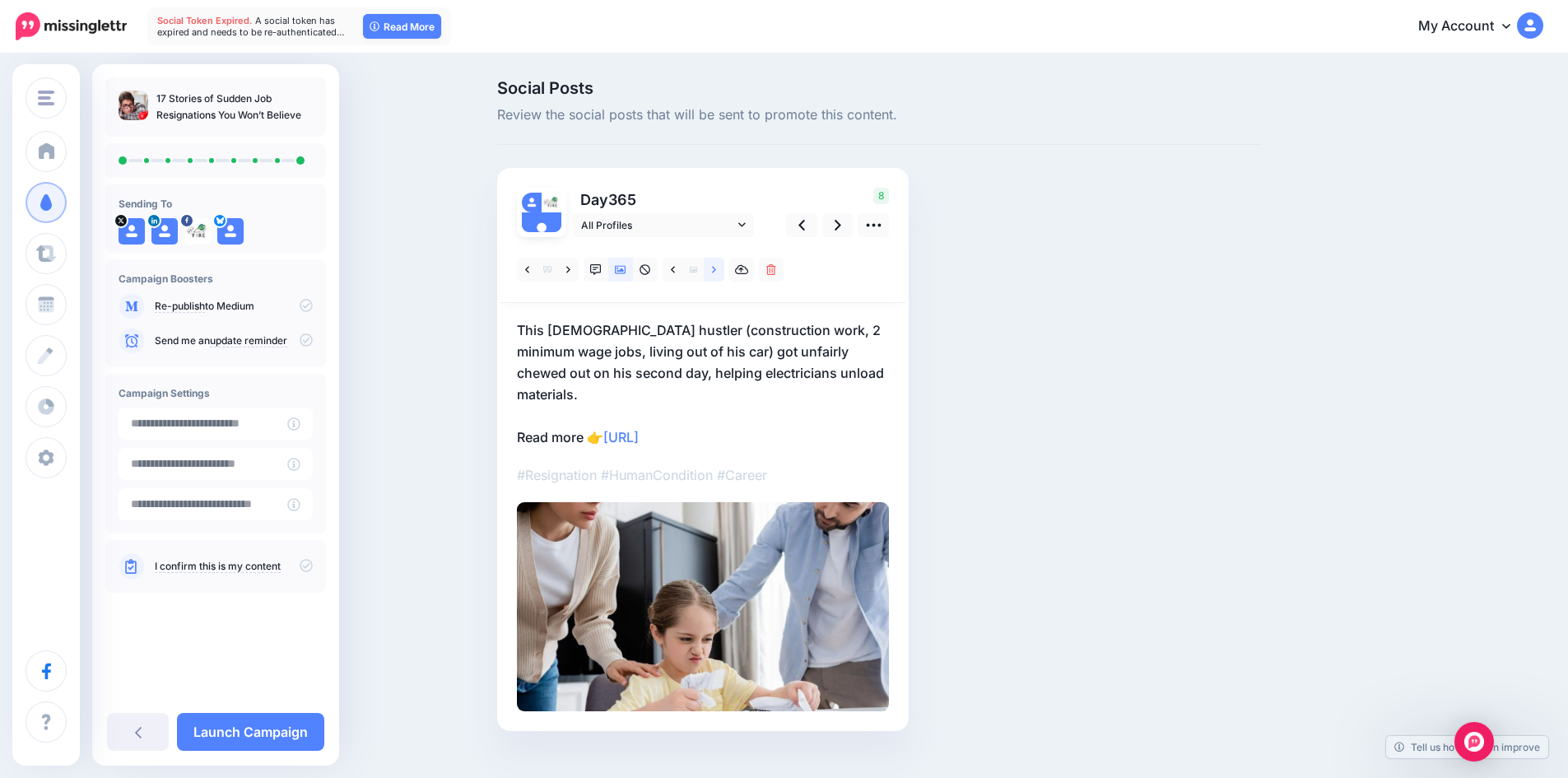
click at [723, 271] on link at bounding box center [714, 270] width 20 height 24
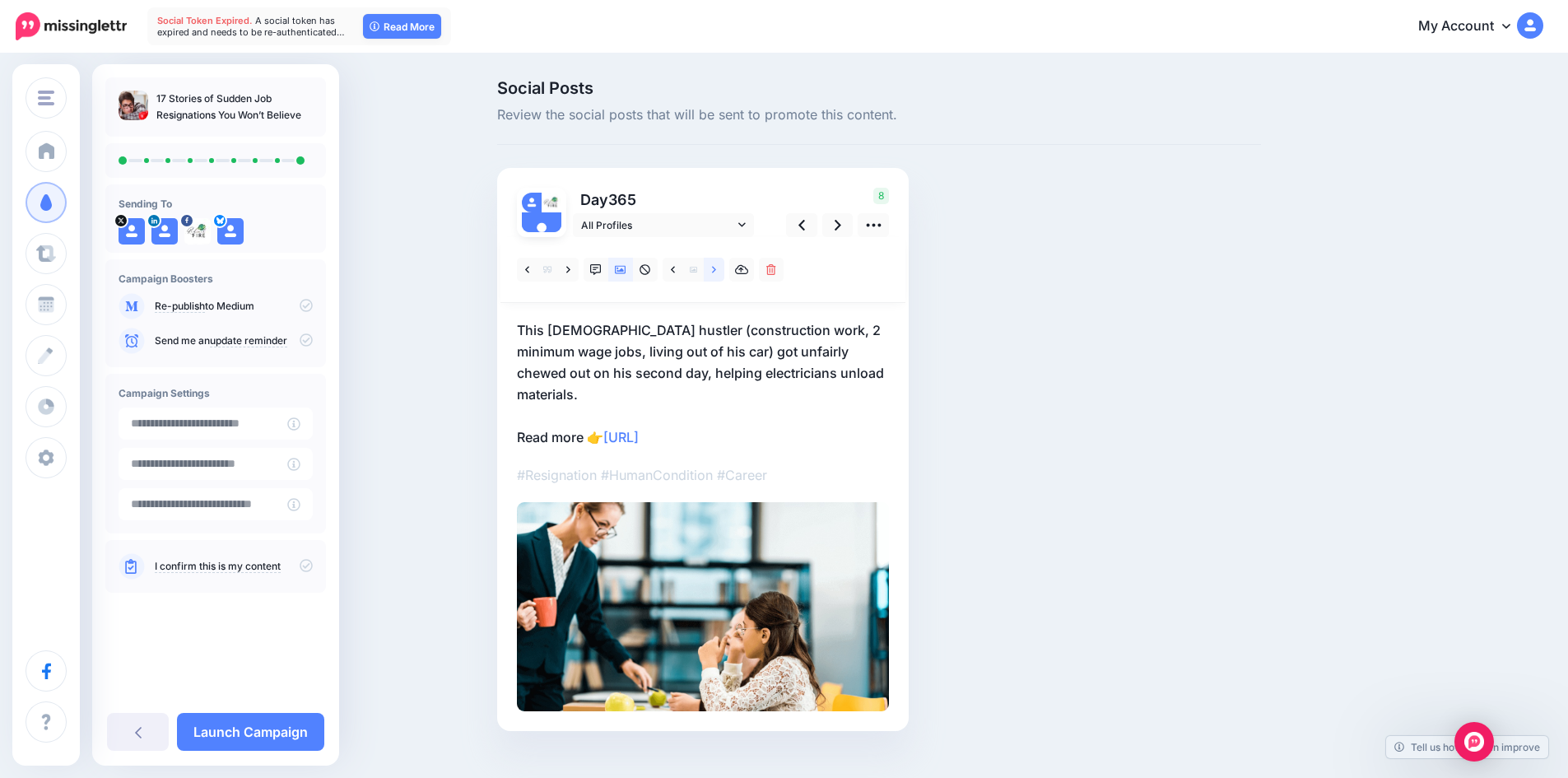
click at [723, 271] on link at bounding box center [714, 270] width 20 height 24
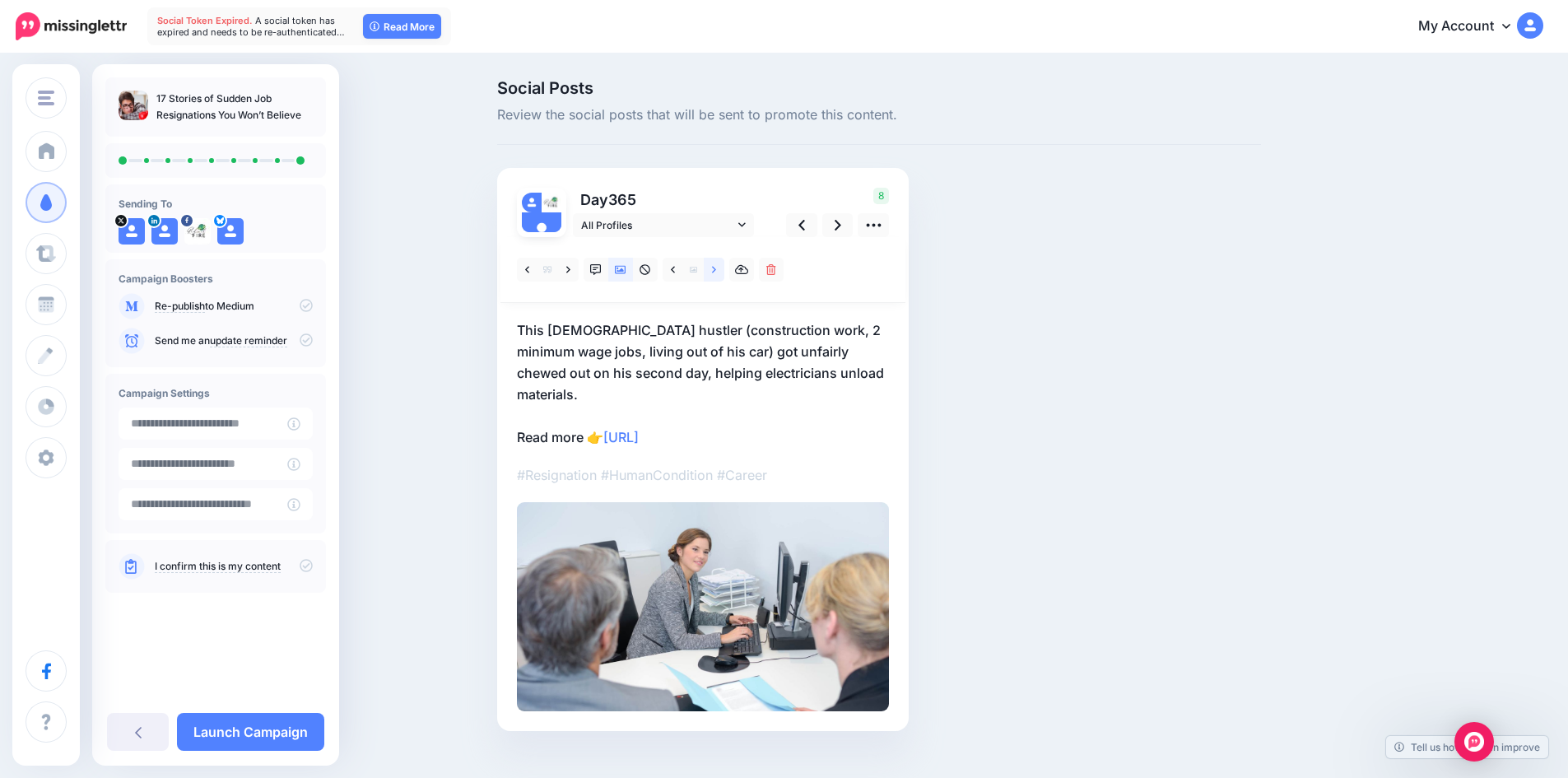
click at [723, 271] on link at bounding box center [714, 270] width 20 height 24
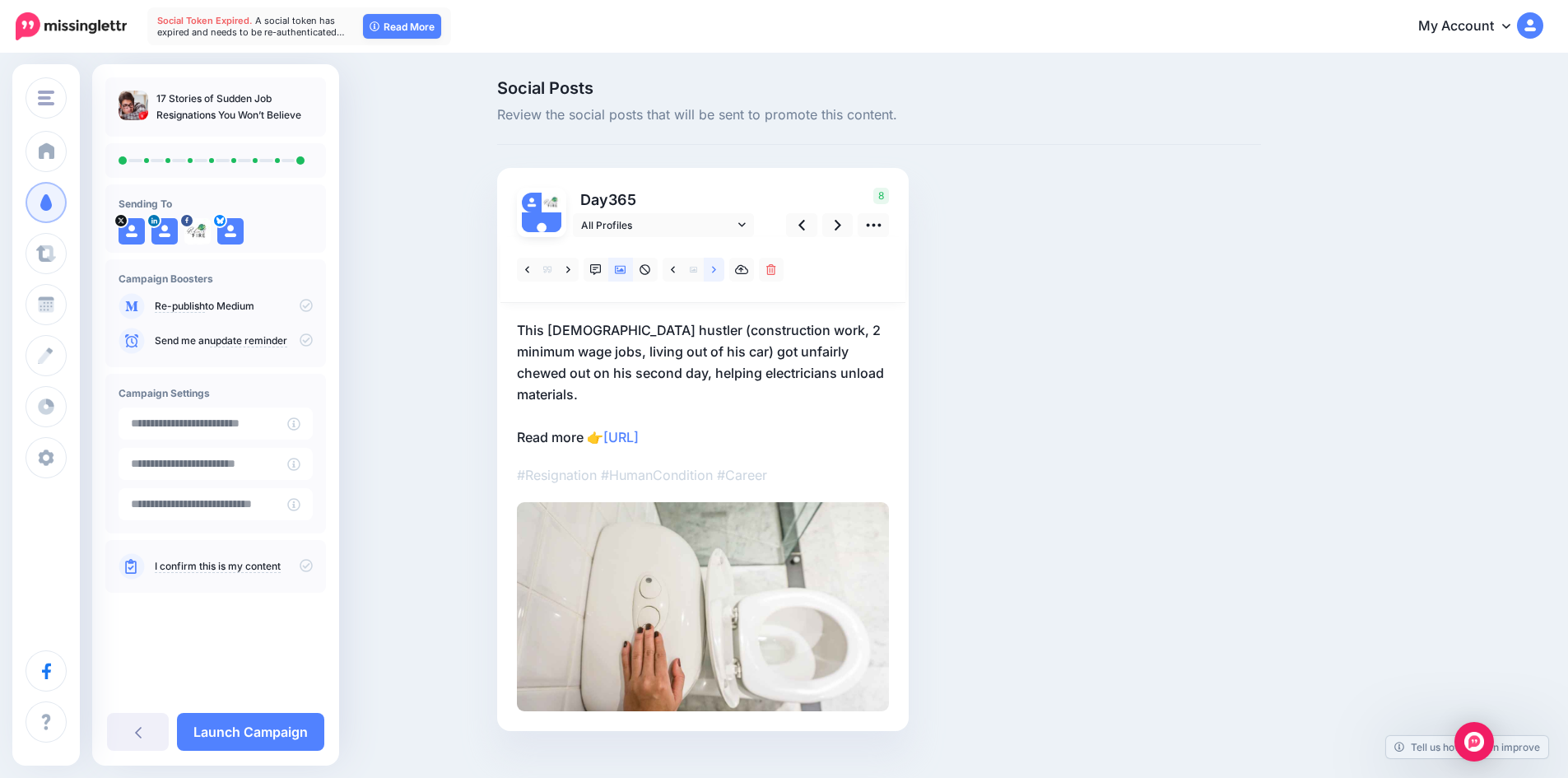
click at [723, 271] on link at bounding box center [714, 270] width 20 height 24
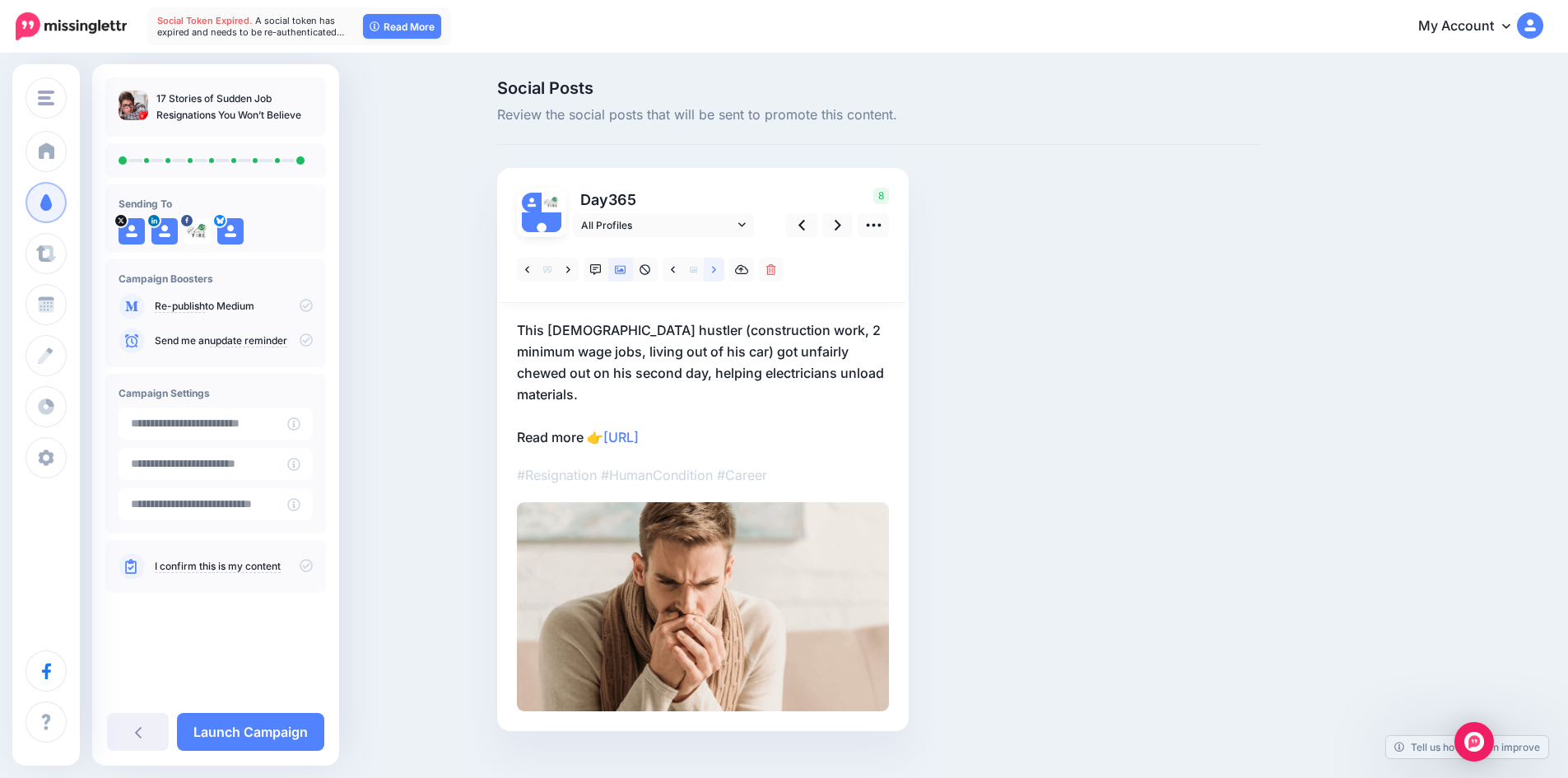
click at [723, 271] on link at bounding box center [714, 270] width 20 height 24
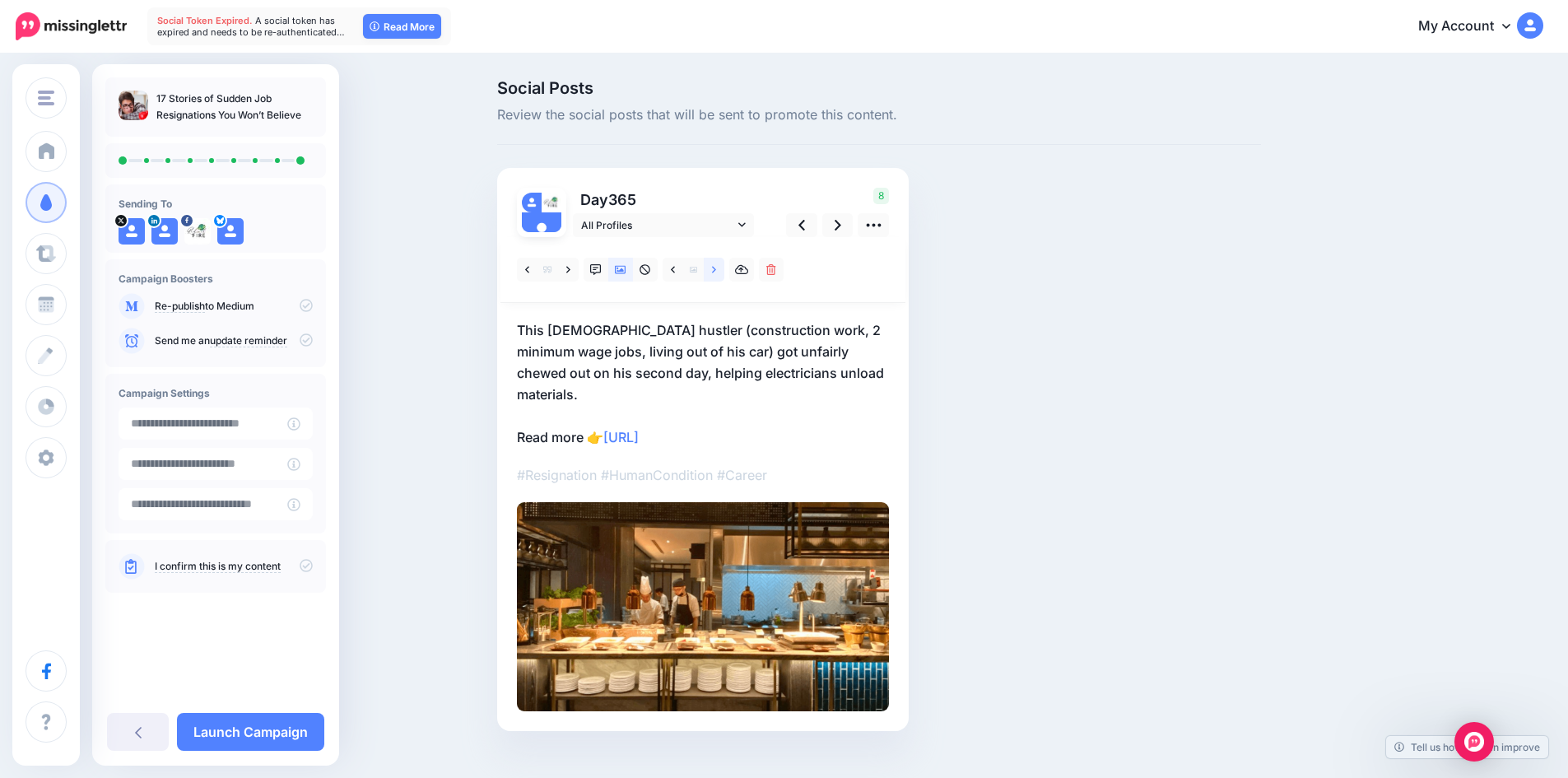
click at [723, 271] on link at bounding box center [714, 270] width 20 height 24
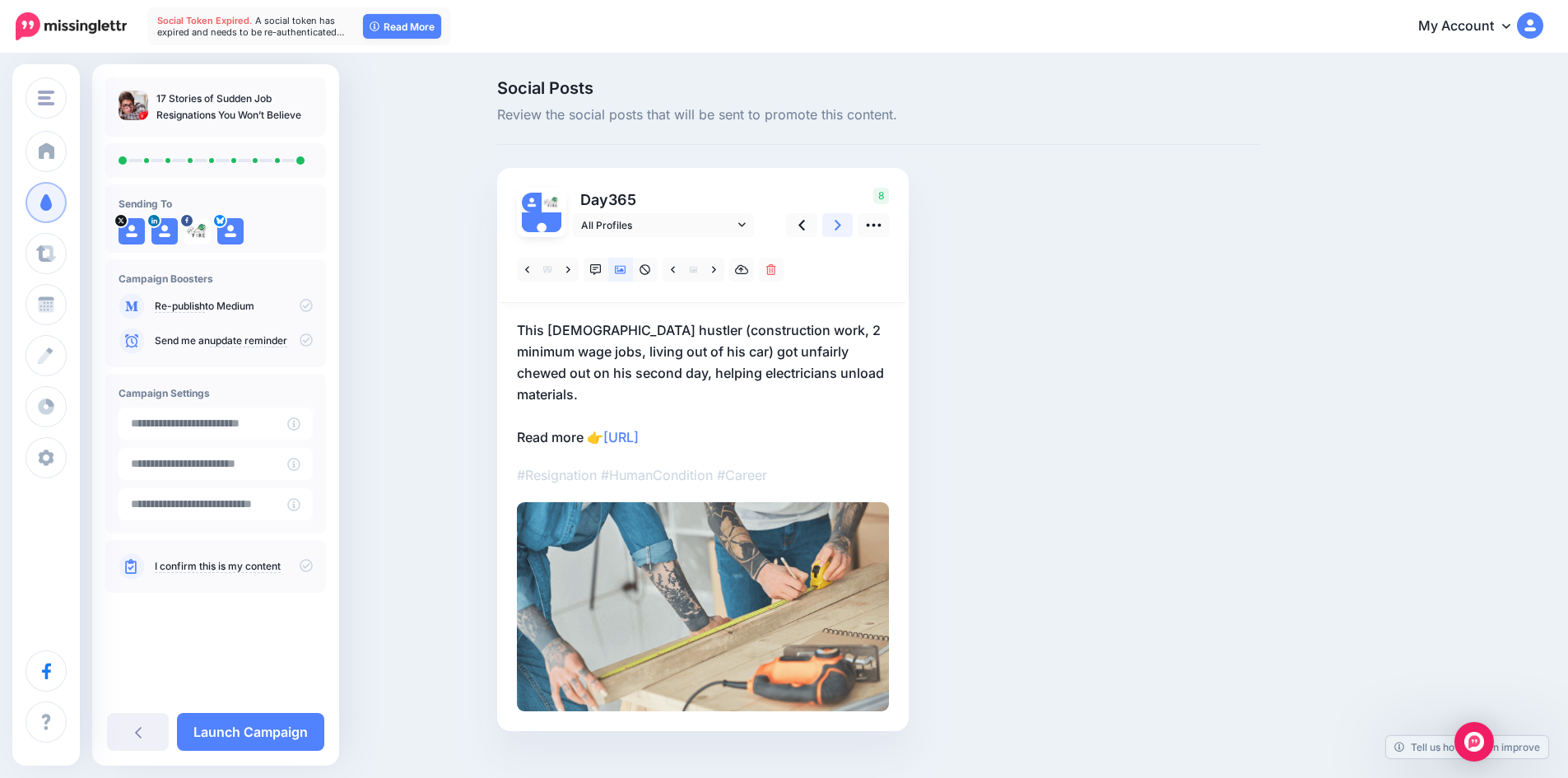
click at [841, 227] on icon at bounding box center [838, 225] width 7 height 11
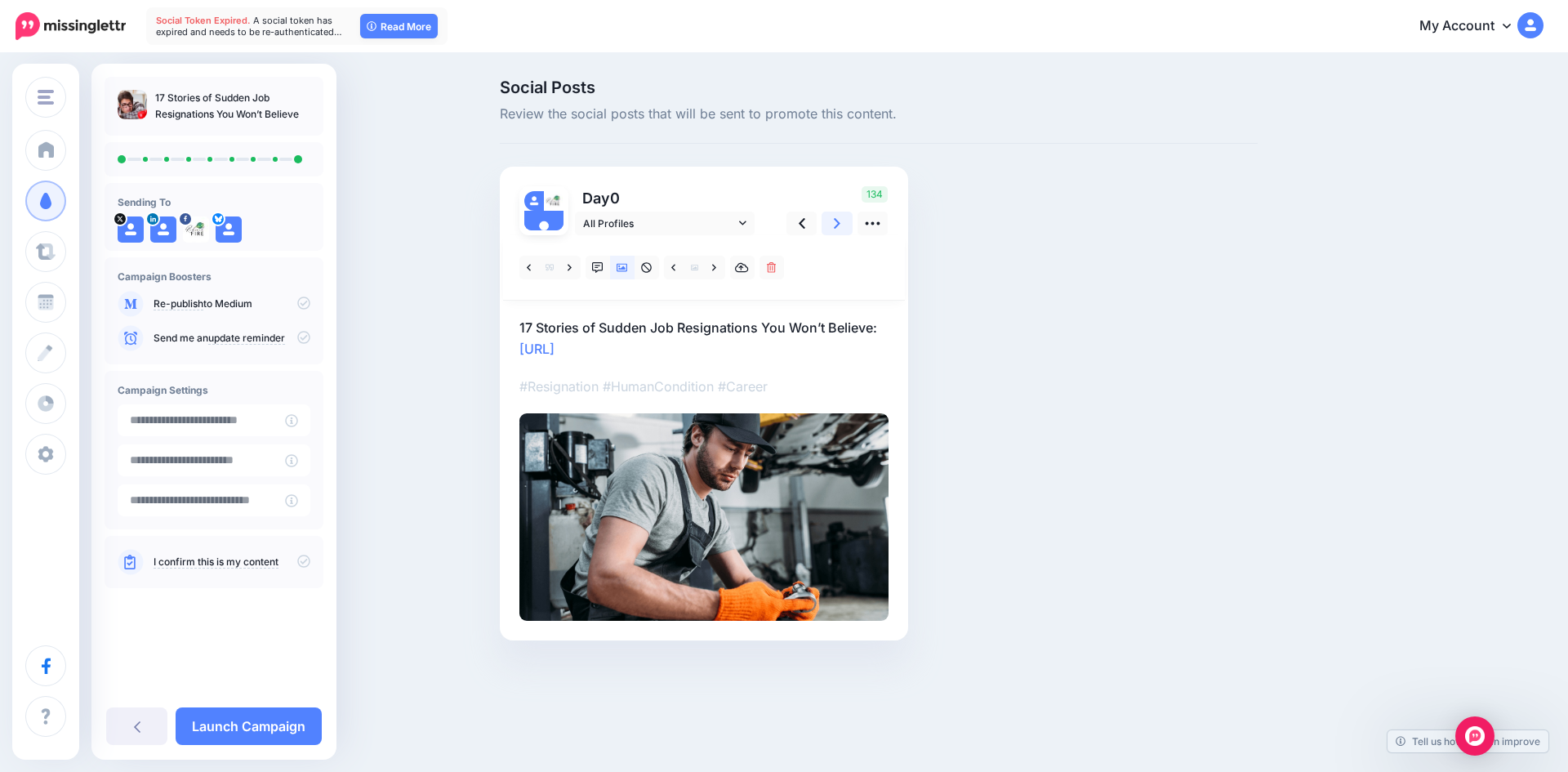
click at [837, 225] on icon at bounding box center [837, 223] width 7 height 11
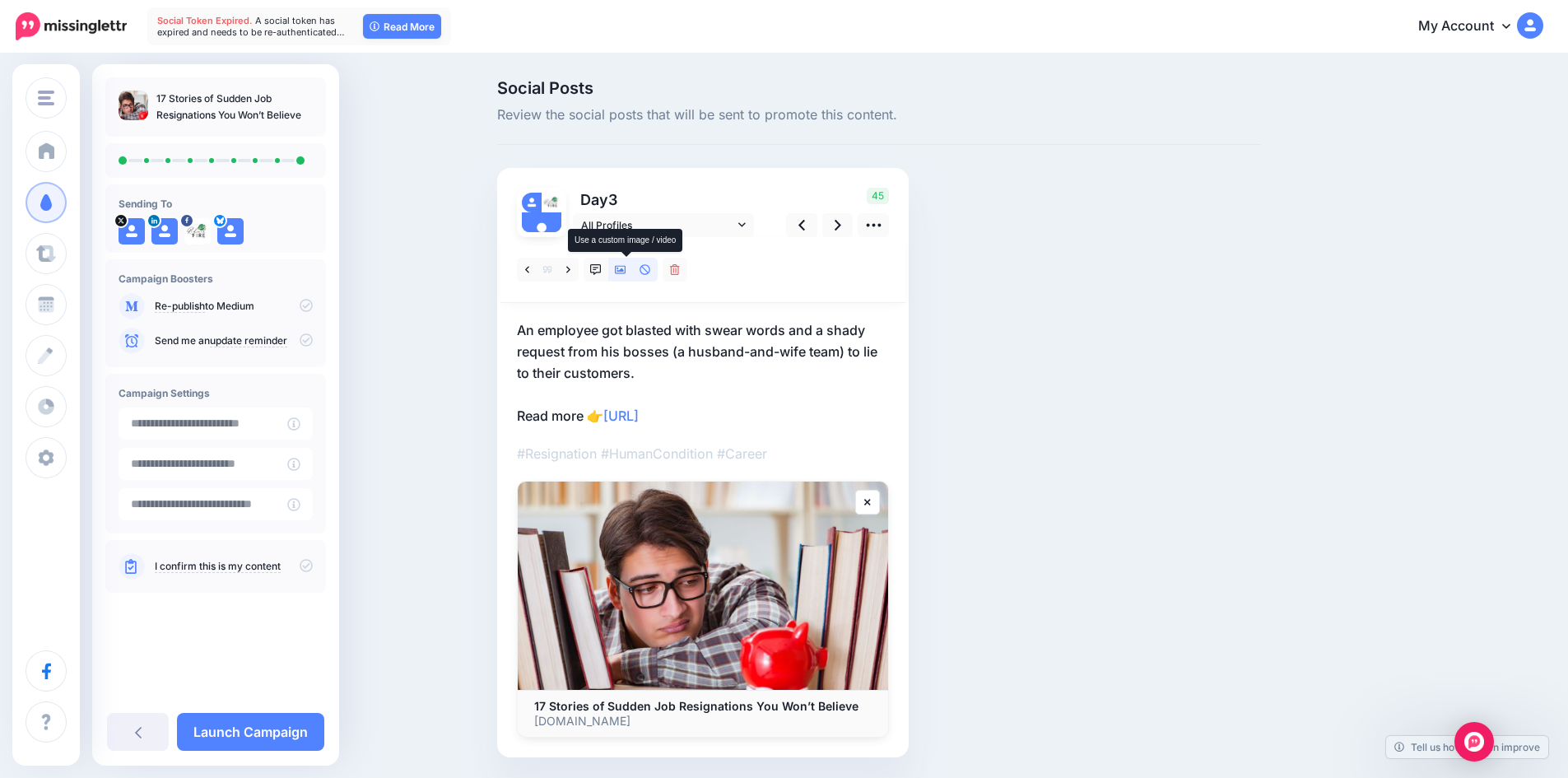
click at [626, 270] on icon at bounding box center [621, 270] width 12 height 9
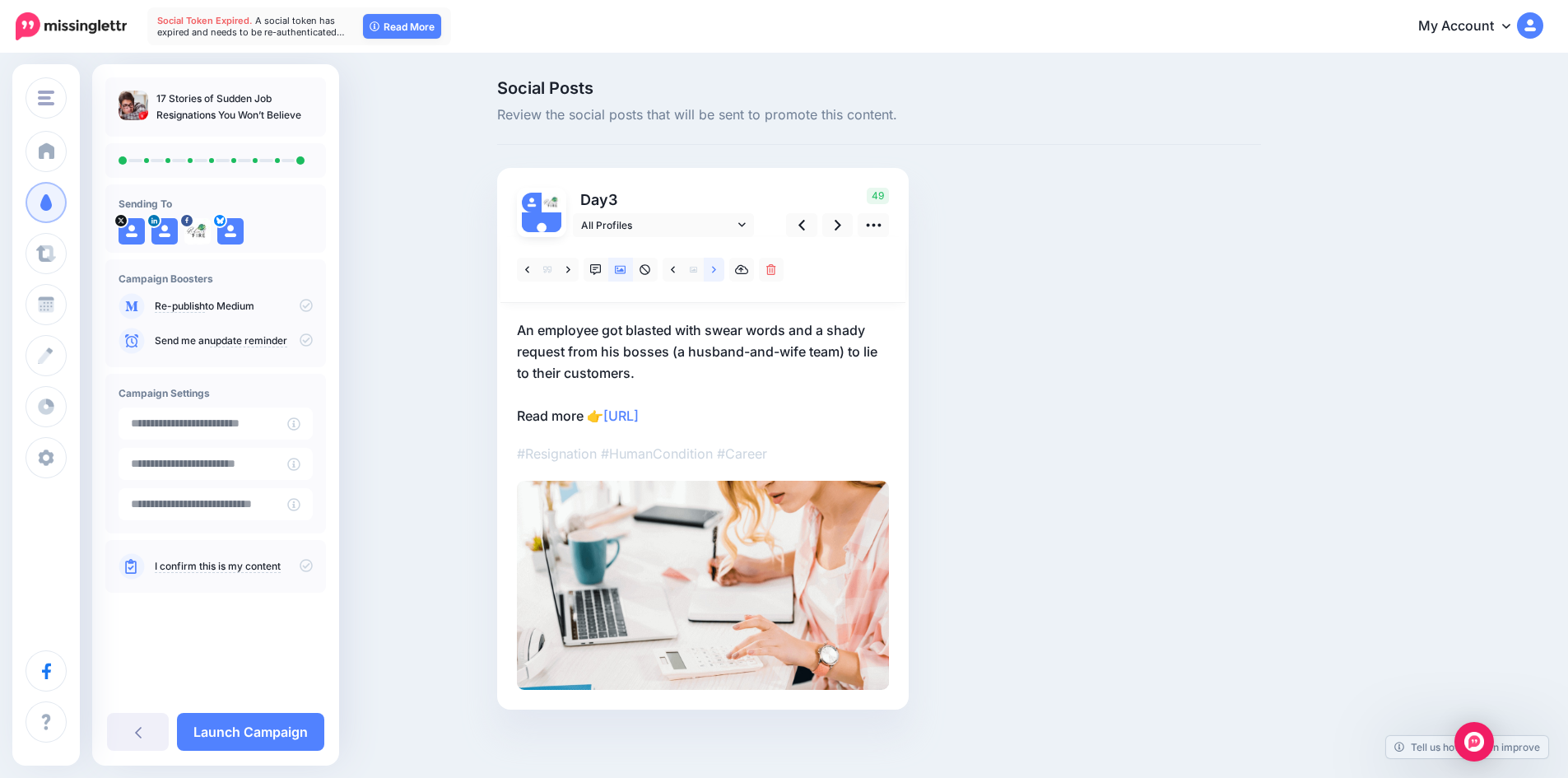
click at [716, 270] on icon at bounding box center [714, 270] width 4 height 12
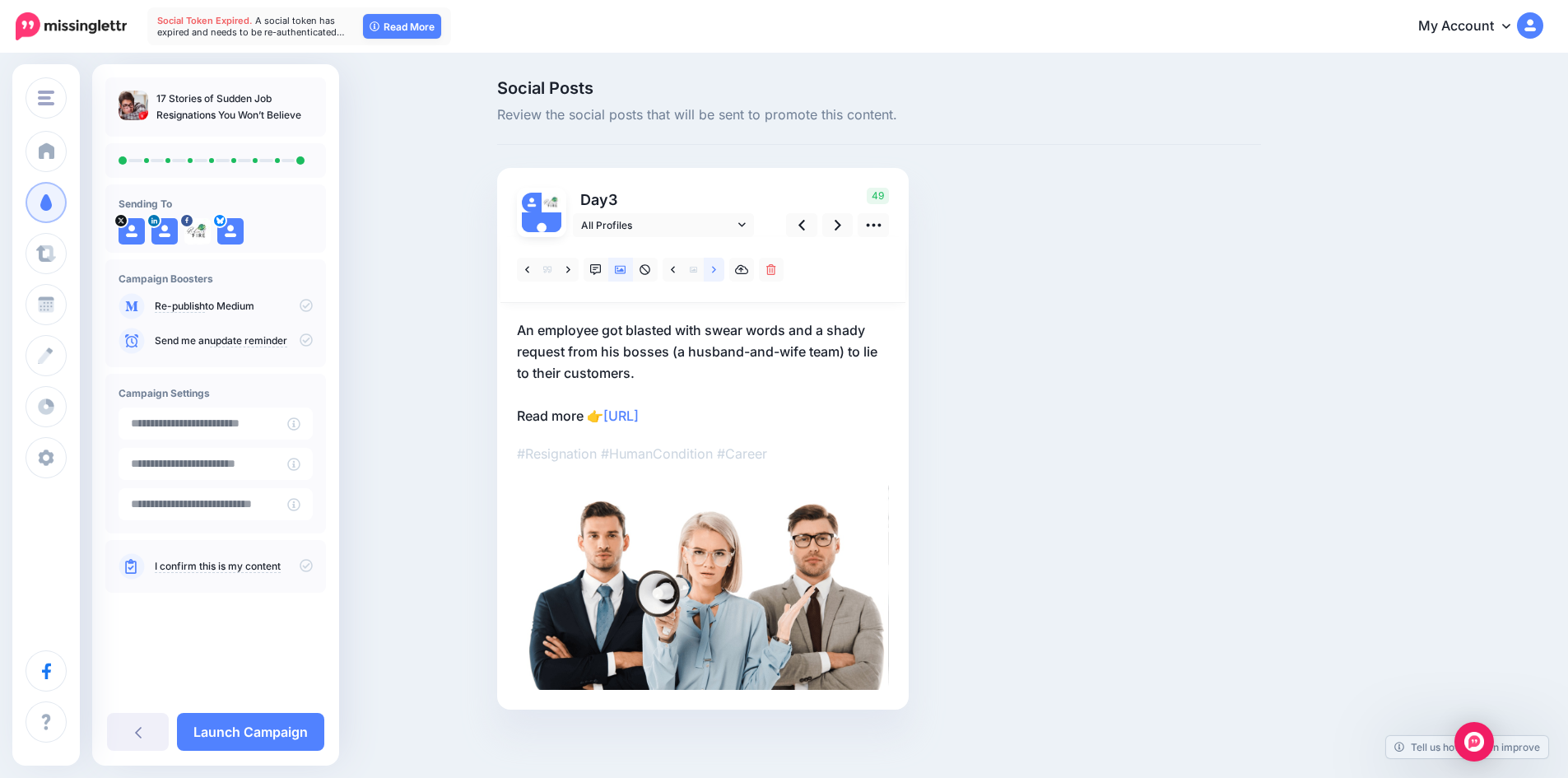
click at [716, 270] on icon at bounding box center [714, 270] width 4 height 12
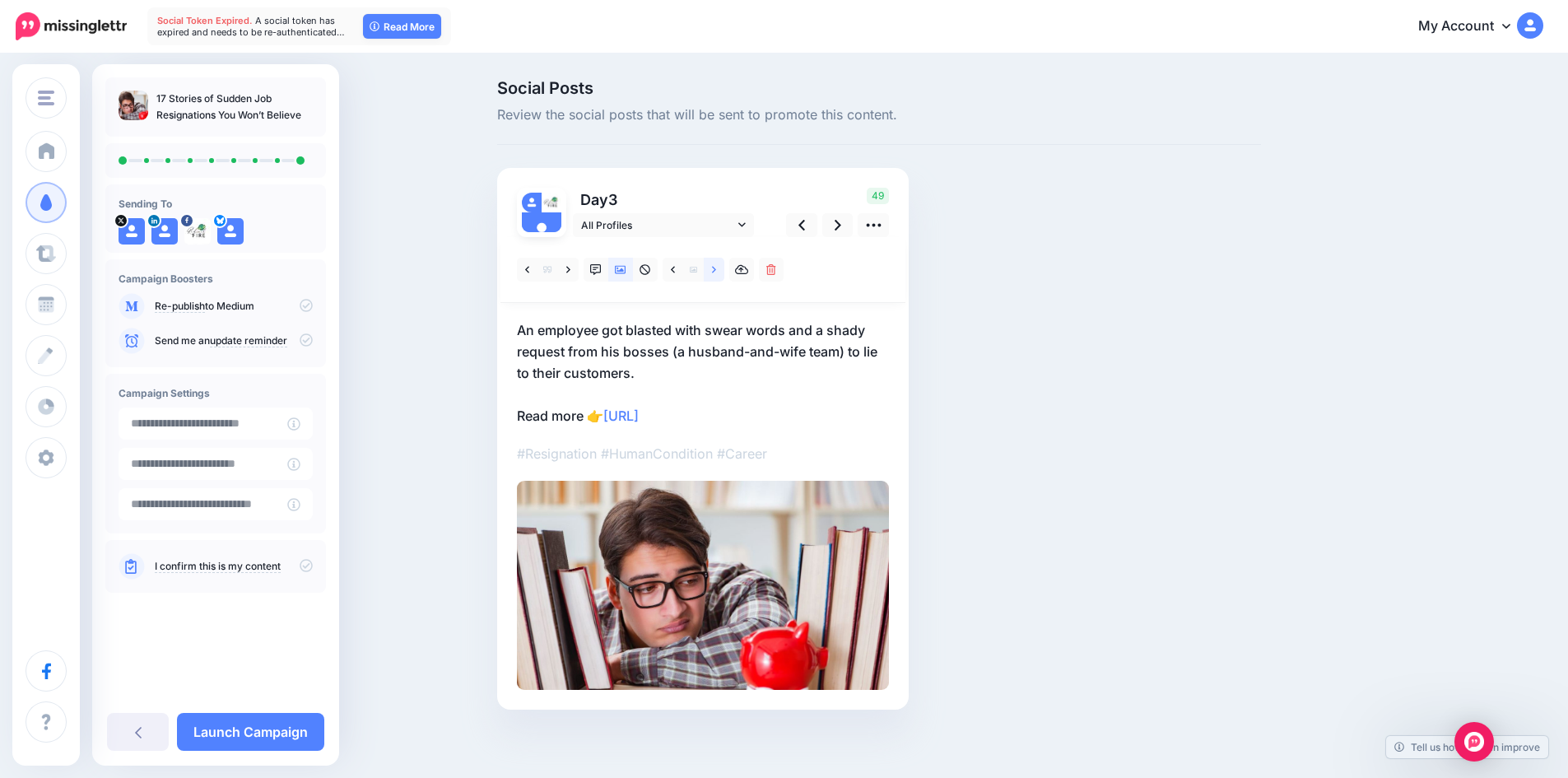
click at [716, 270] on icon at bounding box center [714, 270] width 4 height 12
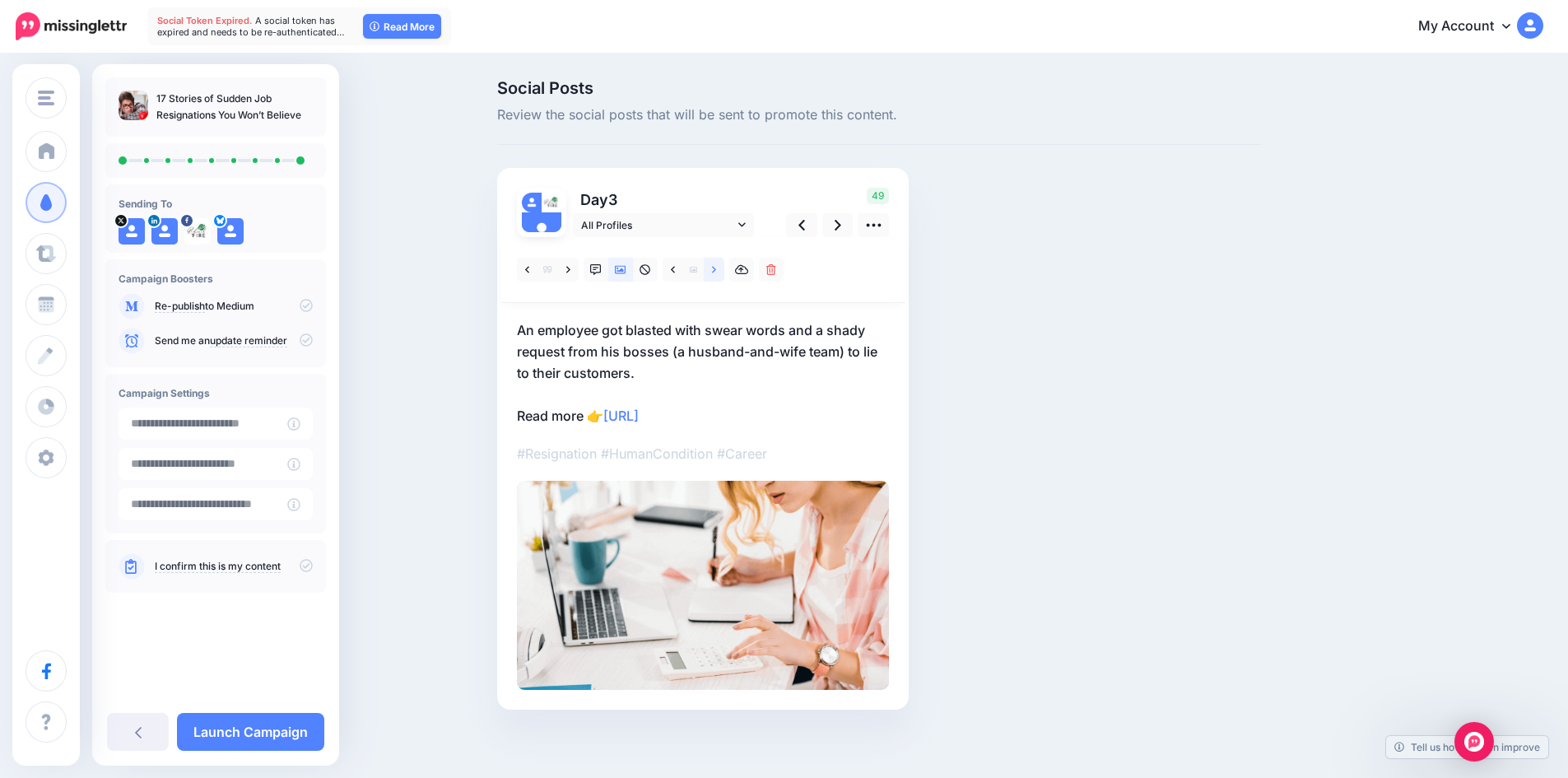
click at [716, 270] on icon at bounding box center [714, 270] width 4 height 12
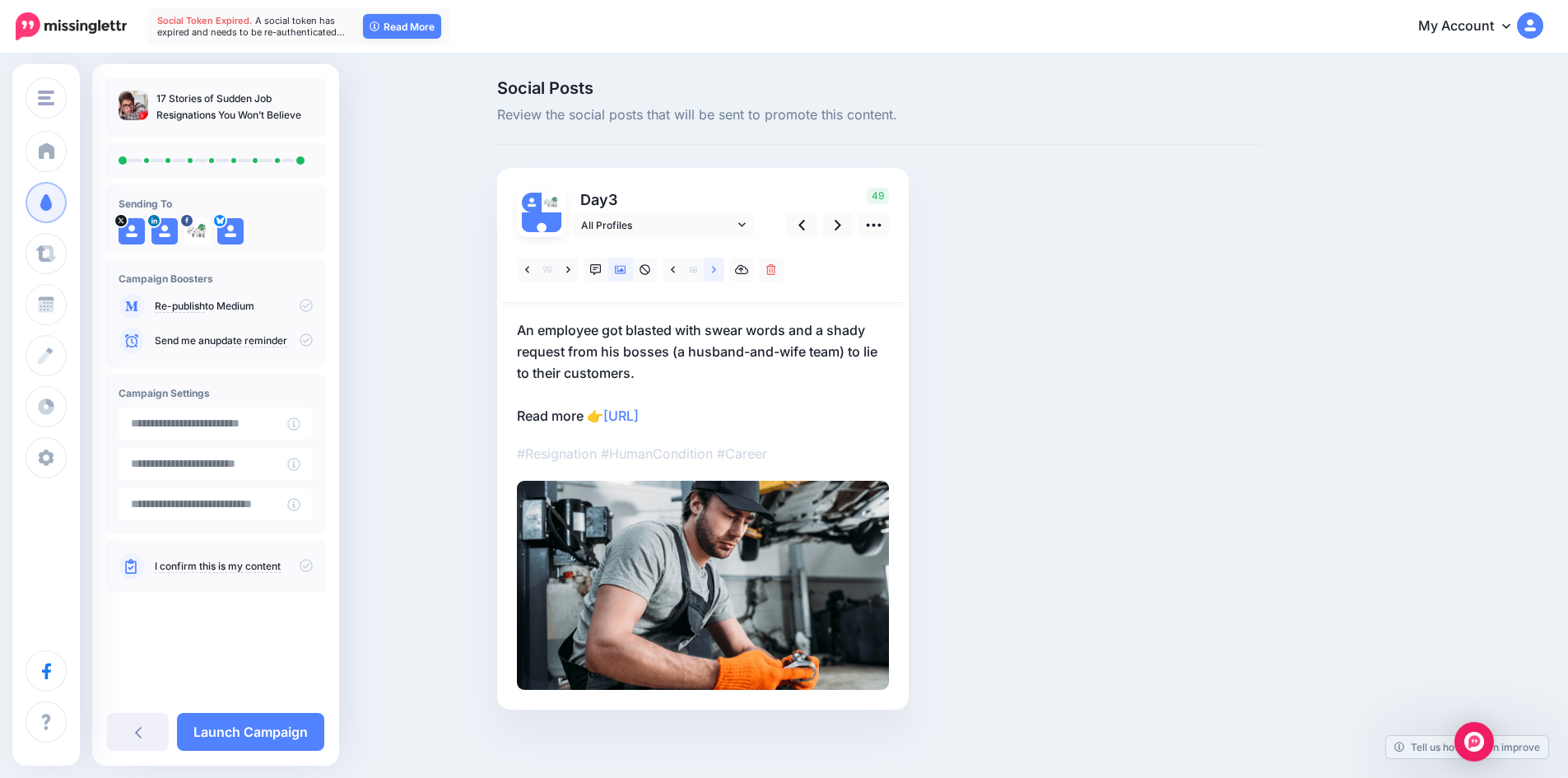
click at [716, 270] on icon at bounding box center [714, 270] width 4 height 12
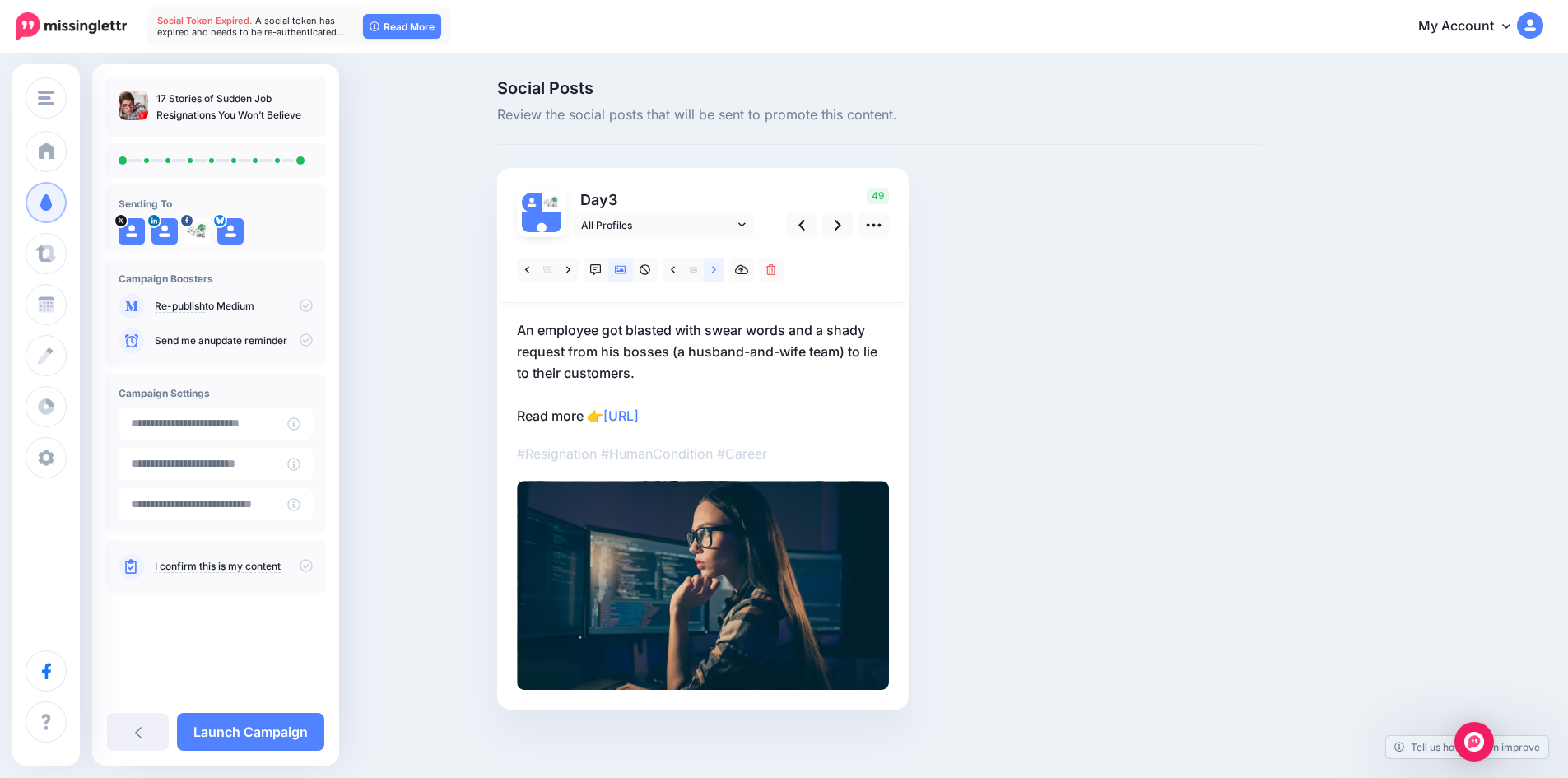
click at [716, 270] on icon at bounding box center [714, 270] width 4 height 12
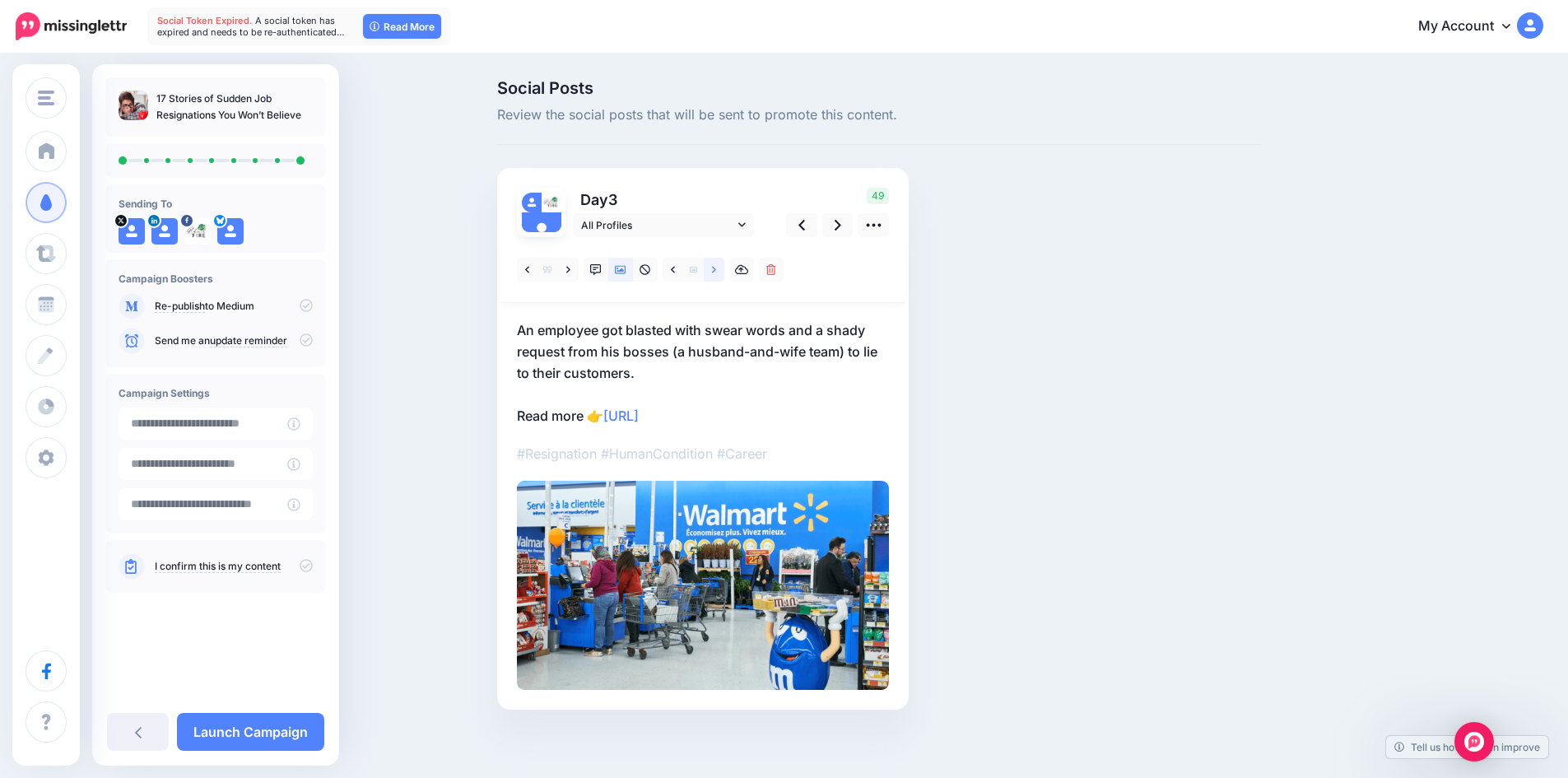
click at [716, 270] on icon at bounding box center [714, 270] width 4 height 12
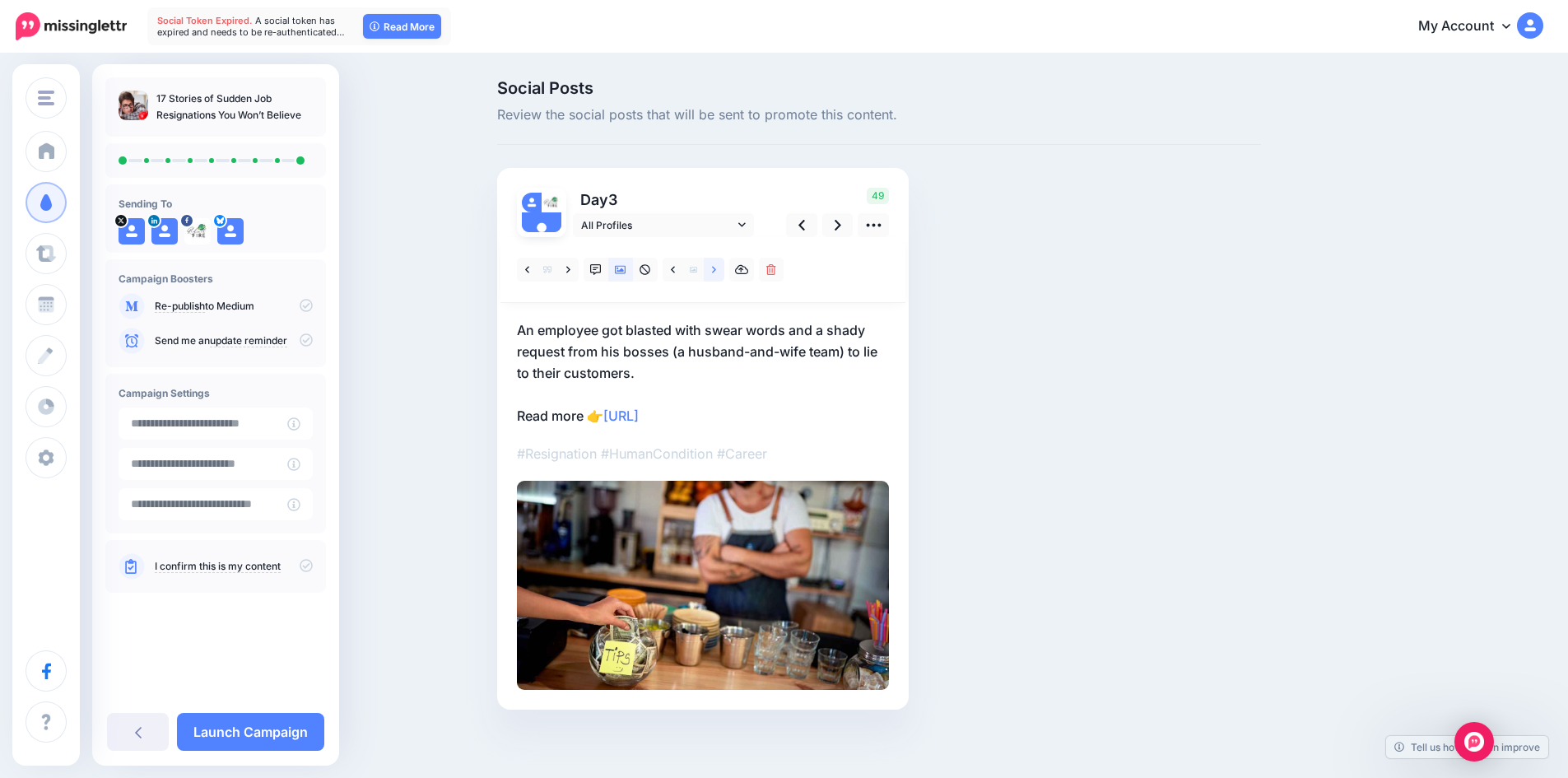
click at [716, 270] on icon at bounding box center [714, 270] width 4 height 12
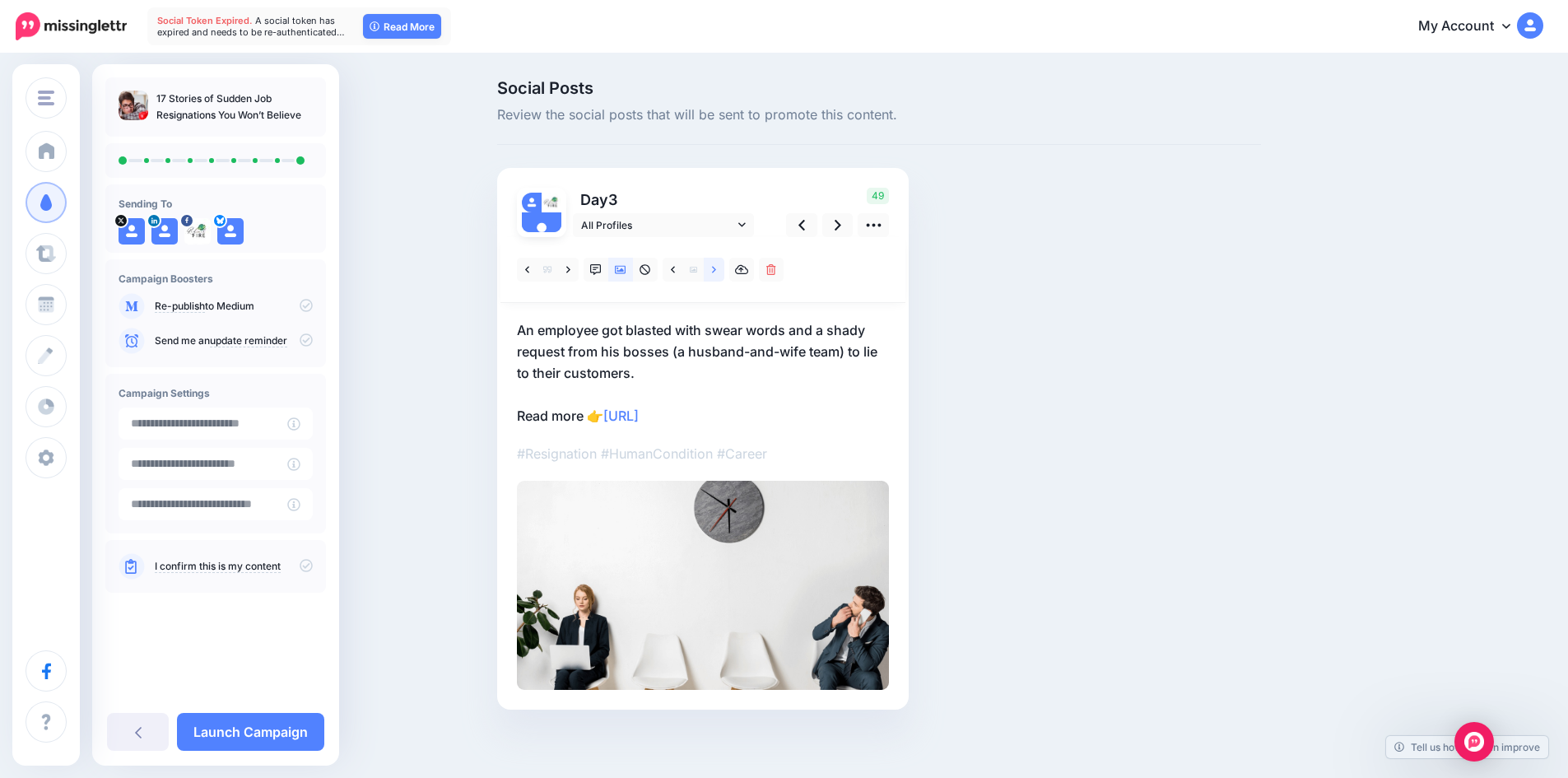
click at [716, 270] on icon at bounding box center [714, 270] width 4 height 12
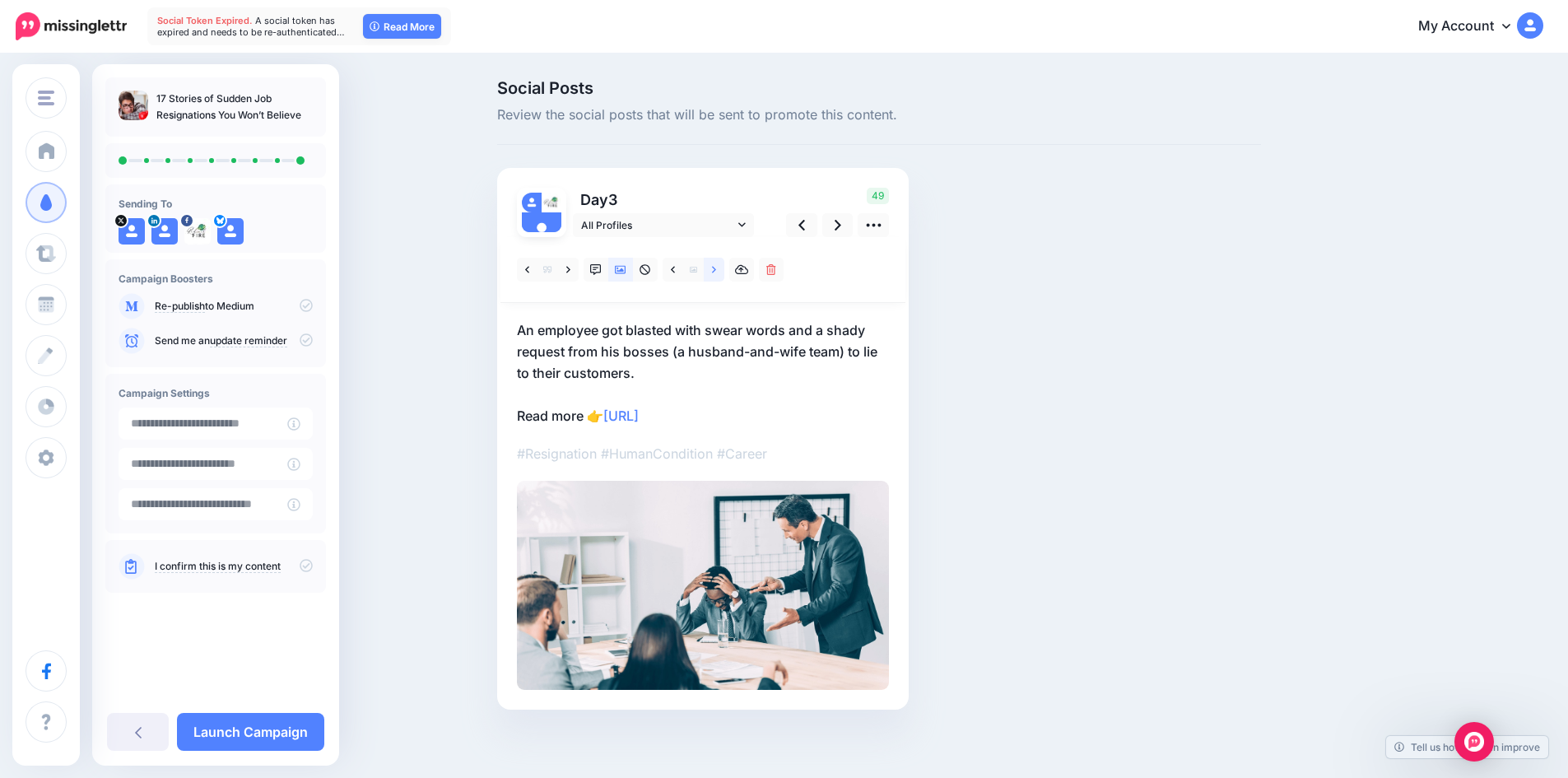
click at [716, 270] on icon at bounding box center [714, 270] width 4 height 12
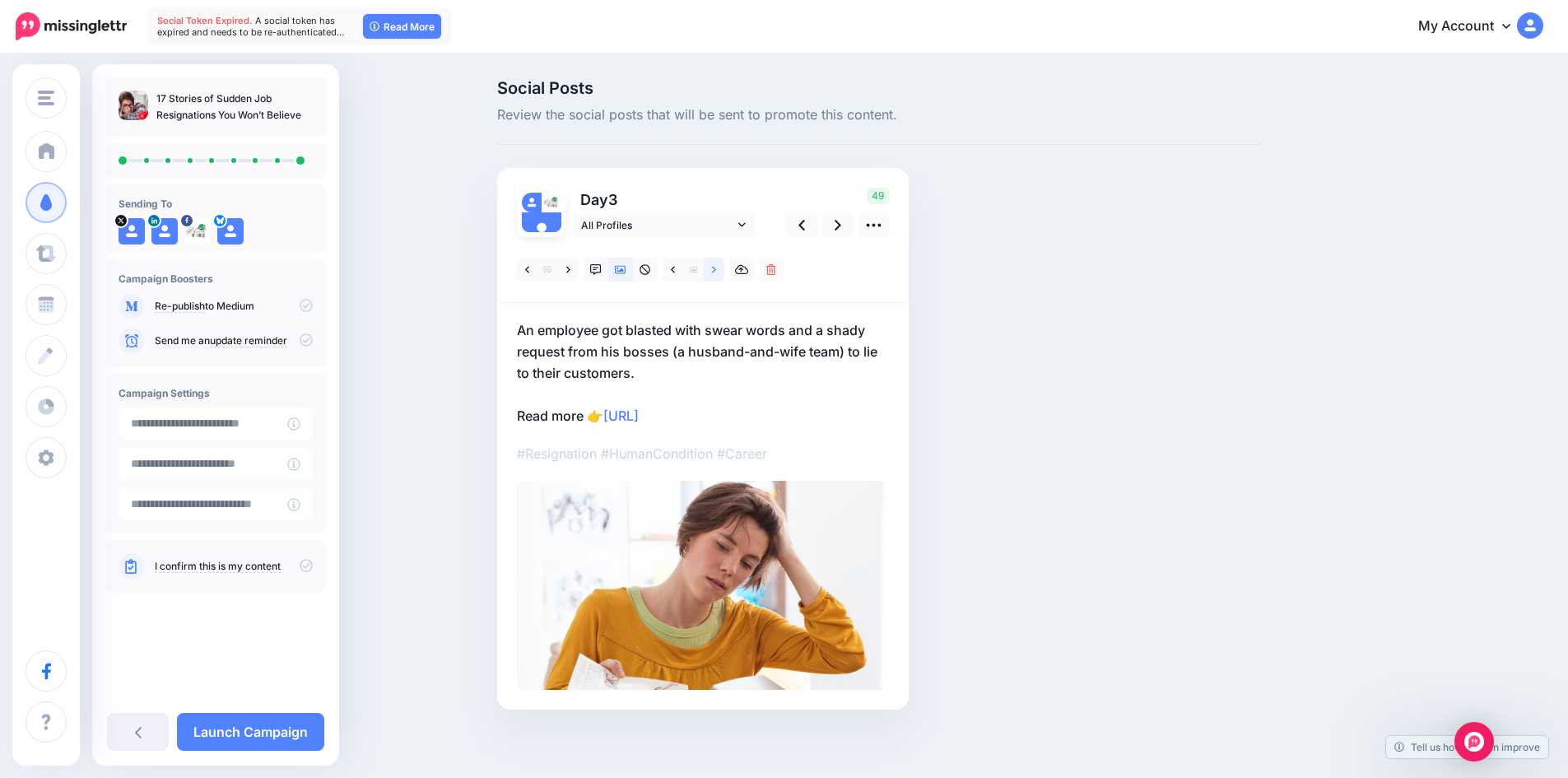
click at [716, 270] on icon at bounding box center [714, 270] width 4 height 12
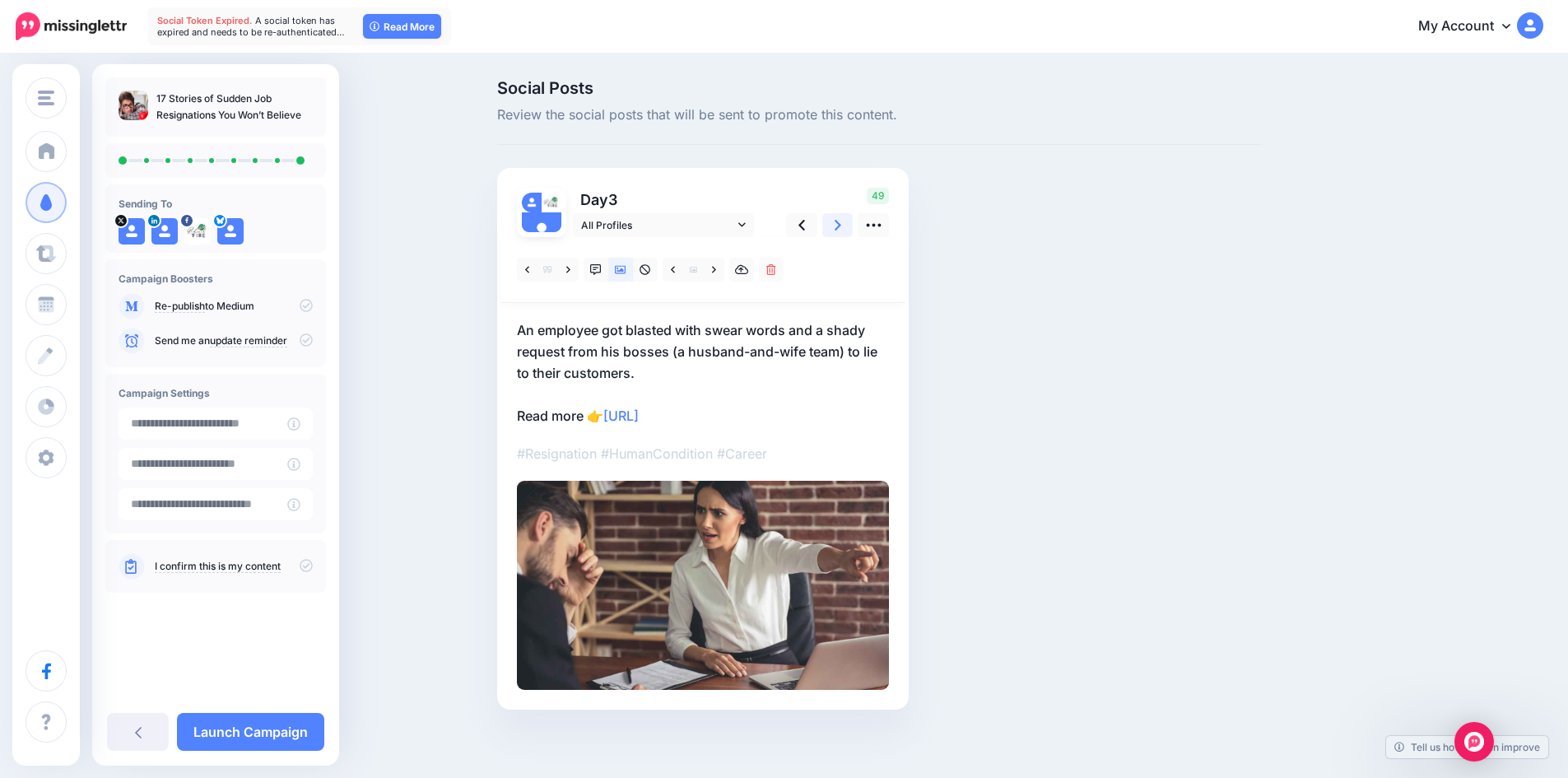
click at [841, 224] on icon at bounding box center [838, 225] width 7 height 17
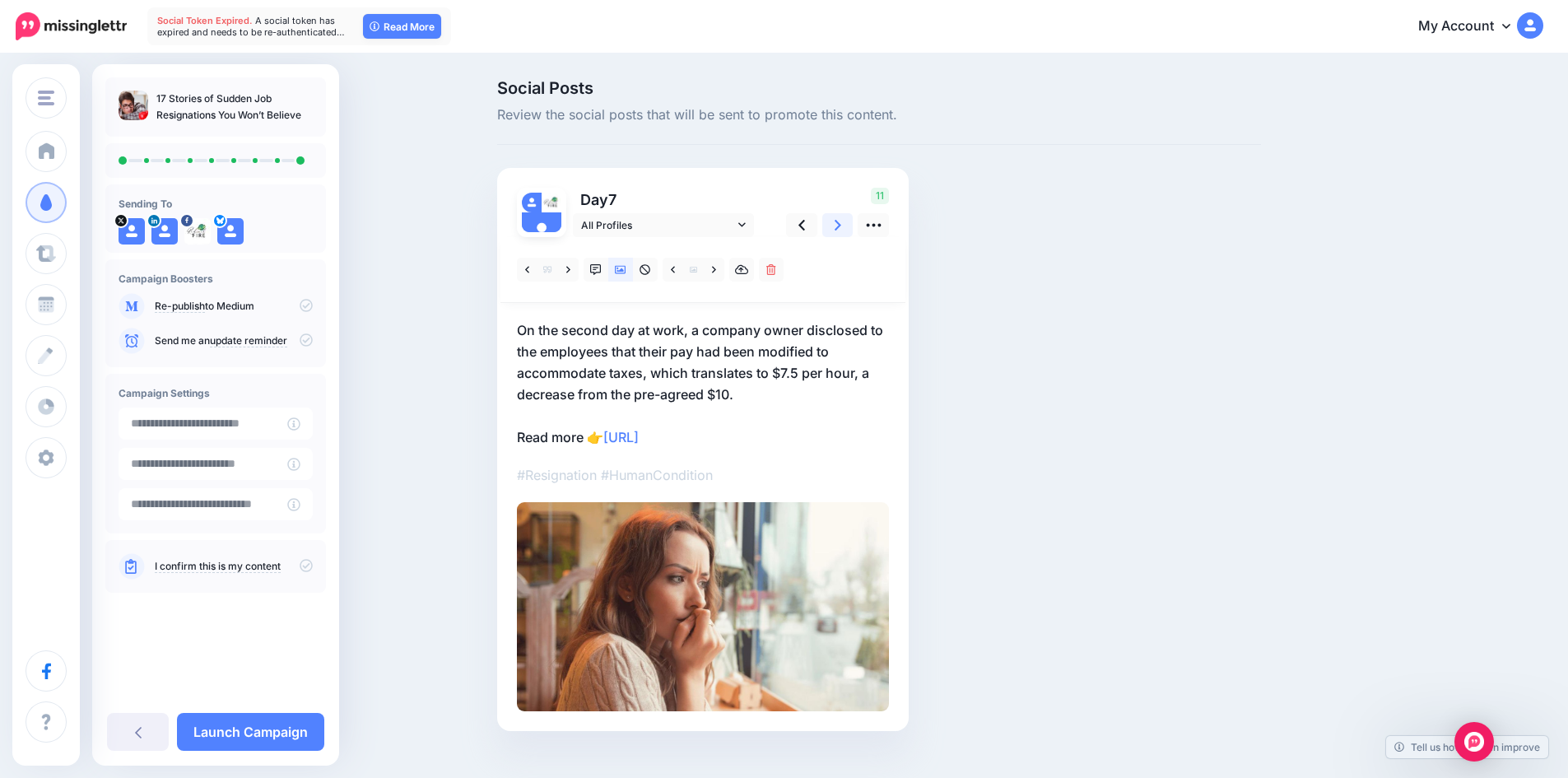
click at [838, 224] on link at bounding box center [837, 225] width 32 height 24
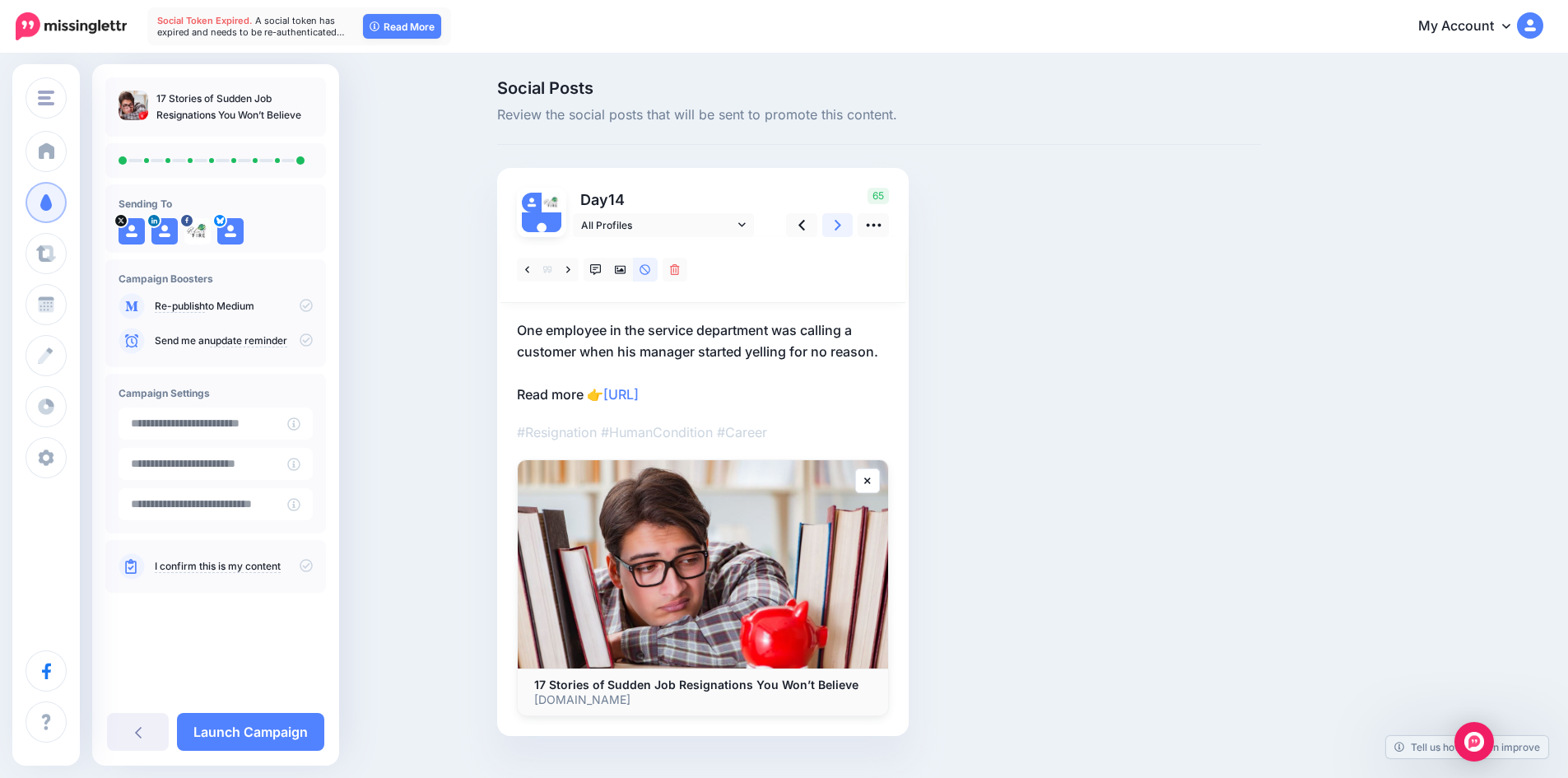
click at [836, 225] on link at bounding box center [837, 225] width 32 height 24
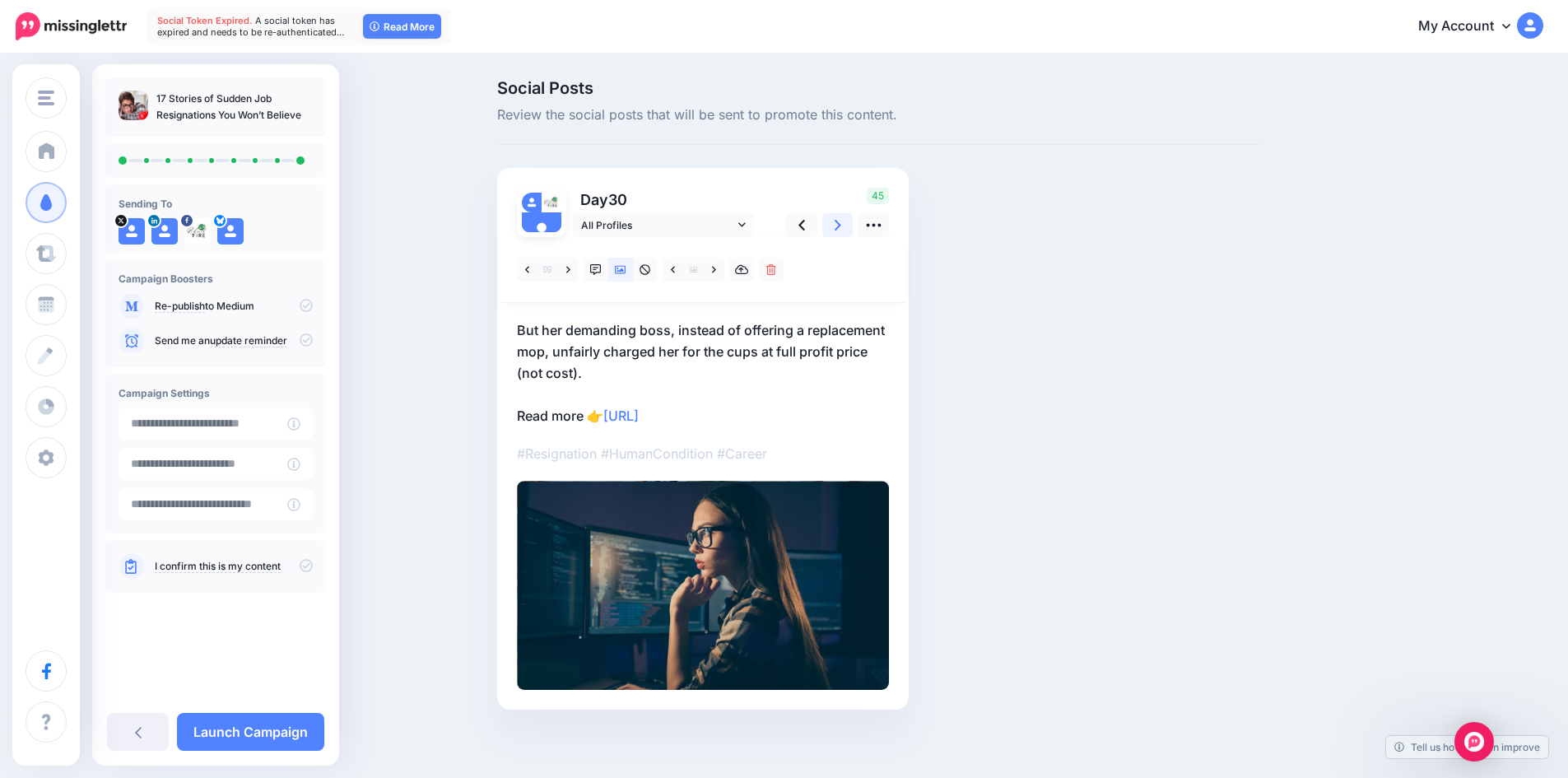
click at [836, 225] on link at bounding box center [837, 225] width 32 height 24
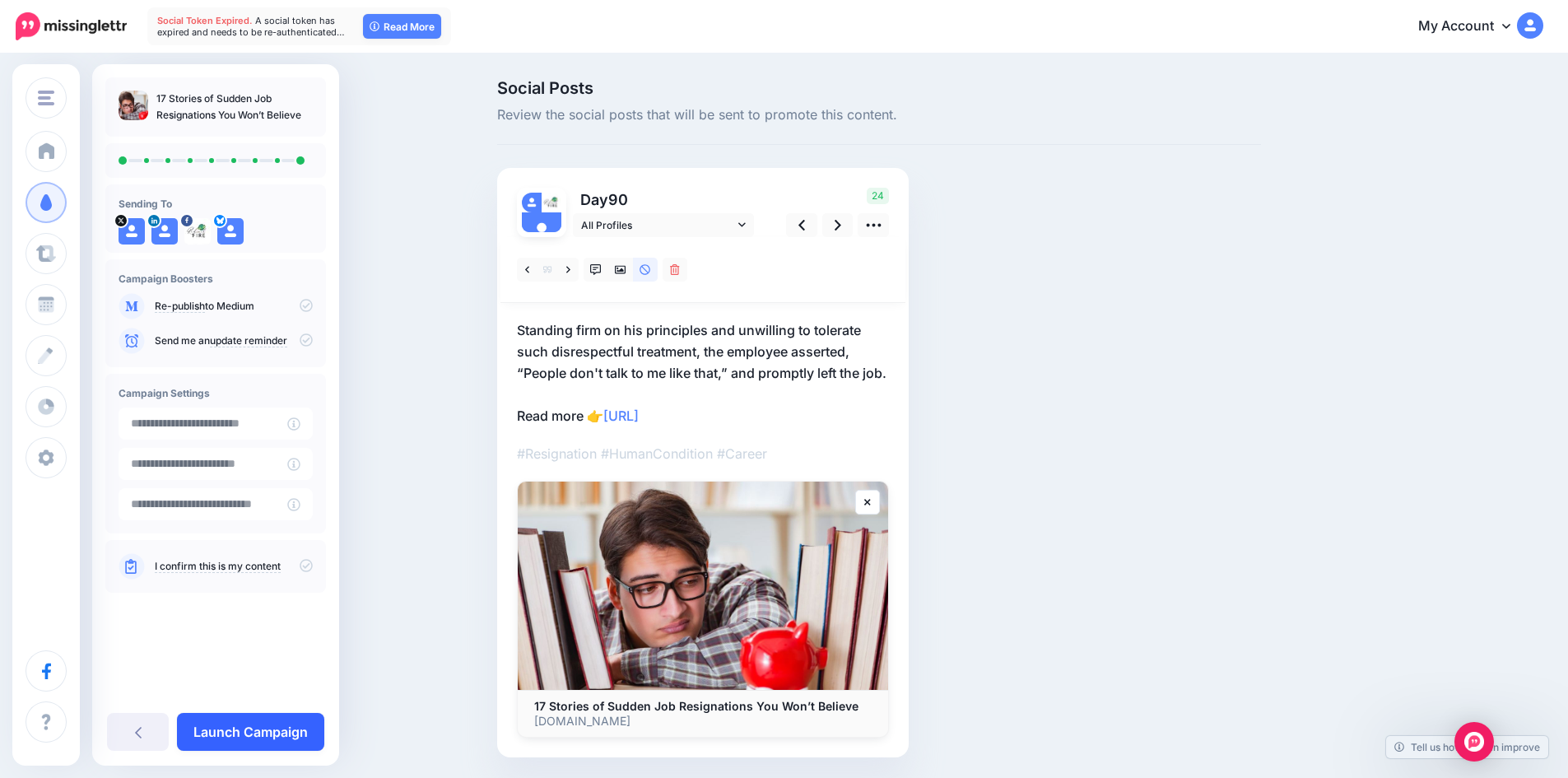
click at [298, 729] on link "Launch Campaign" at bounding box center [251, 732] width 148 height 38
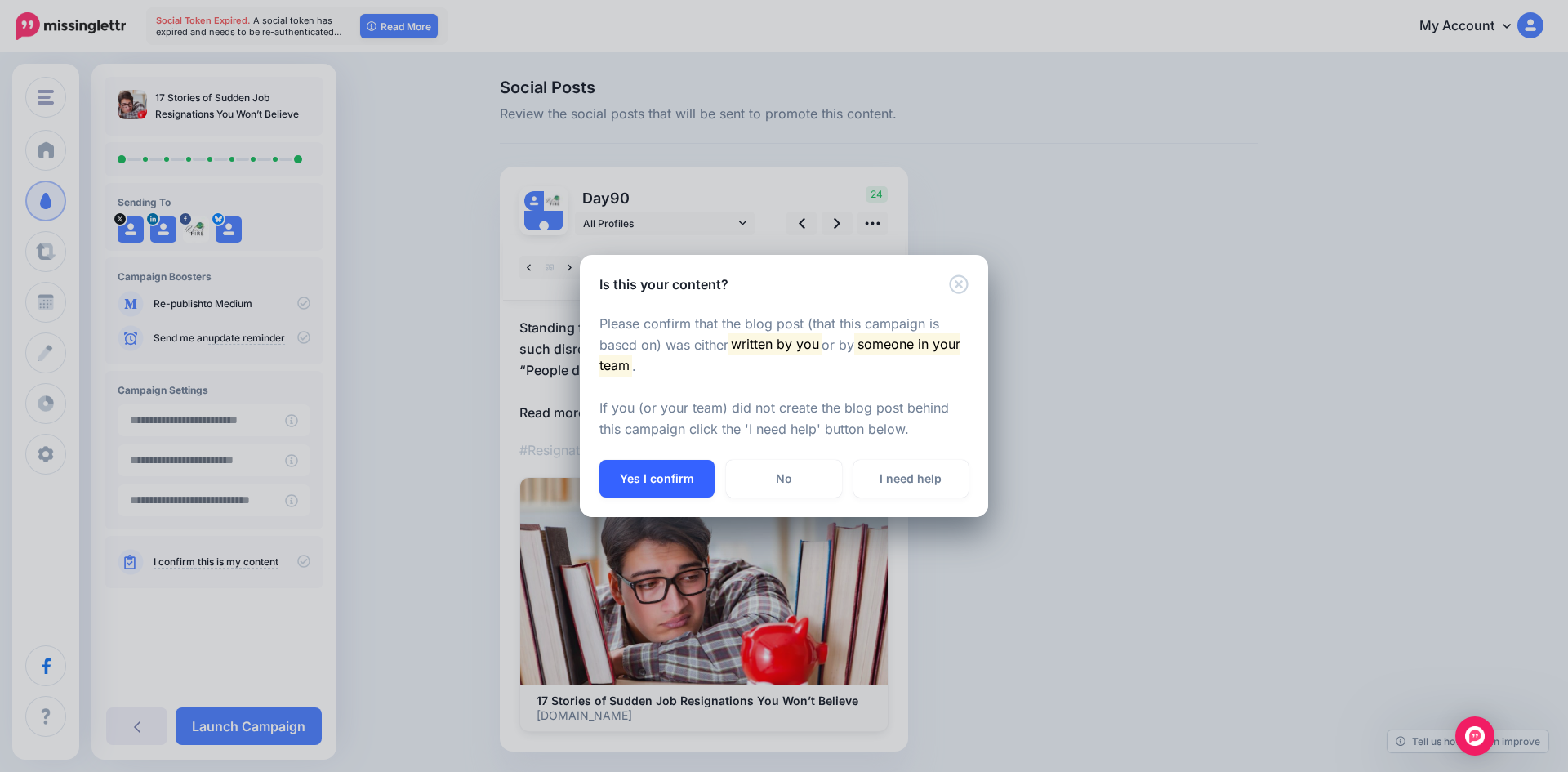
click at [667, 473] on button "Yes I confirm" at bounding box center [657, 478] width 115 height 37
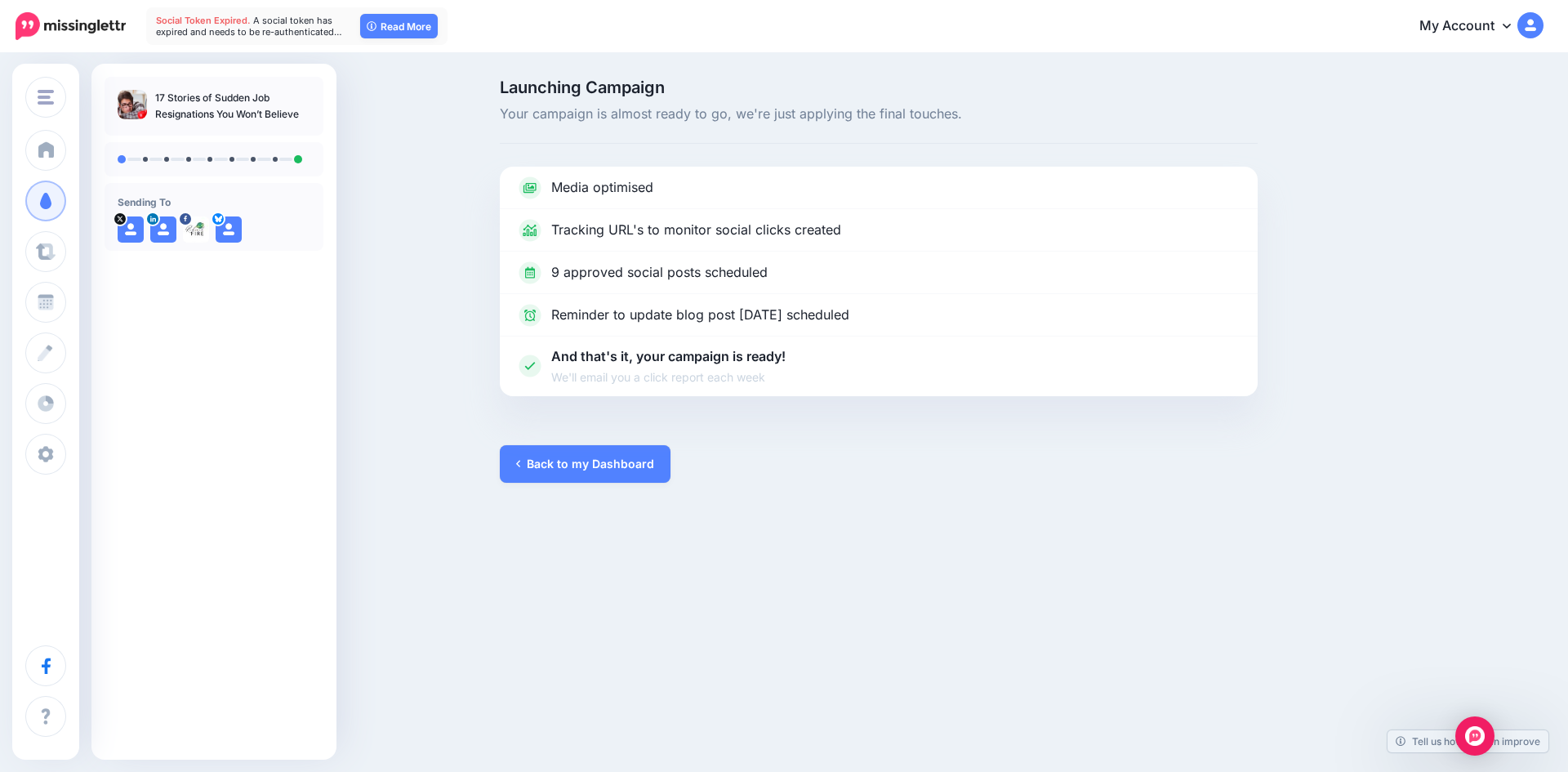
drag, startPoint x: 155, startPoint y: 97, endPoint x: 301, endPoint y: 115, distance: 147.1
click at [301, 115] on p "17 Stories of Sudden Job Resignations You Won’t Believe" at bounding box center [232, 106] width 155 height 33
copy p "17 Stories of Sudden Job Resignations You Won’t Believe"
click at [586, 465] on link "Back to my Dashboard" at bounding box center [586, 464] width 171 height 37
